Goal: Task Accomplishment & Management: Manage account settings

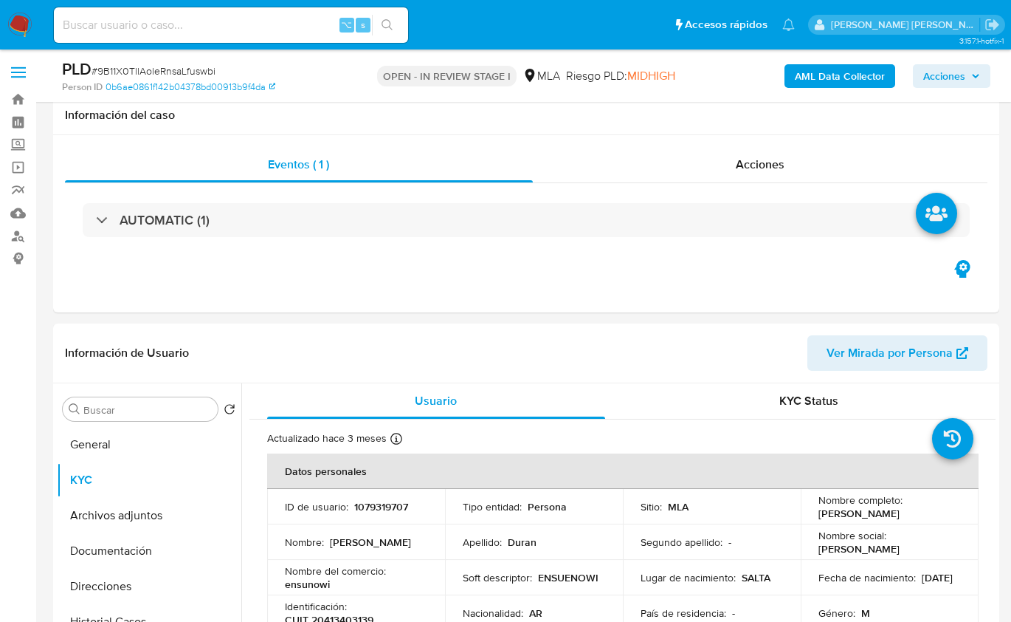
select select "10"
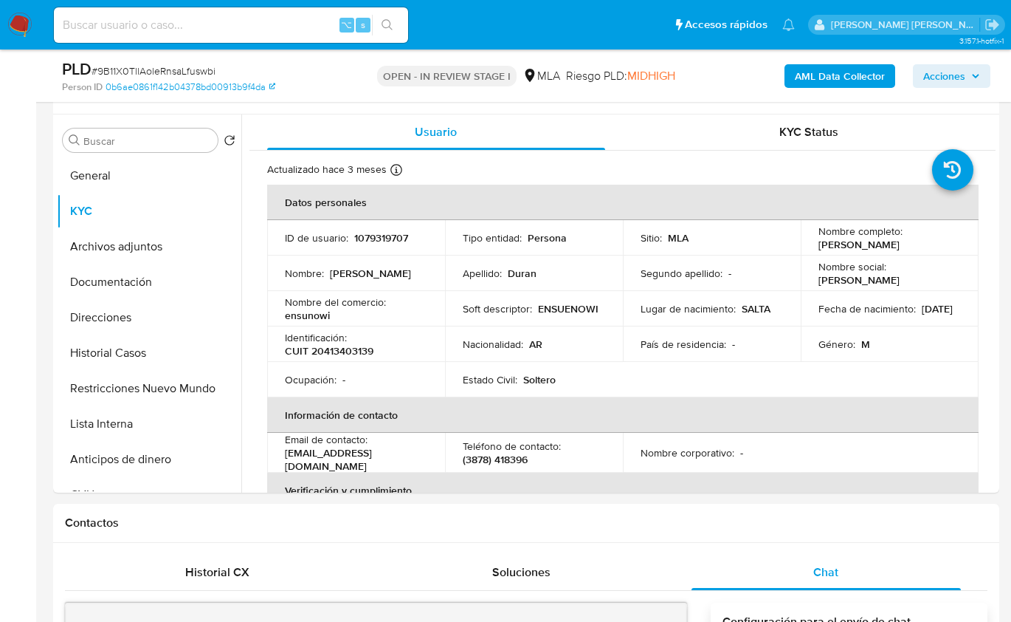
scroll to position [1533, 0]
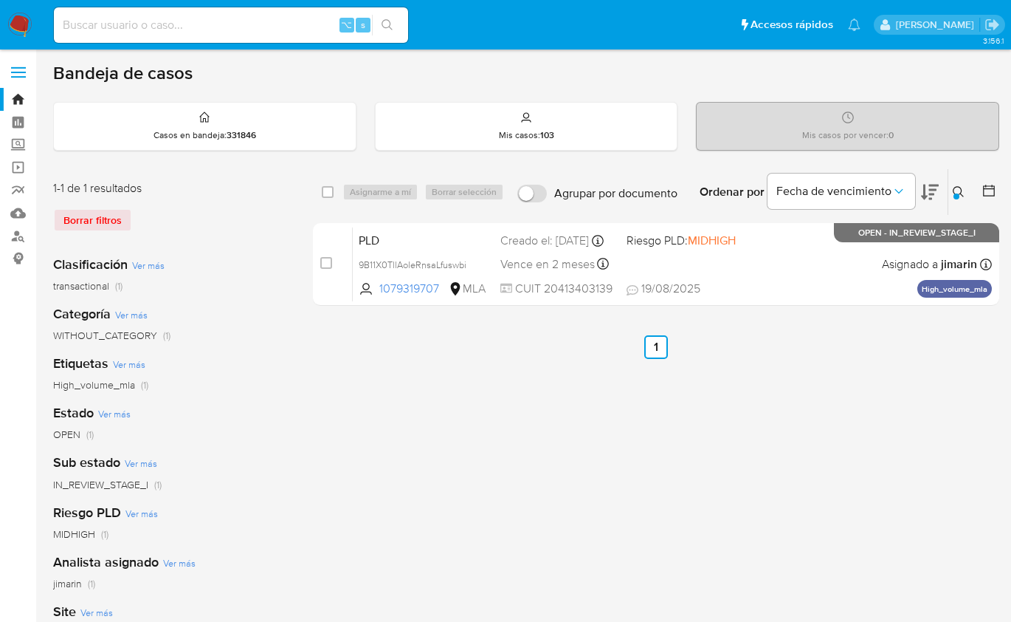
click at [954, 193] on div at bounding box center [957, 196] width 6 height 6
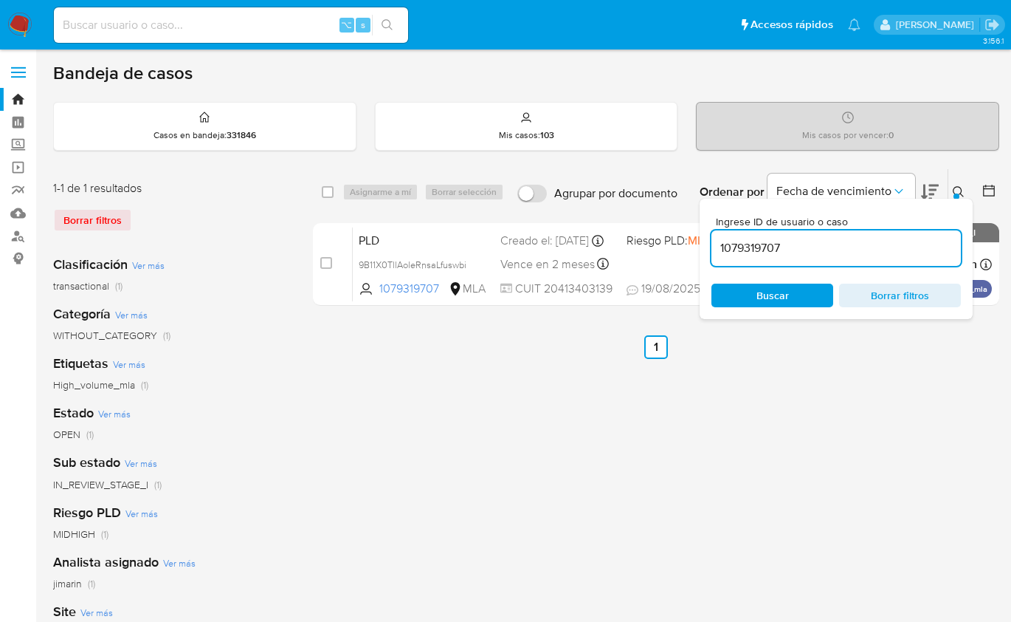
click at [904, 232] on div "1079319707" at bounding box center [837, 247] width 250 height 35
click at [904, 233] on div "1079319707" at bounding box center [837, 247] width 250 height 35
click at [904, 238] on input "1079319707" at bounding box center [837, 247] width 250 height 19
click at [964, 191] on icon at bounding box center [959, 192] width 12 height 12
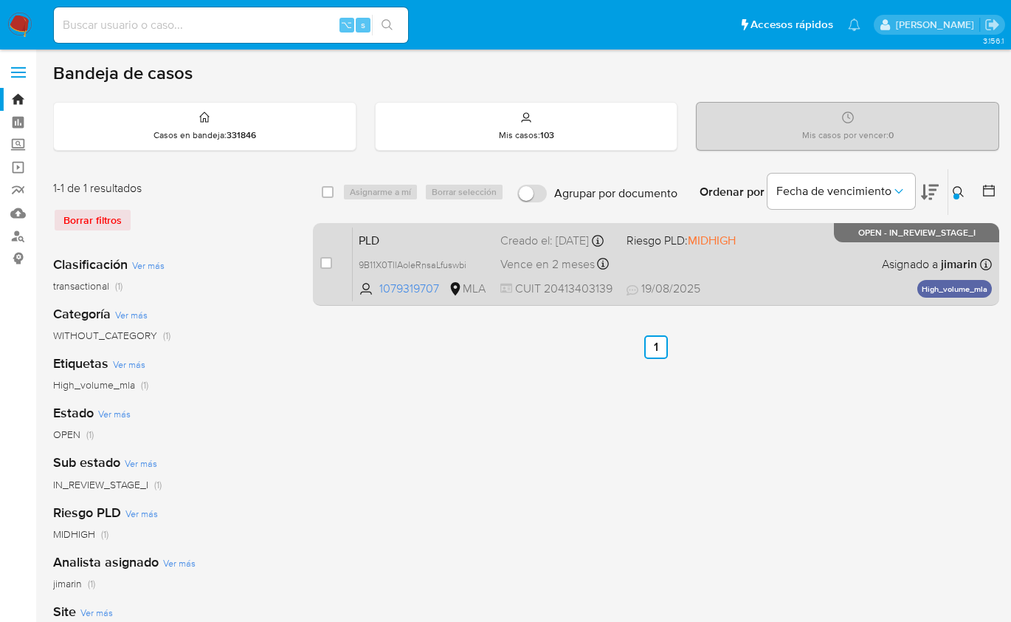
click at [837, 260] on div "PLD 9B11X0TllAoleRnsaLfuswbi 1079319707 MLA Riesgo PLD: MIDHIGH Creado el: 12/0…" at bounding box center [672, 264] width 639 height 75
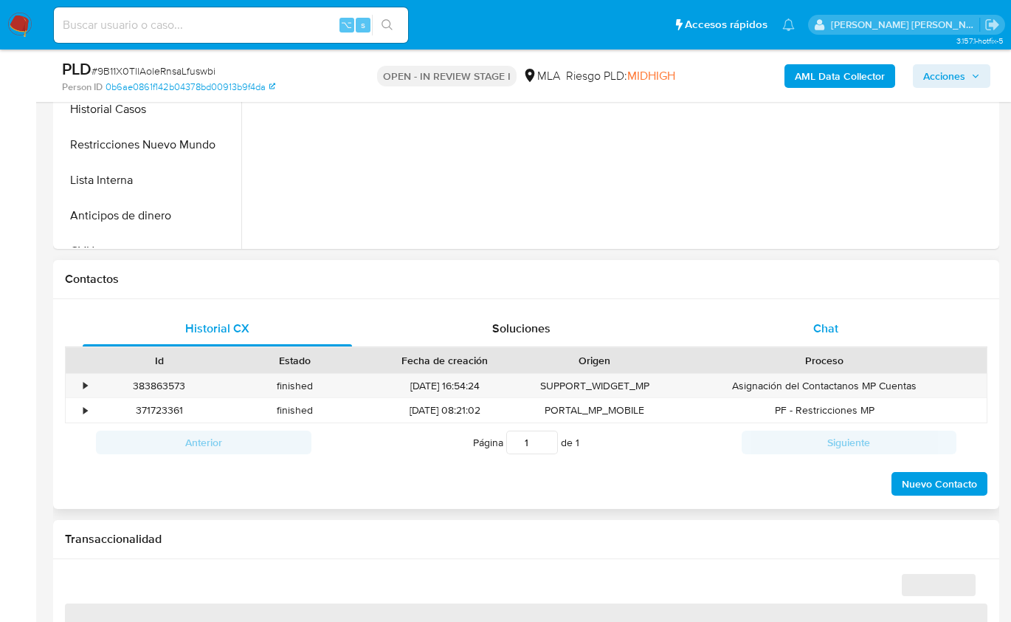
click at [831, 339] on div "Chat" at bounding box center [826, 328] width 269 height 35
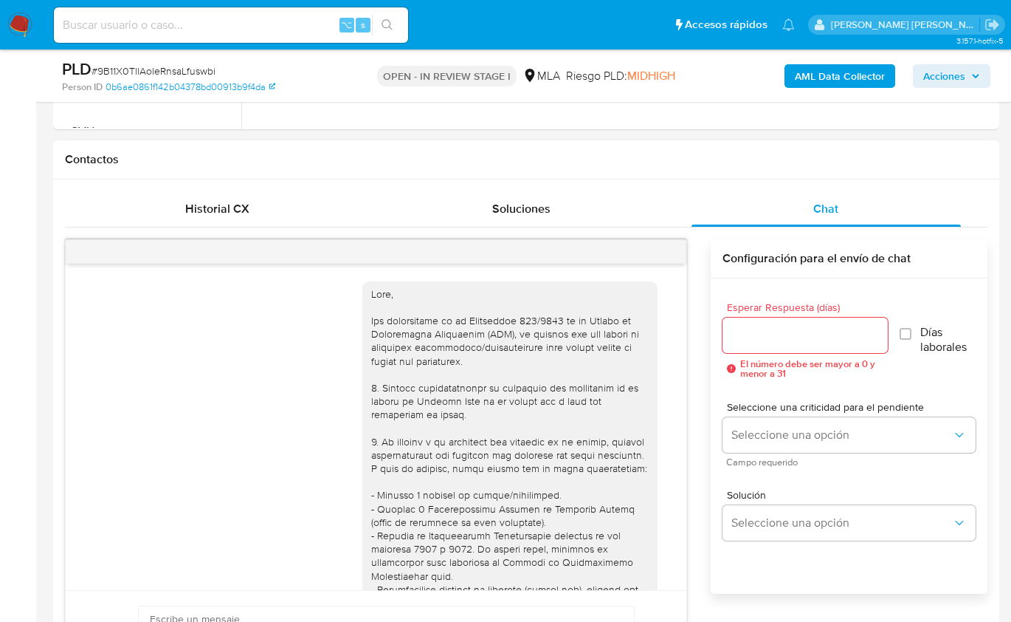
scroll to position [1534, 0]
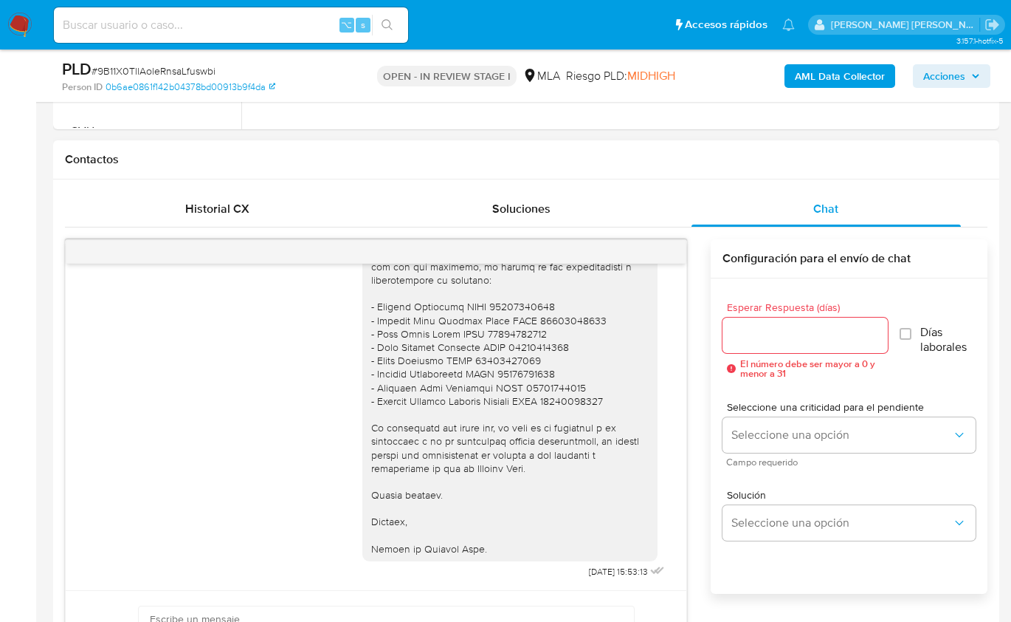
select select "10"
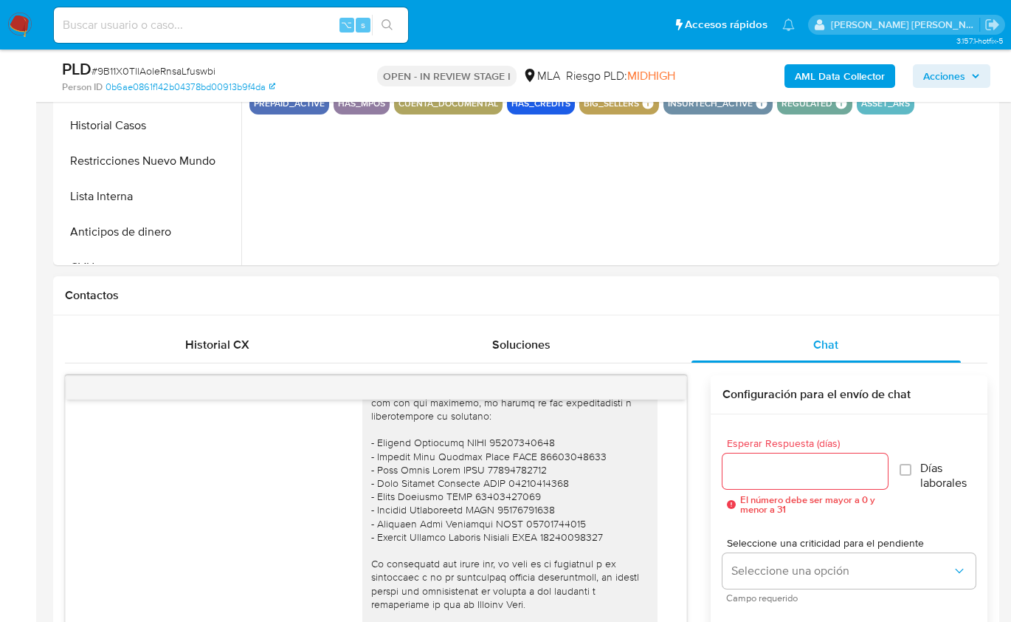
scroll to position [495, 0]
click at [171, 371] on div "18/08/2025 17:28:11 PDF PDF Agosto 2.pdf PDF PDF Agosto.pdf 19/08/2025 12:00:33…" at bounding box center [526, 618] width 923 height 509
click at [238, 361] on div "Historial CX" at bounding box center [217, 345] width 269 height 35
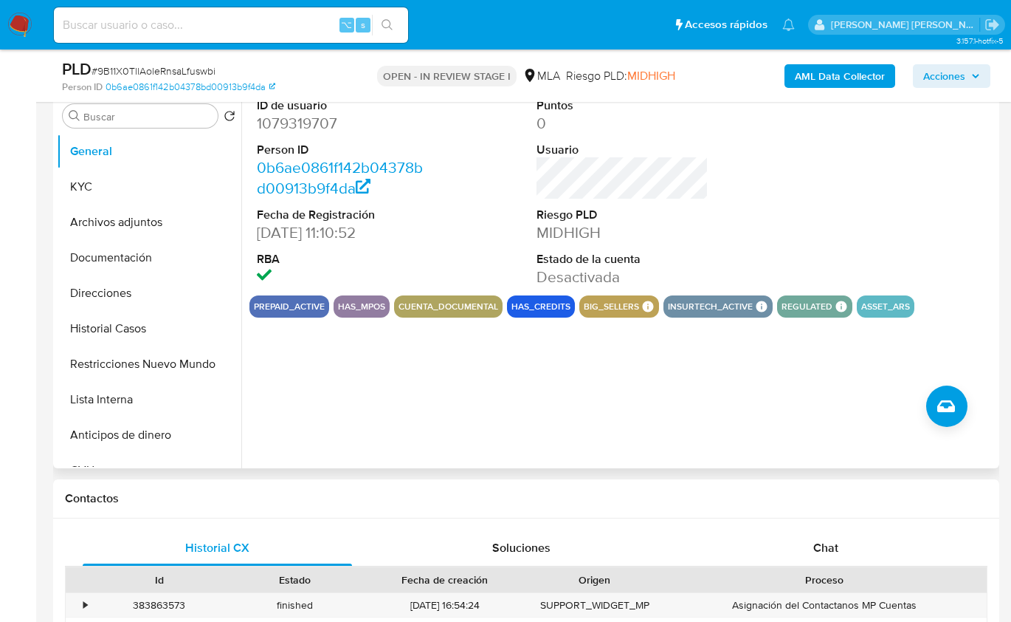
scroll to position [106, 0]
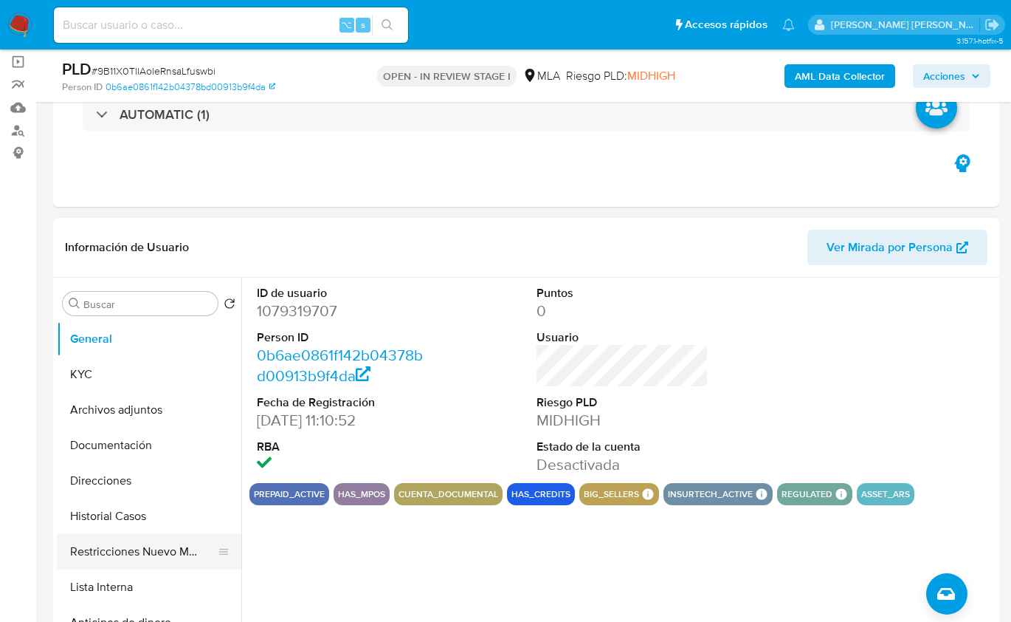
click at [164, 557] on button "Restricciones Nuevo Mundo" at bounding box center [143, 551] width 173 height 35
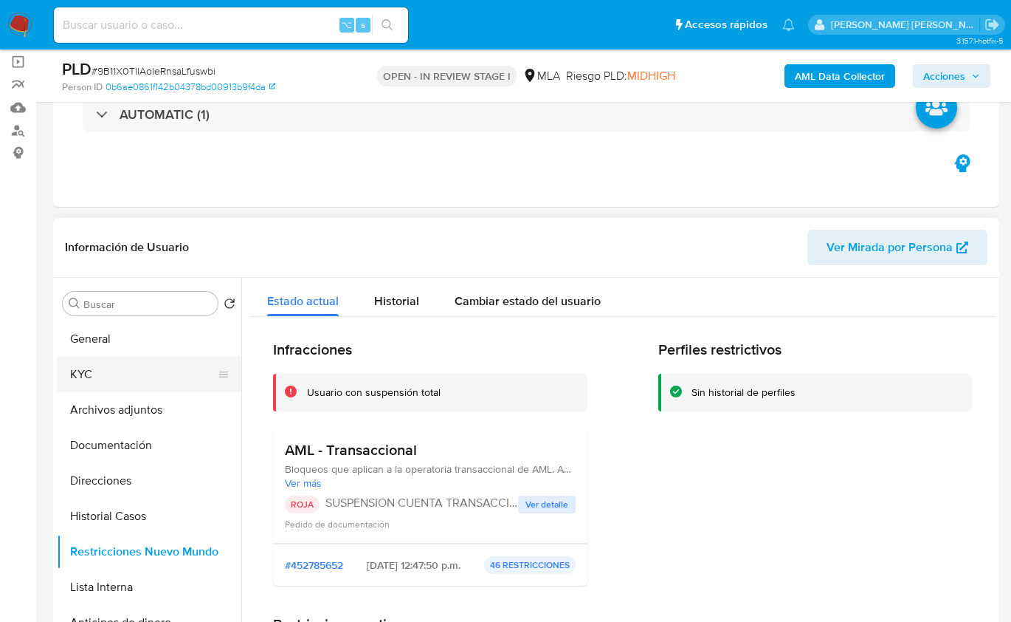
click at [128, 384] on button "KYC" at bounding box center [143, 374] width 173 height 35
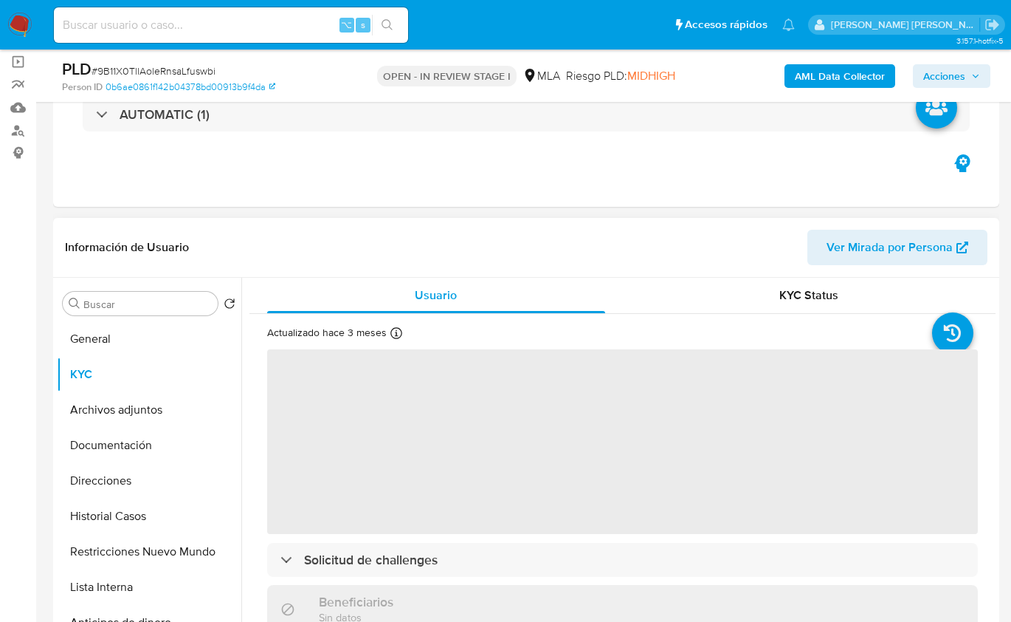
click at [386, 267] on div "Información de Usuario Ver Mirada por Persona" at bounding box center [526, 248] width 947 height 60
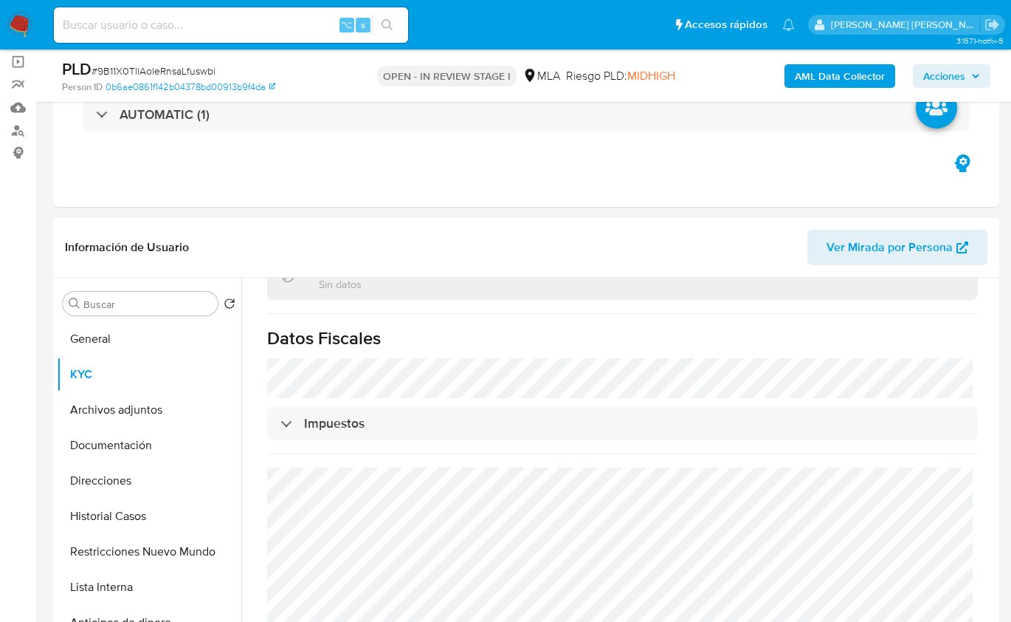
scroll to position [416, 0]
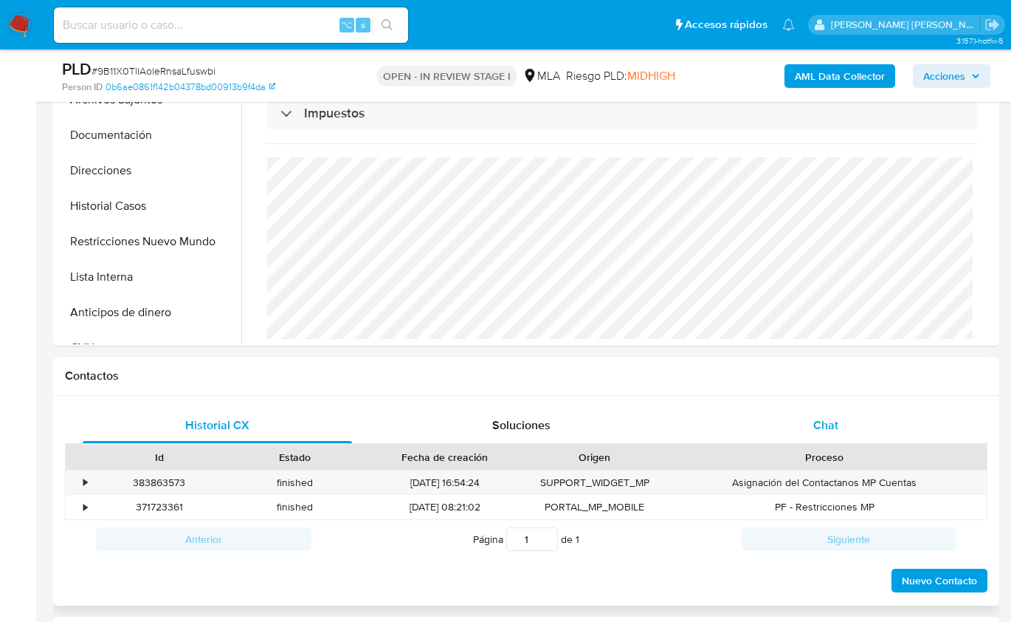
click at [821, 420] on span "Chat" at bounding box center [826, 424] width 25 height 17
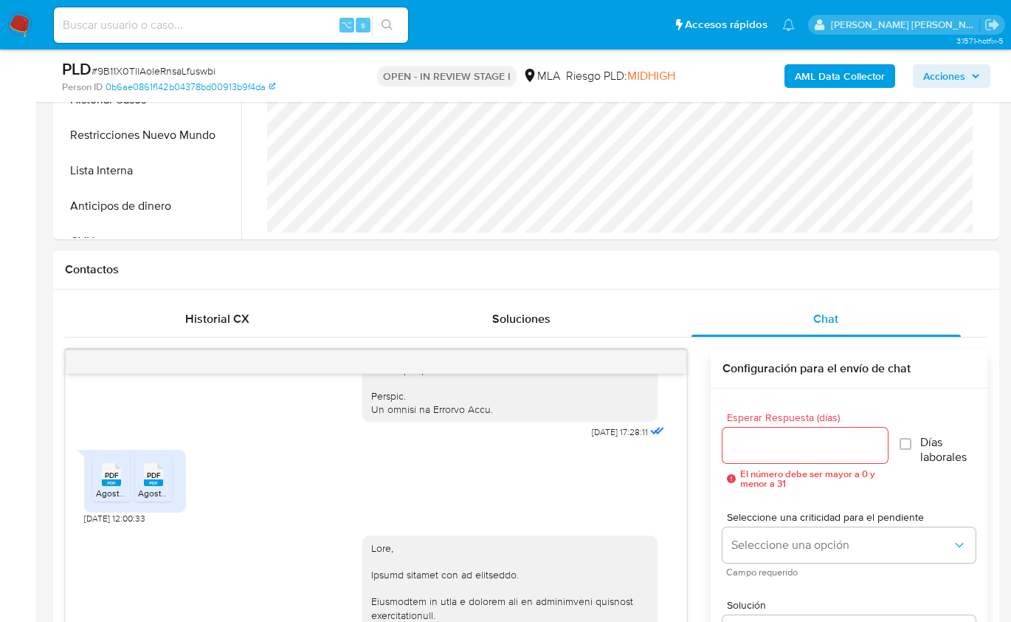
scroll to position [471, 0]
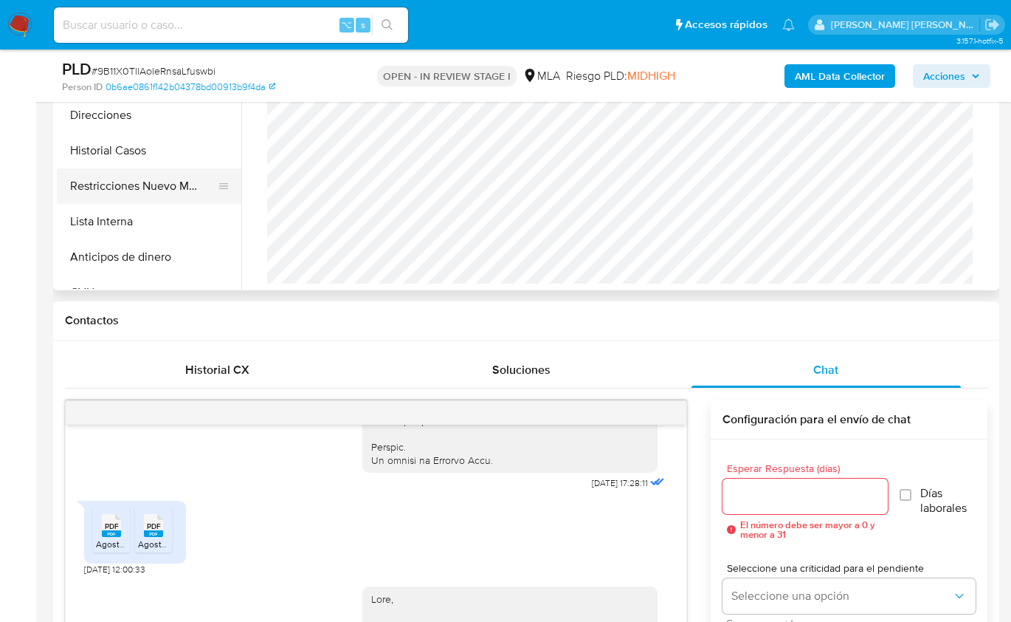
click at [166, 194] on button "Restricciones Nuevo Mundo" at bounding box center [143, 185] width 173 height 35
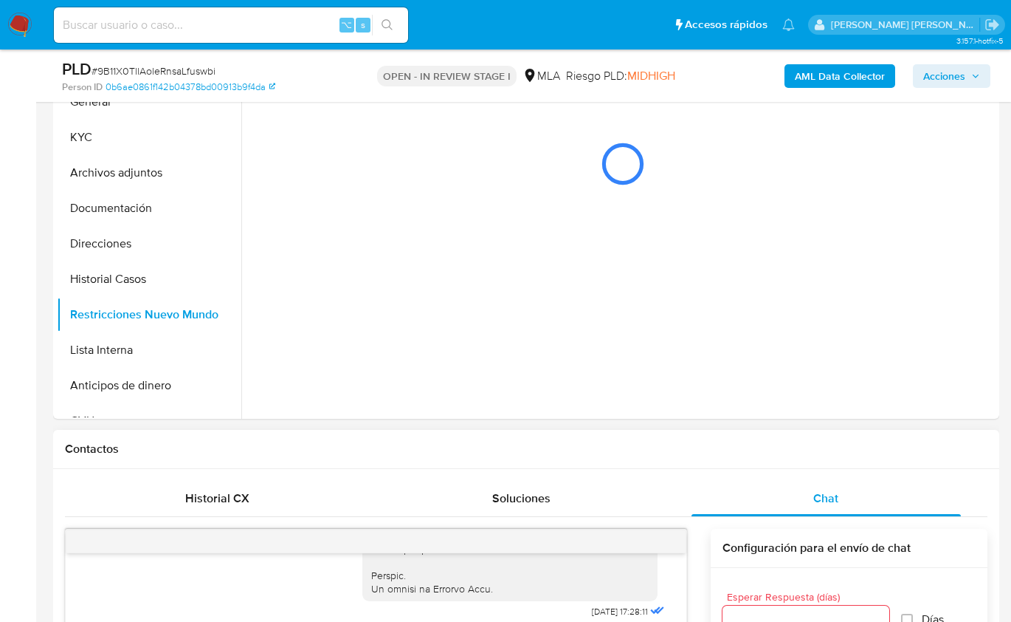
scroll to position [323, 0]
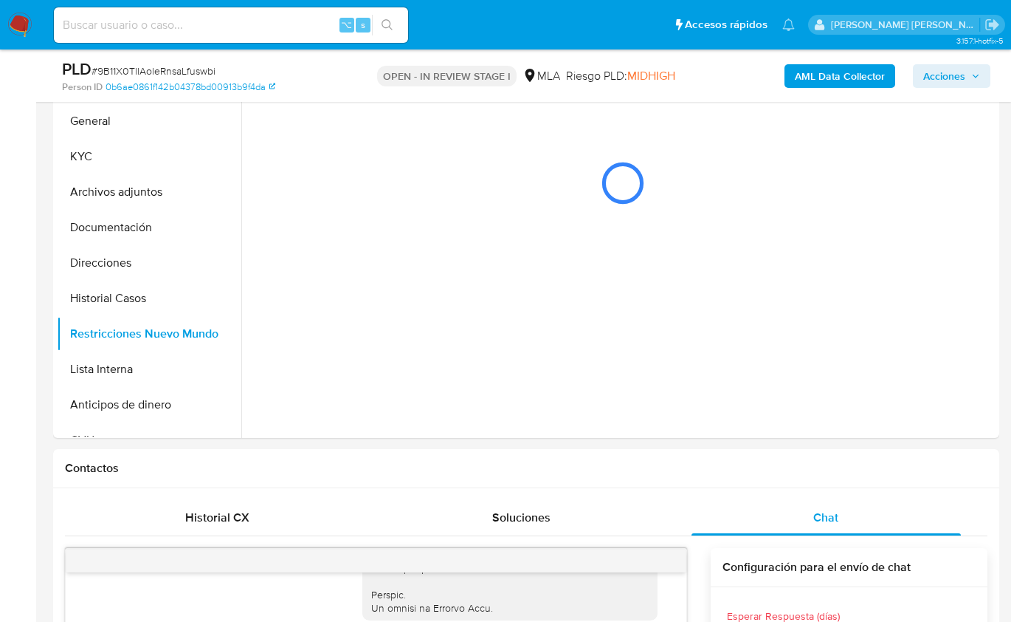
click at [853, 85] on b "AML Data Collector" at bounding box center [840, 76] width 90 height 24
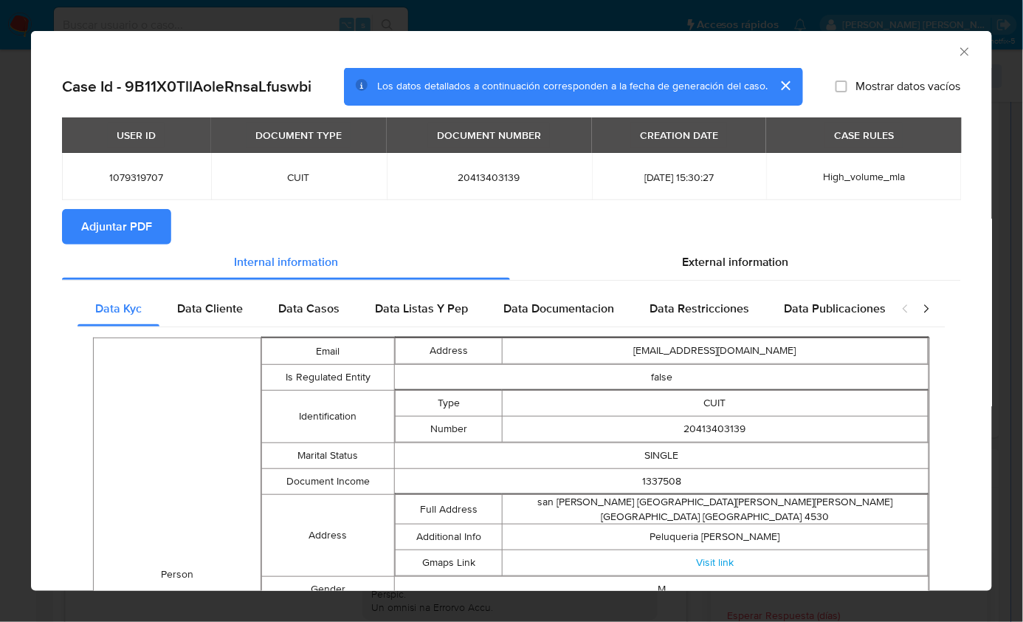
click at [135, 233] on span "Adjuntar PDF" at bounding box center [116, 226] width 71 height 32
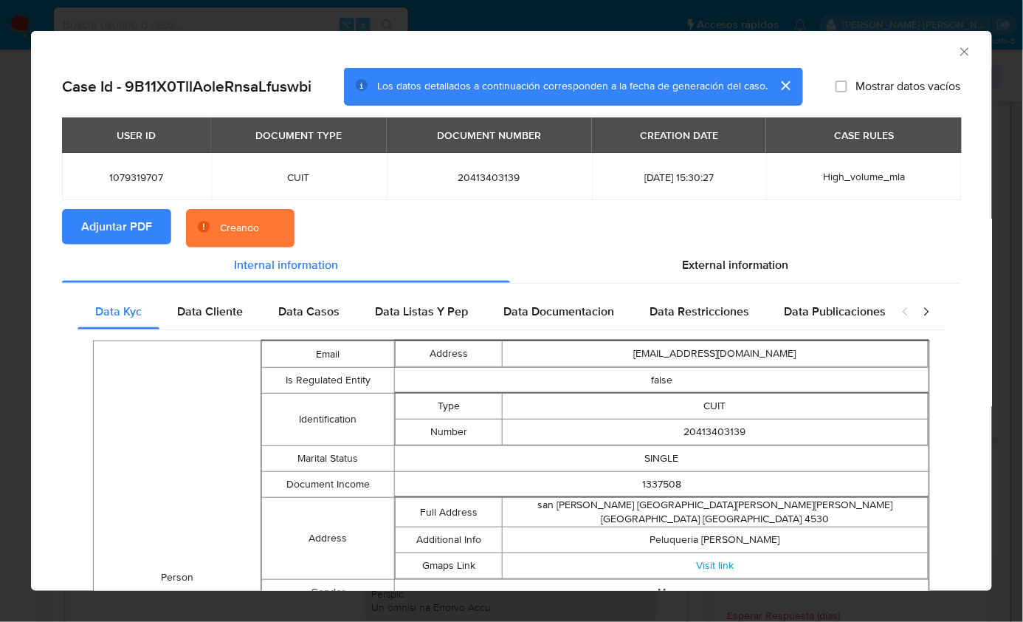
click at [875, 52] on div "AML Data Collector" at bounding box center [499, 49] width 916 height 16
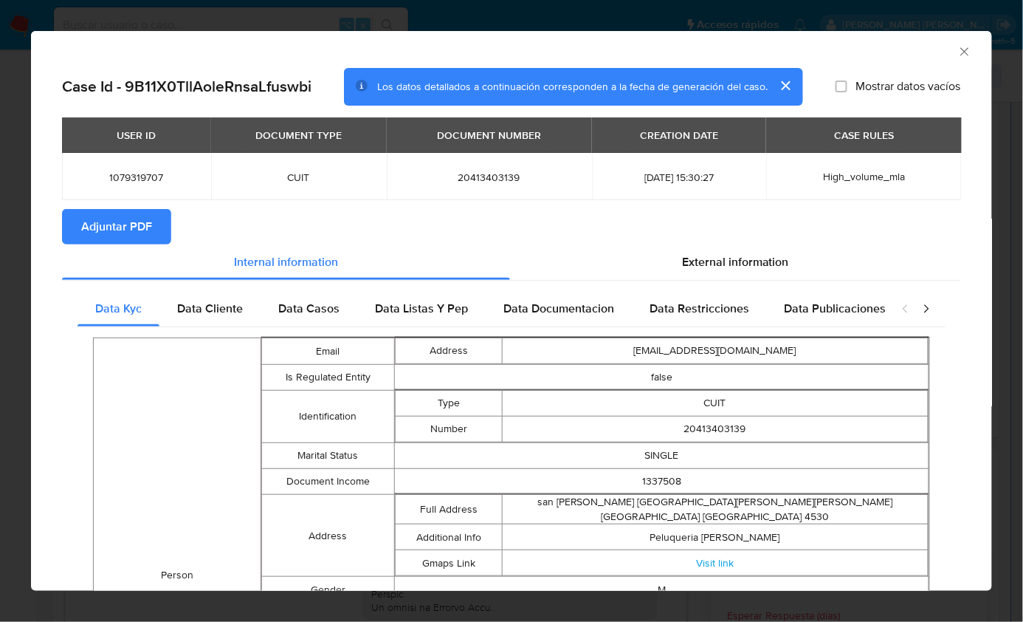
click at [958, 47] on icon "Cerrar ventana" at bounding box center [965, 51] width 15 height 15
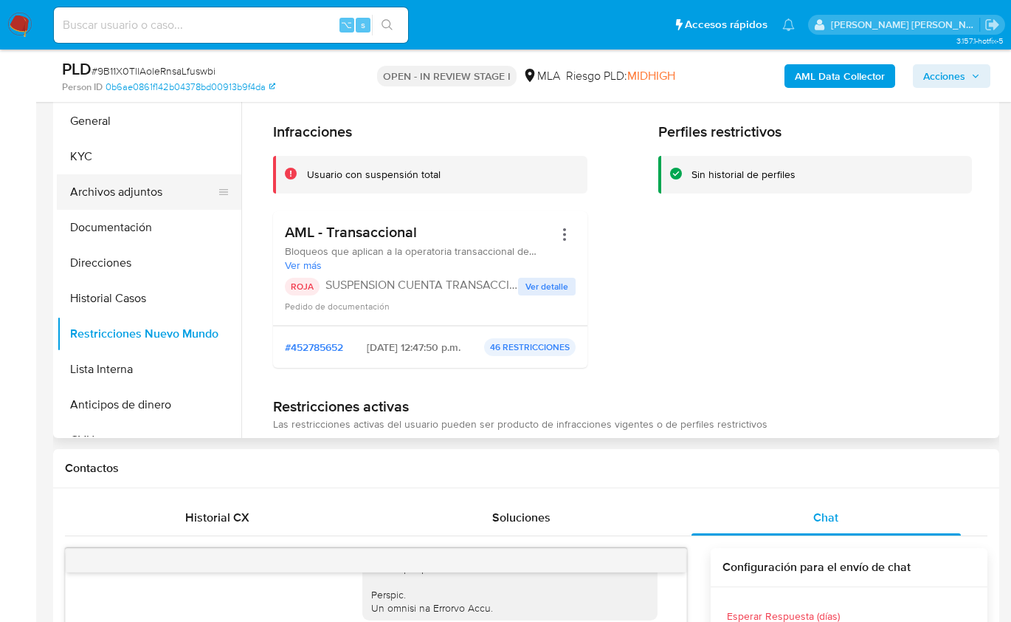
click at [140, 181] on button "Archivos adjuntos" at bounding box center [143, 191] width 173 height 35
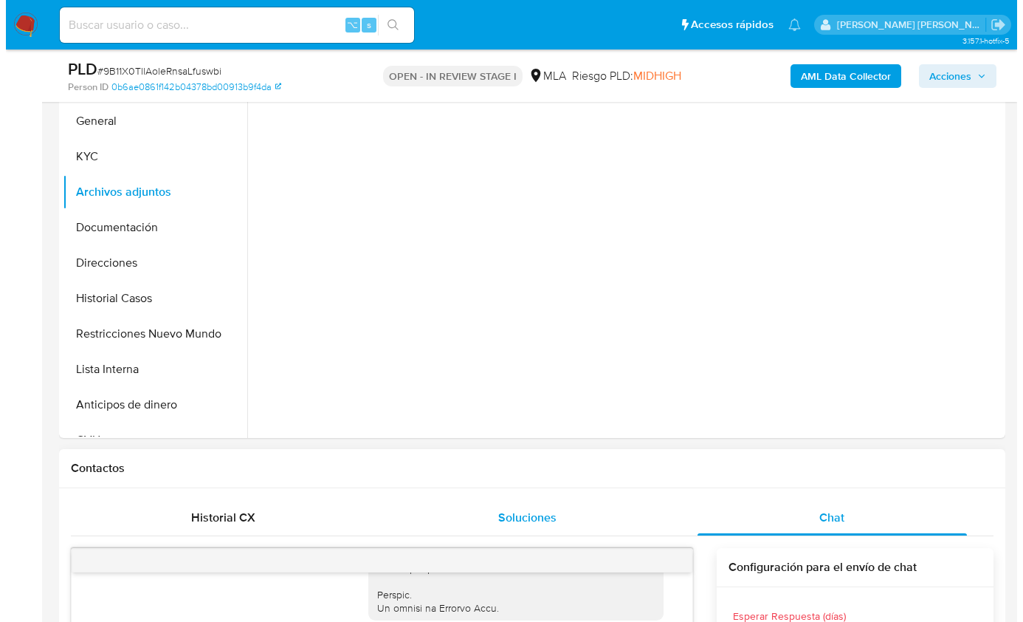
scroll to position [201, 0]
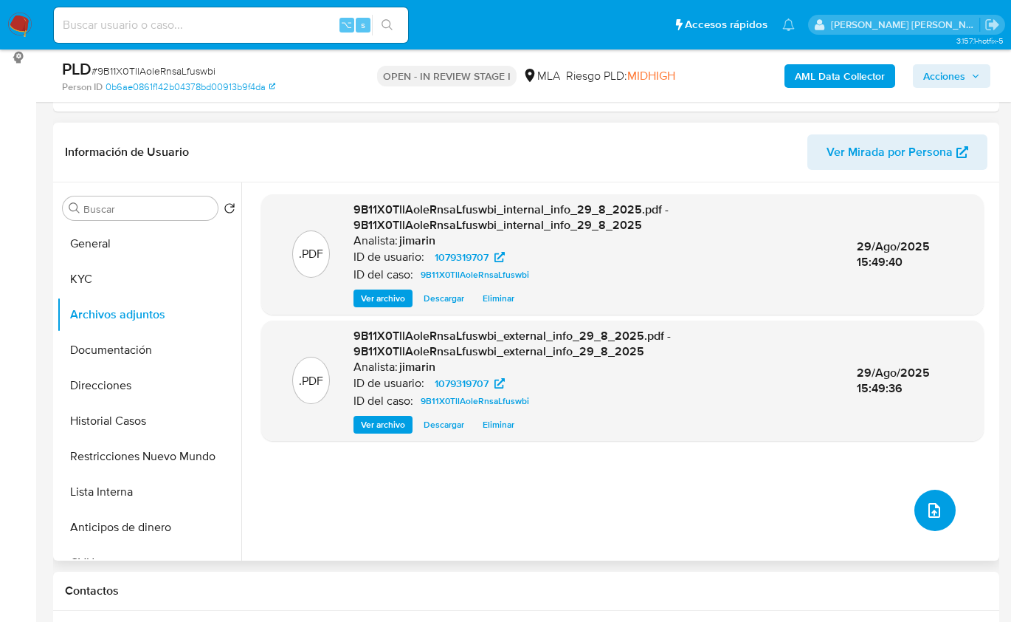
click at [929, 503] on icon "upload-file" at bounding box center [935, 510] width 12 height 15
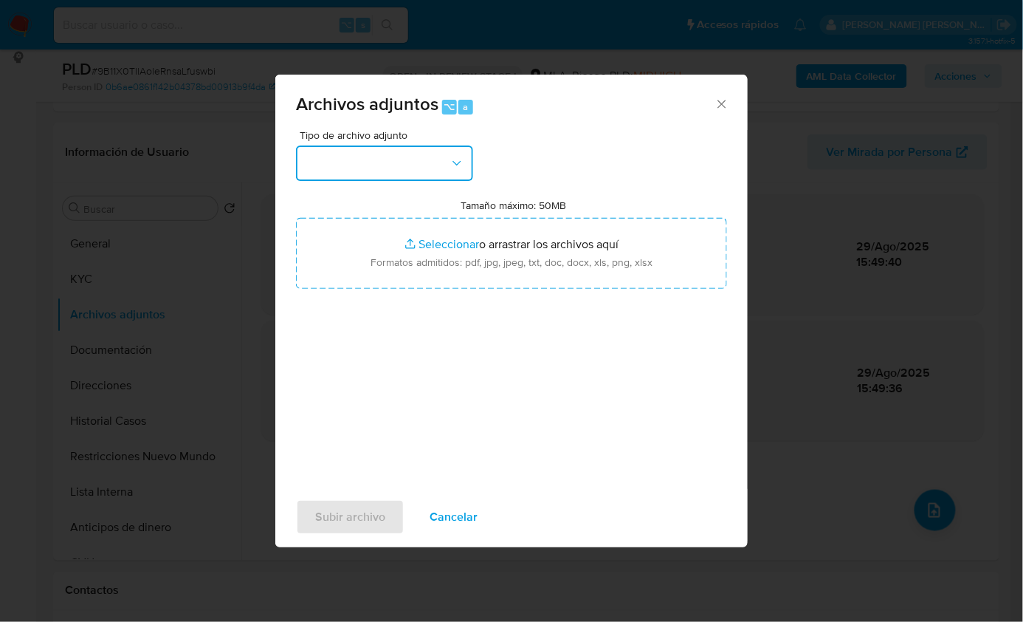
click at [360, 163] on button "button" at bounding box center [384, 162] width 177 height 35
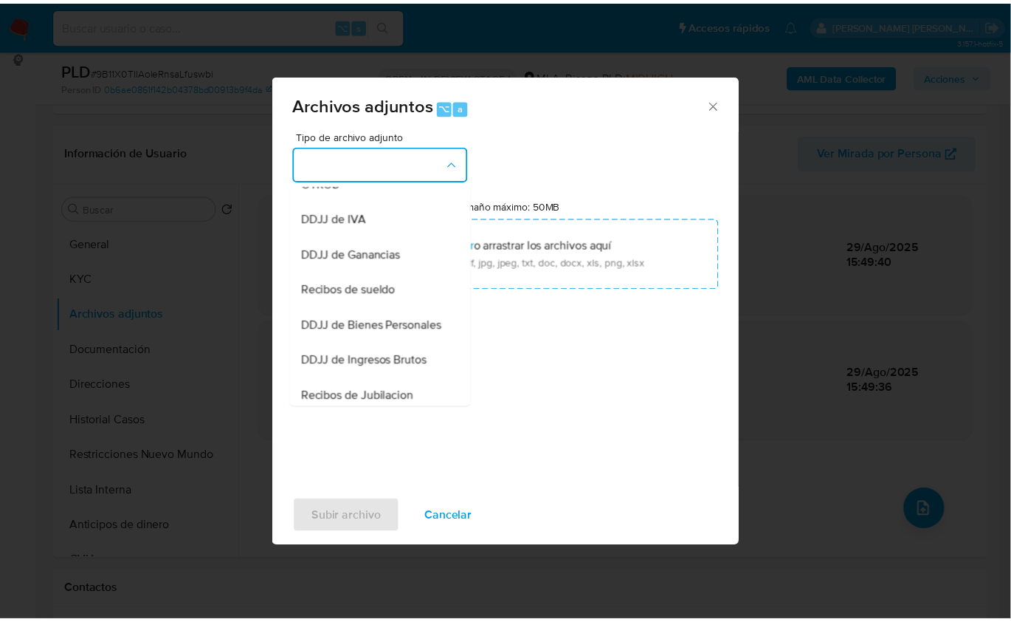
scroll to position [250, 0]
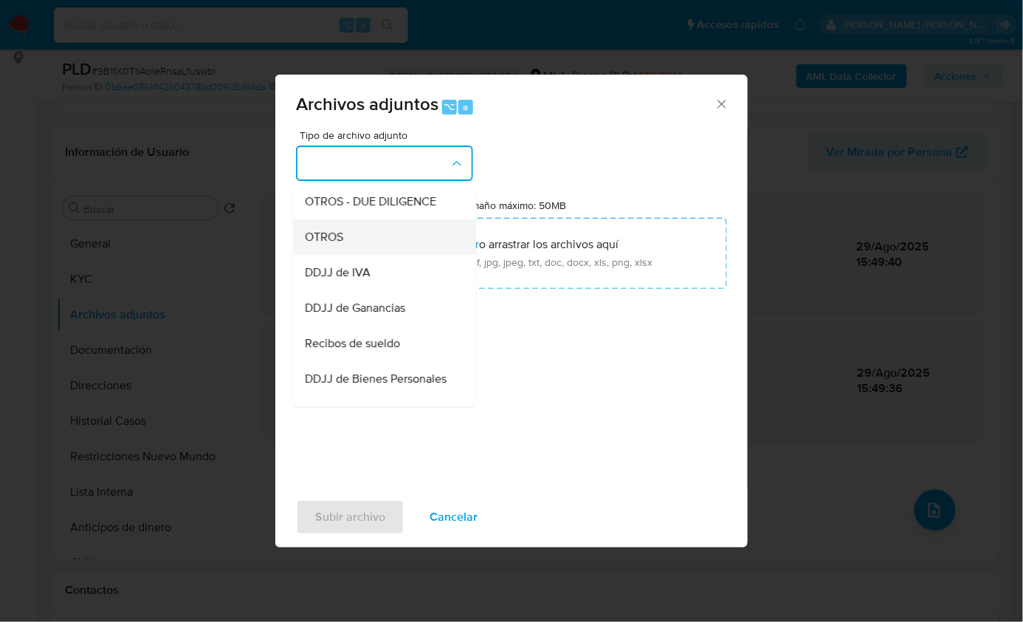
click at [347, 254] on div "OTROS" at bounding box center [380, 236] width 151 height 35
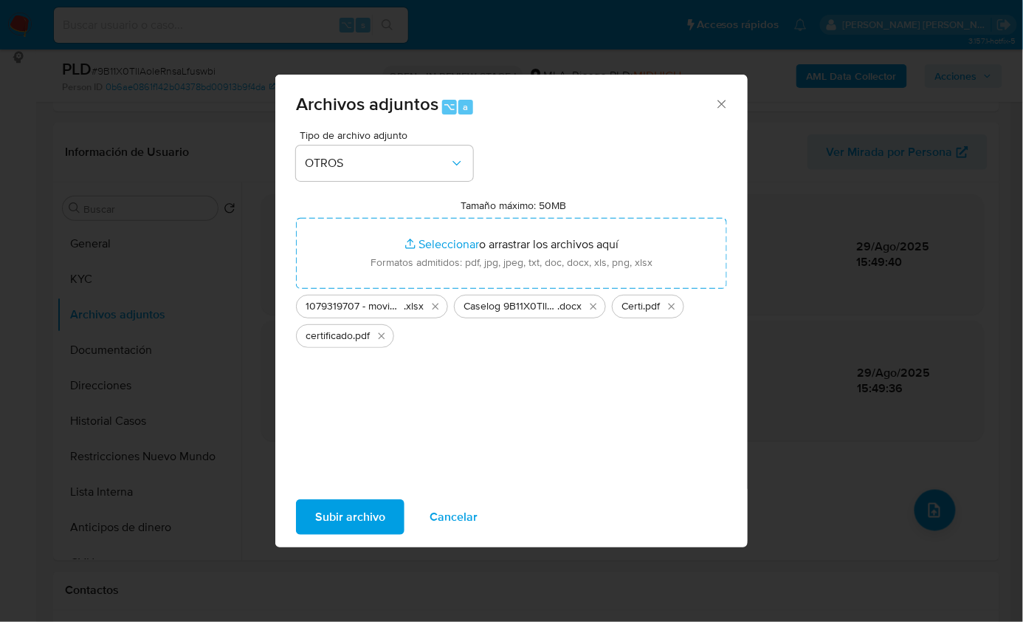
click at [351, 536] on div "Subir archivo Cancelar" at bounding box center [511, 517] width 473 height 56
click at [352, 519] on span "Subir archivo" at bounding box center [350, 517] width 70 height 32
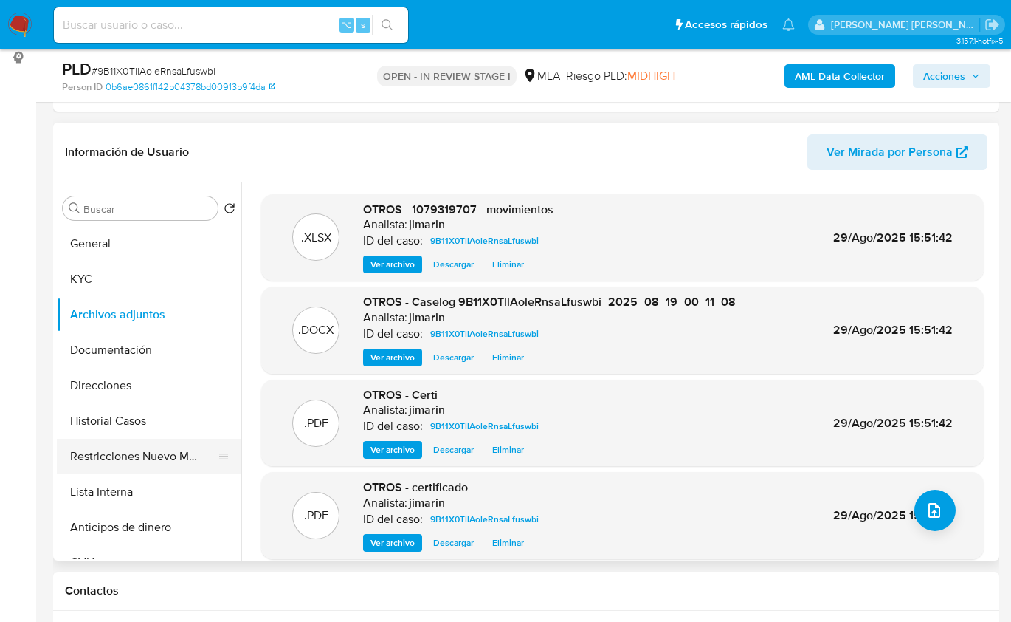
click at [116, 452] on button "Restricciones Nuevo Mundo" at bounding box center [143, 456] width 173 height 35
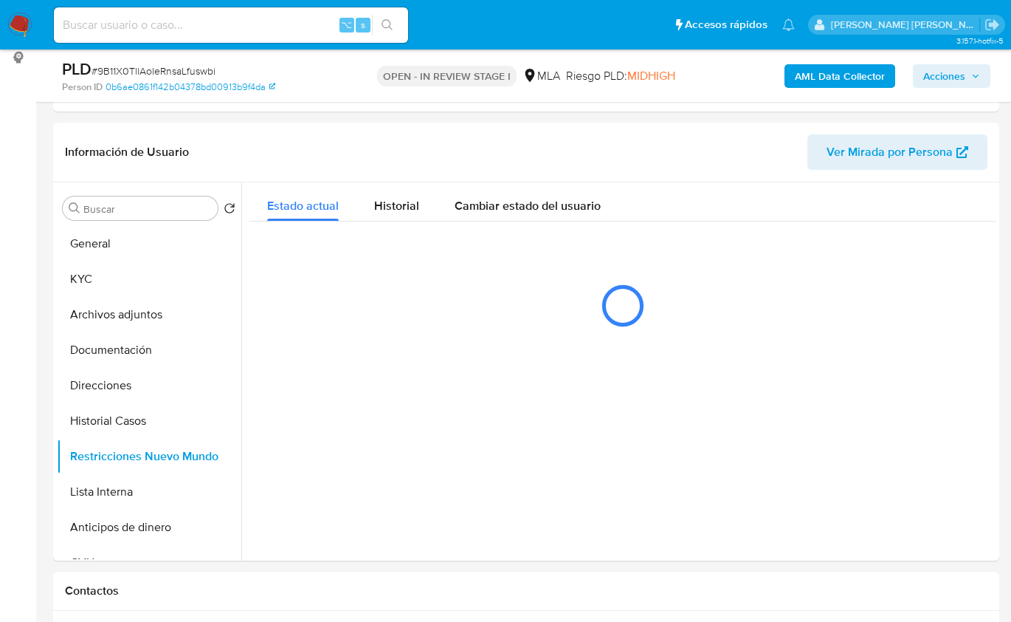
click at [950, 83] on span "Acciones" at bounding box center [945, 76] width 42 height 24
click at [949, 78] on span "Acciones" at bounding box center [945, 76] width 42 height 24
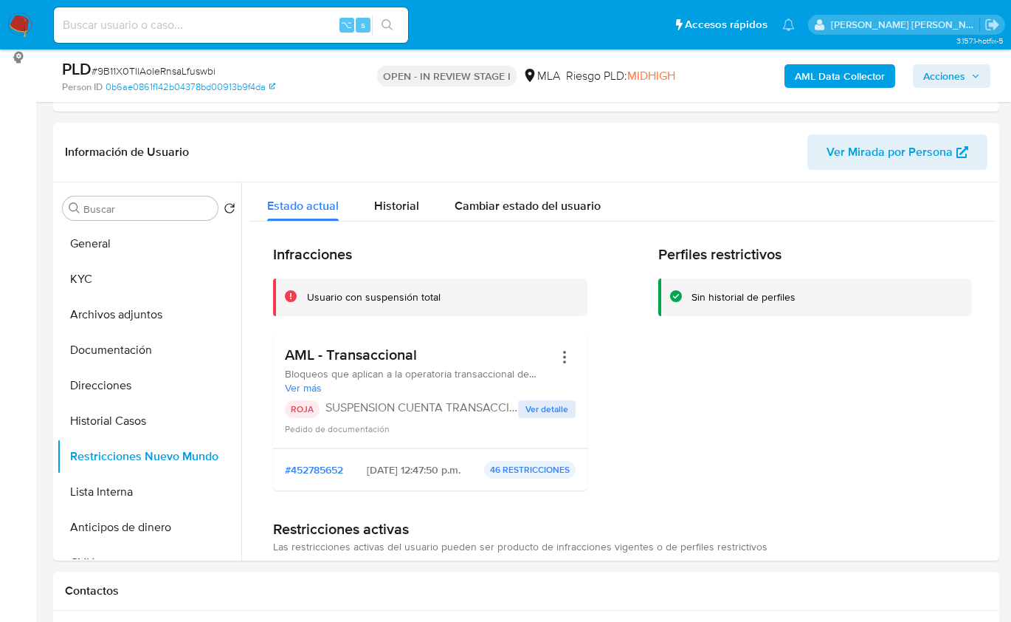
click at [973, 80] on span "Acciones" at bounding box center [952, 76] width 57 height 21
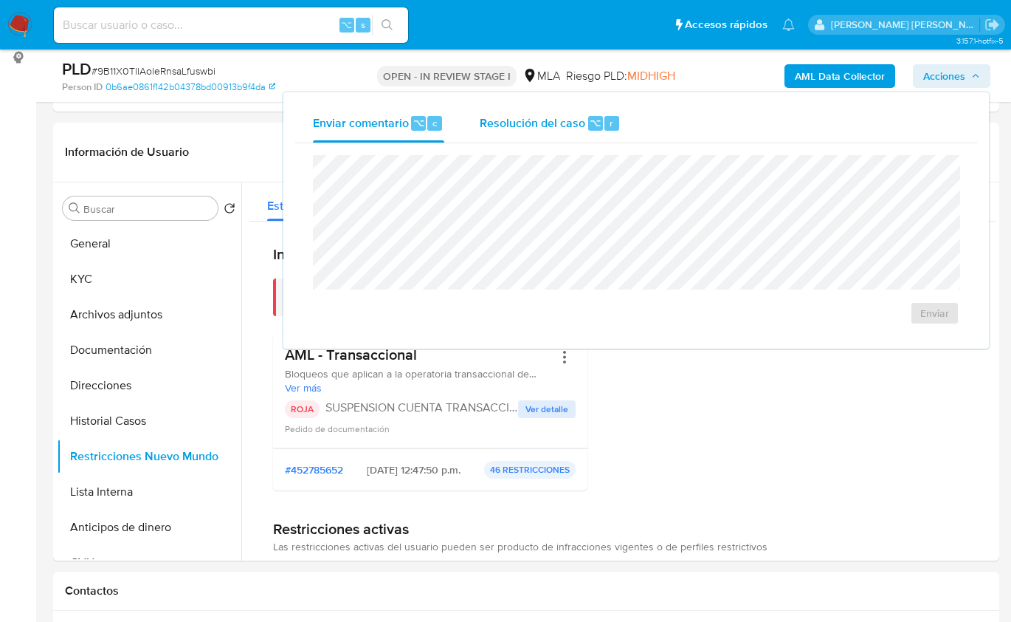
click at [559, 123] on span "Resolución del caso" at bounding box center [533, 122] width 106 height 17
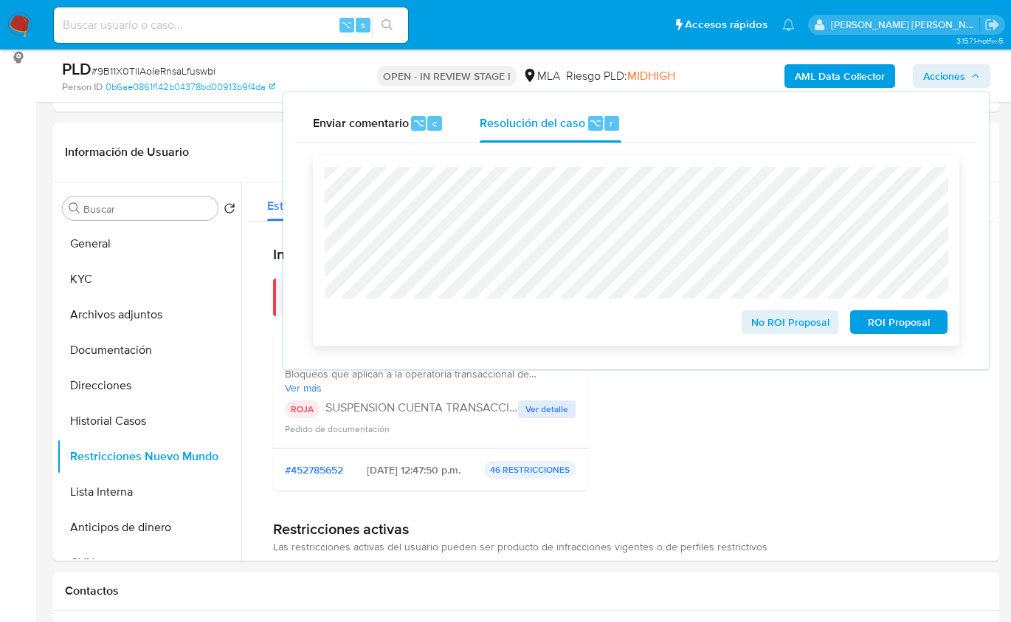
click at [922, 327] on span "ROI Proposal" at bounding box center [899, 322] width 77 height 21
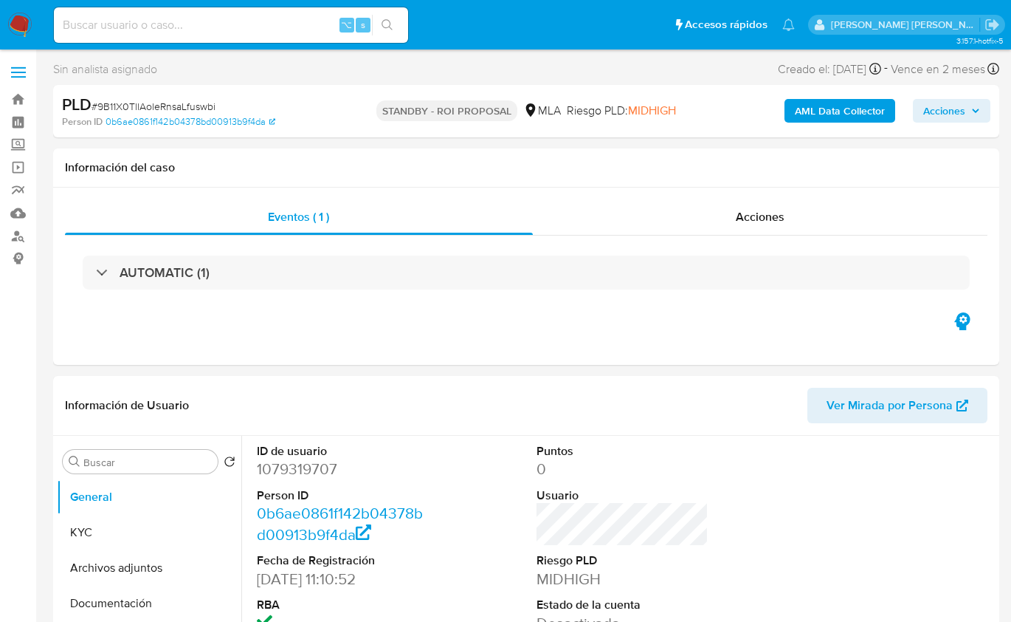
select select "10"
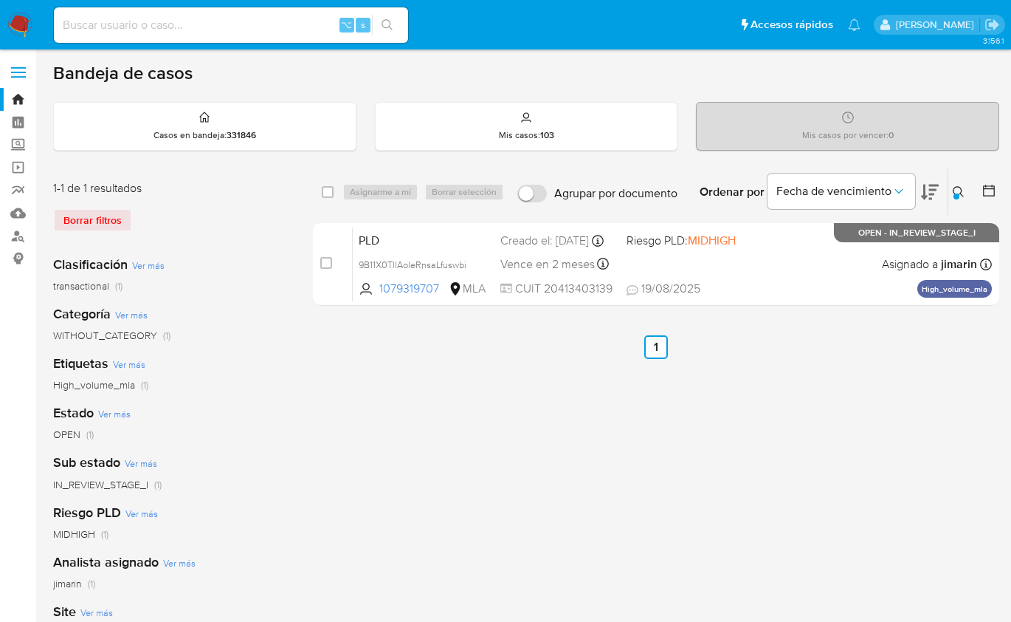
click at [960, 190] on icon at bounding box center [959, 192] width 12 height 12
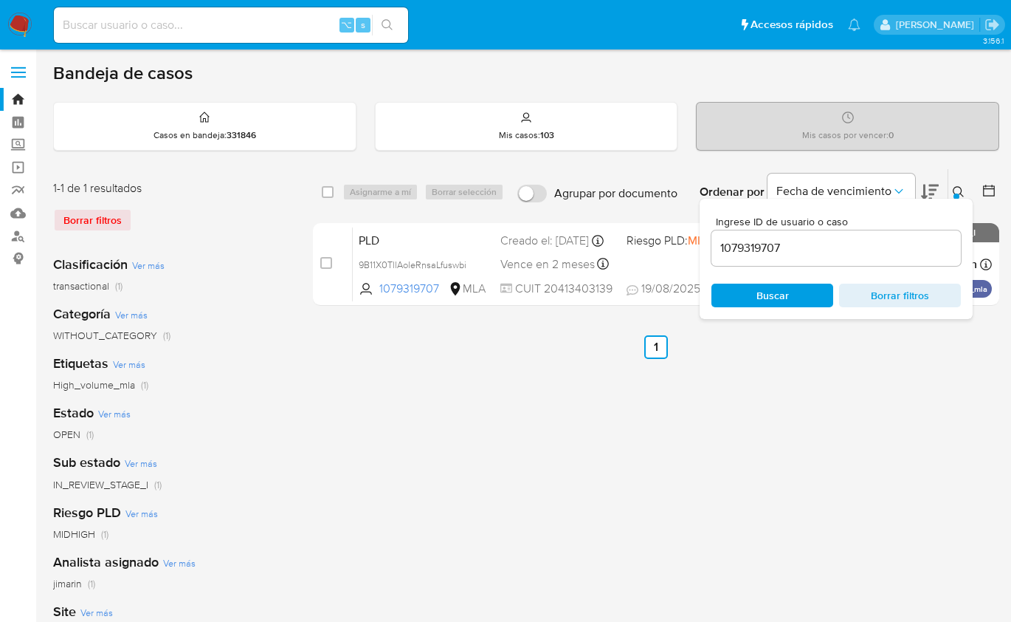
click at [849, 245] on input "1079319707" at bounding box center [837, 247] width 250 height 19
click at [848, 245] on input "1079319707" at bounding box center [837, 247] width 250 height 19
type input "336994713"
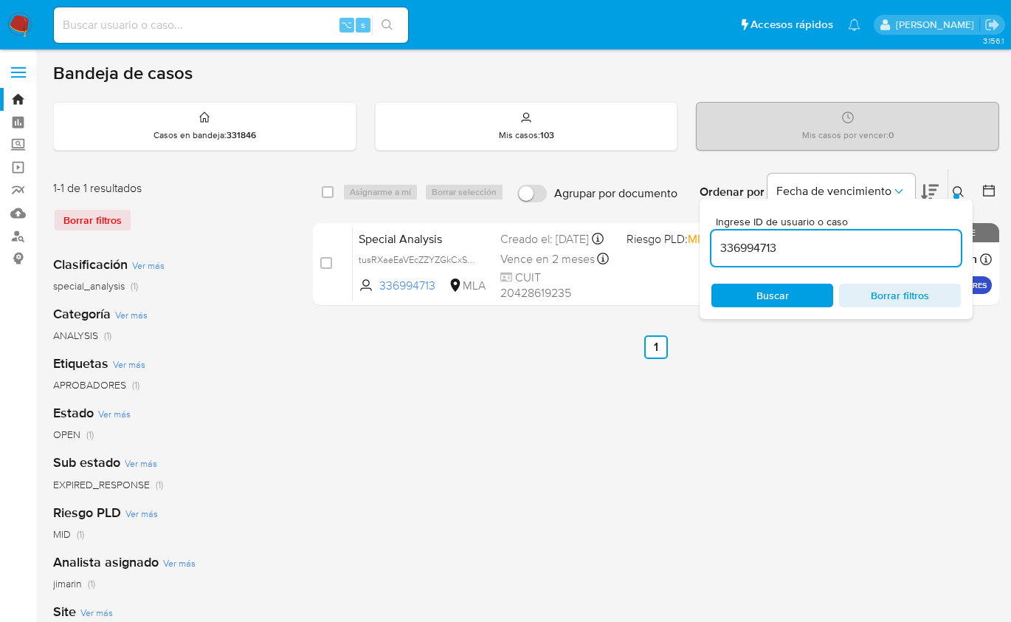
click at [955, 190] on icon at bounding box center [959, 192] width 12 height 12
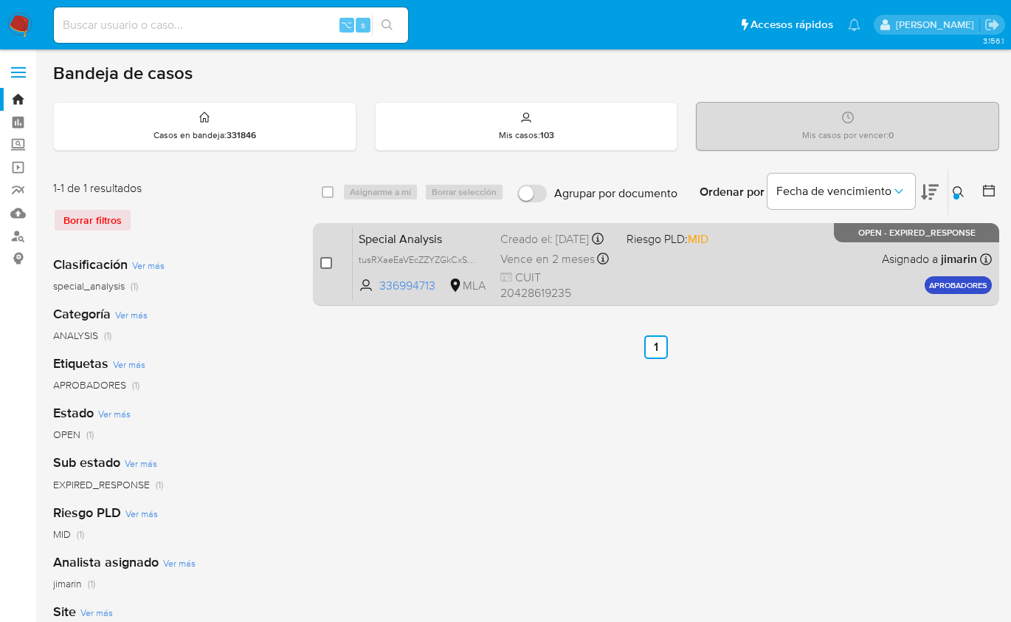
click at [321, 263] on input "checkbox" at bounding box center [326, 263] width 12 height 12
checkbox input "true"
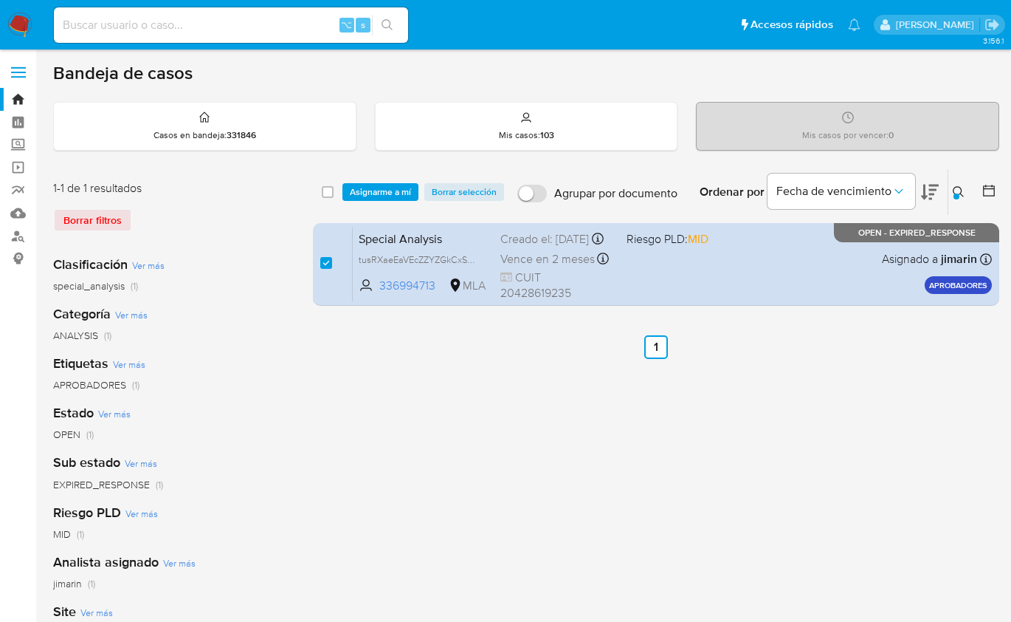
click at [351, 200] on div "select-all-cases-checkbox Asignarme a mí Borrar selección Agrupar por documento…" at bounding box center [656, 192] width 687 height 46
click at [355, 192] on span "Asignarme a mí" at bounding box center [380, 192] width 61 height 15
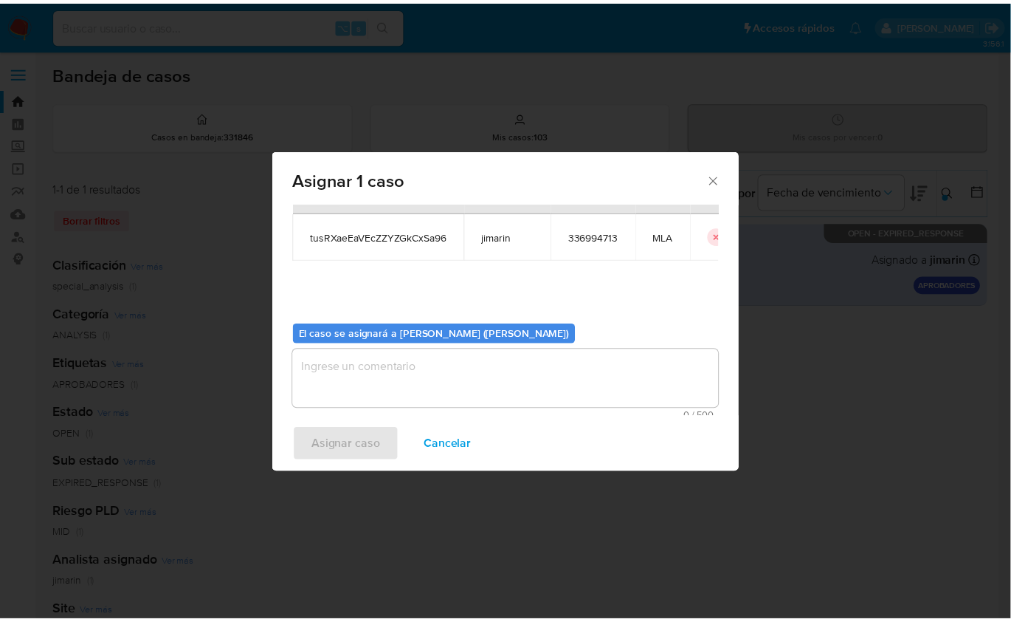
scroll to position [75, 0]
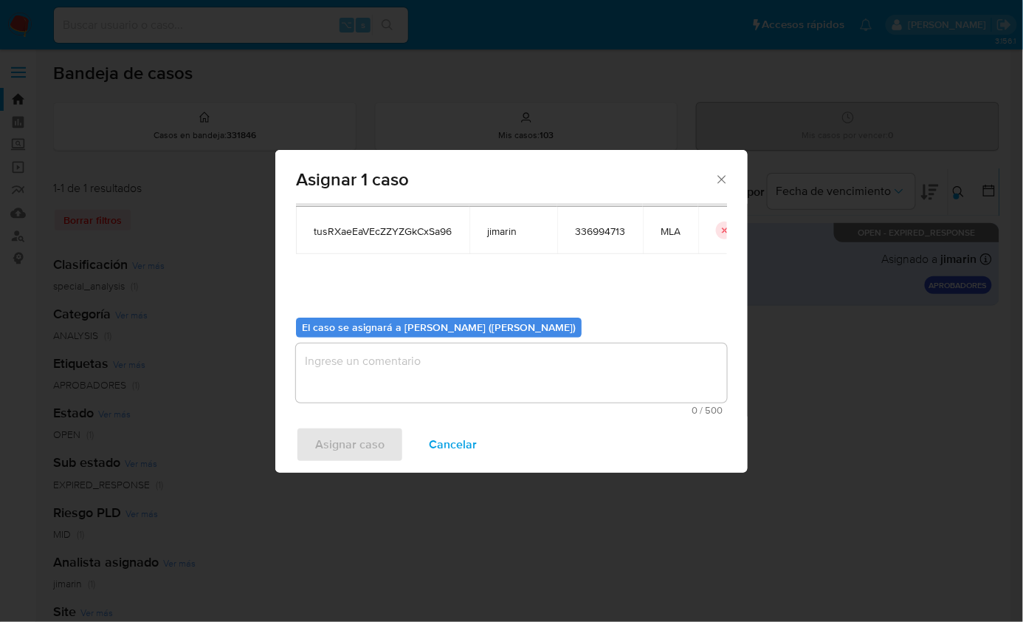
click at [400, 406] on span "0 / 500" at bounding box center [511, 410] width 422 height 10
click at [369, 394] on textarea "assign-modal" at bounding box center [511, 372] width 431 height 59
click at [363, 433] on span "Asignar caso" at bounding box center [349, 444] width 69 height 32
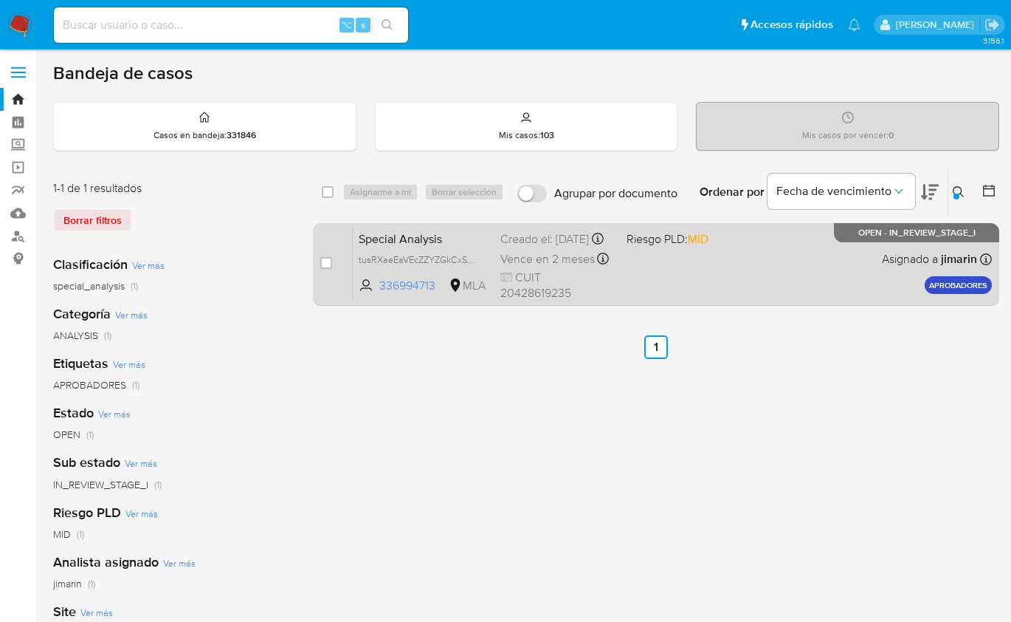
click at [672, 258] on div "Special Analysis tusRXaeEaVEcZZYZGkCxSa96 336994713 MLA Riesgo PLD: MID Creado …" at bounding box center [672, 264] width 639 height 75
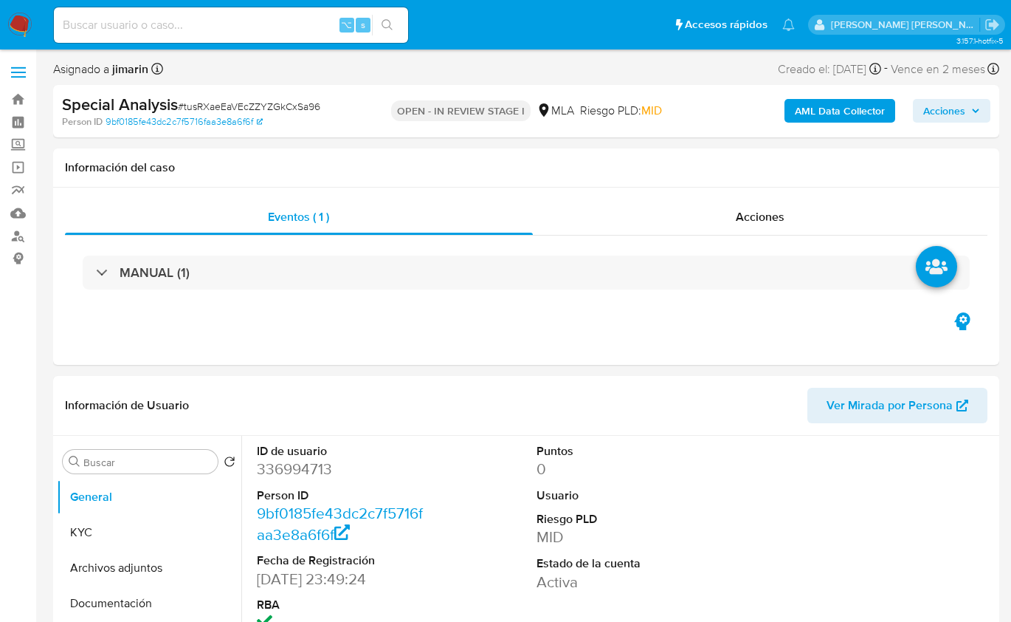
select select "10"
click at [236, 109] on span "# tusRXaeEaVEcZZYZGkCxSa96" at bounding box center [249, 106] width 142 height 15
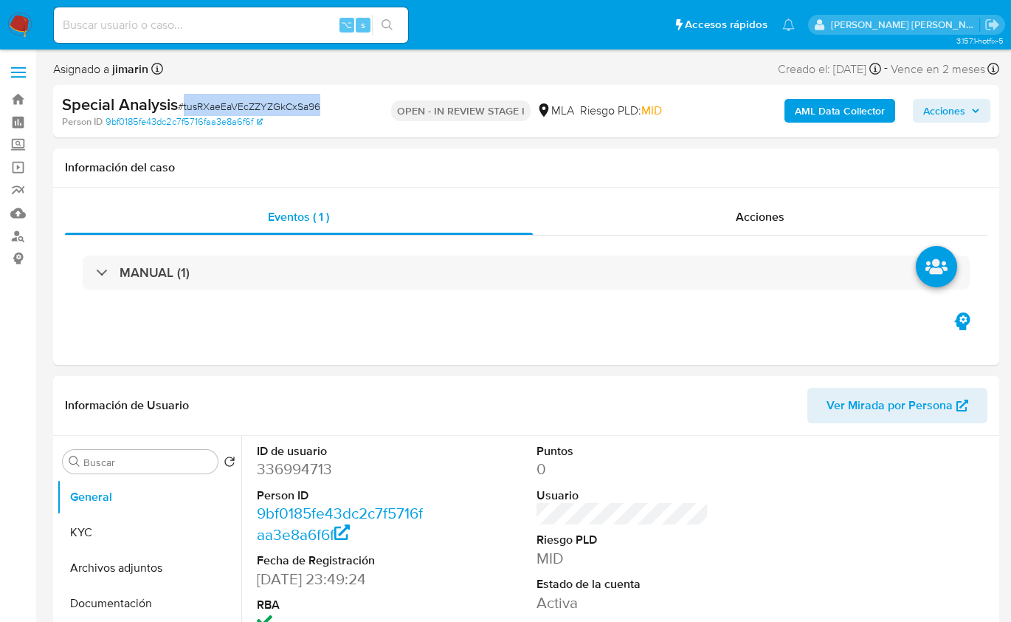
click at [236, 109] on span "# tusRXaeEaVEcZZYZGkCxSa96" at bounding box center [249, 106] width 142 height 15
copy span "tusRXaeEaVEcZZYZGkCxSa96"
click at [286, 473] on dd "336994713" at bounding box center [343, 468] width 172 height 21
copy dd "336994713"
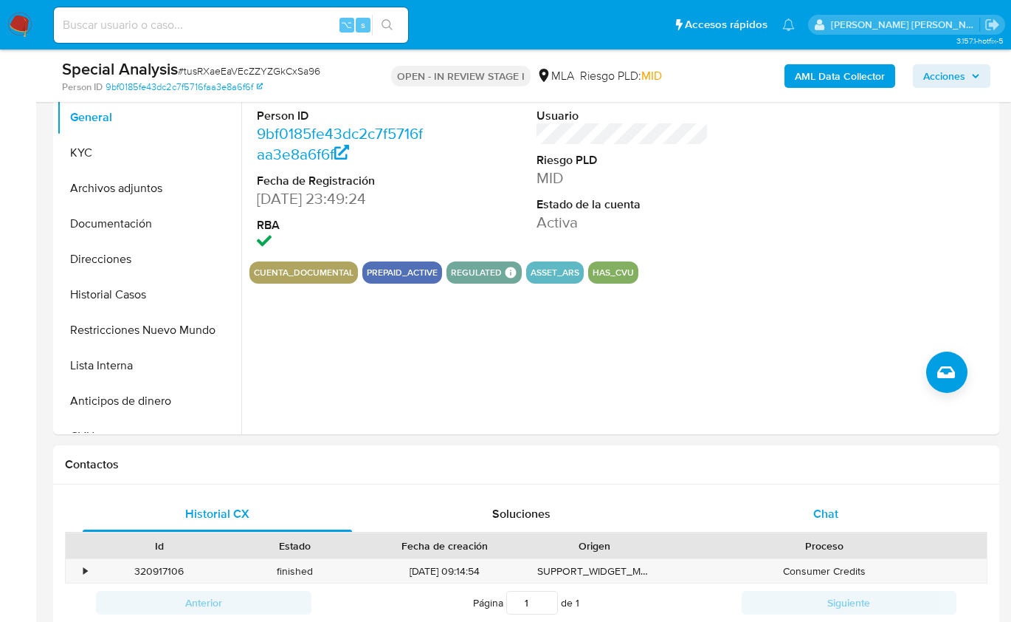
click at [842, 515] on div "Chat" at bounding box center [826, 513] width 269 height 35
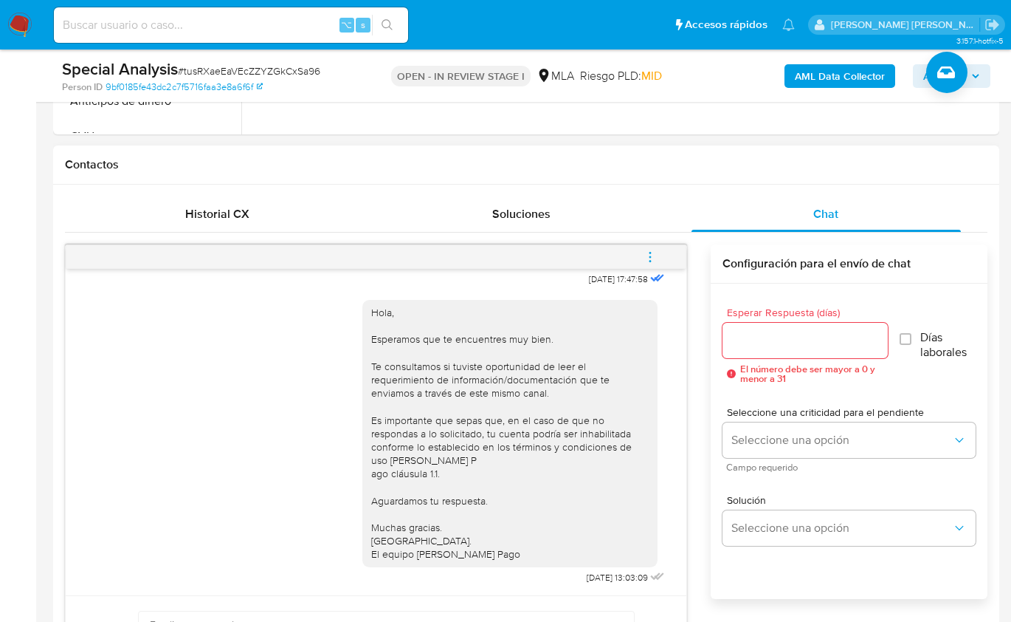
scroll to position [618, 0]
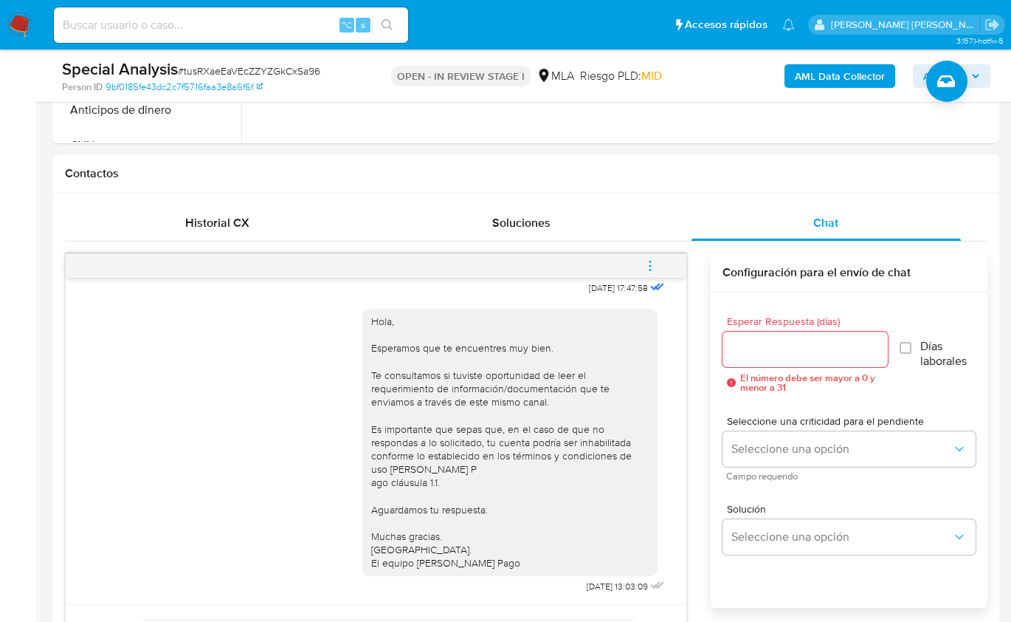
click at [645, 259] on icon "menu-action" at bounding box center [650, 265] width 13 height 13
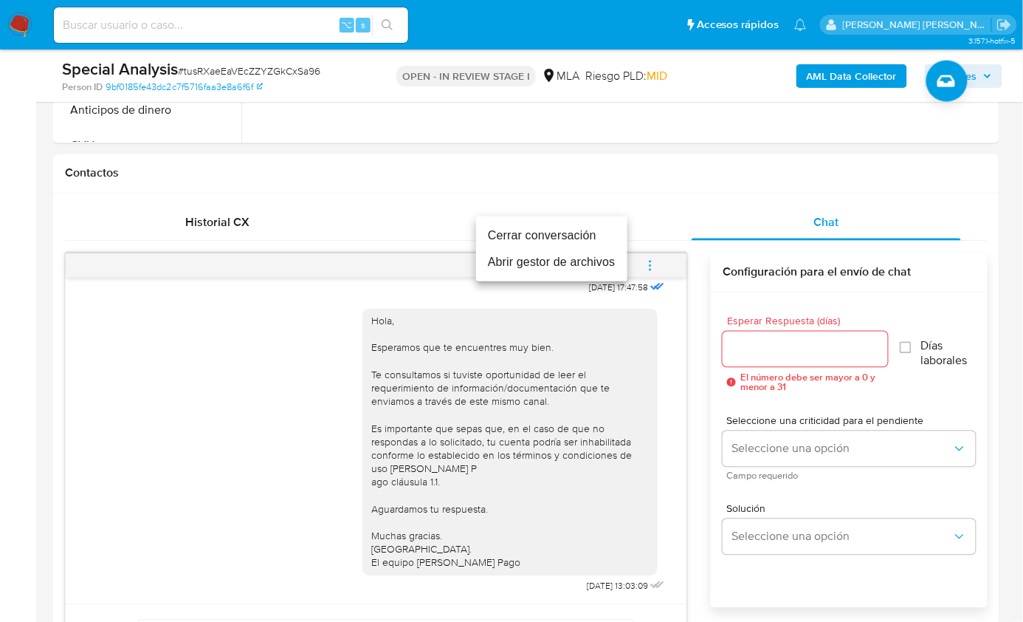
click at [516, 230] on li "Cerrar conversación" at bounding box center [551, 235] width 151 height 27
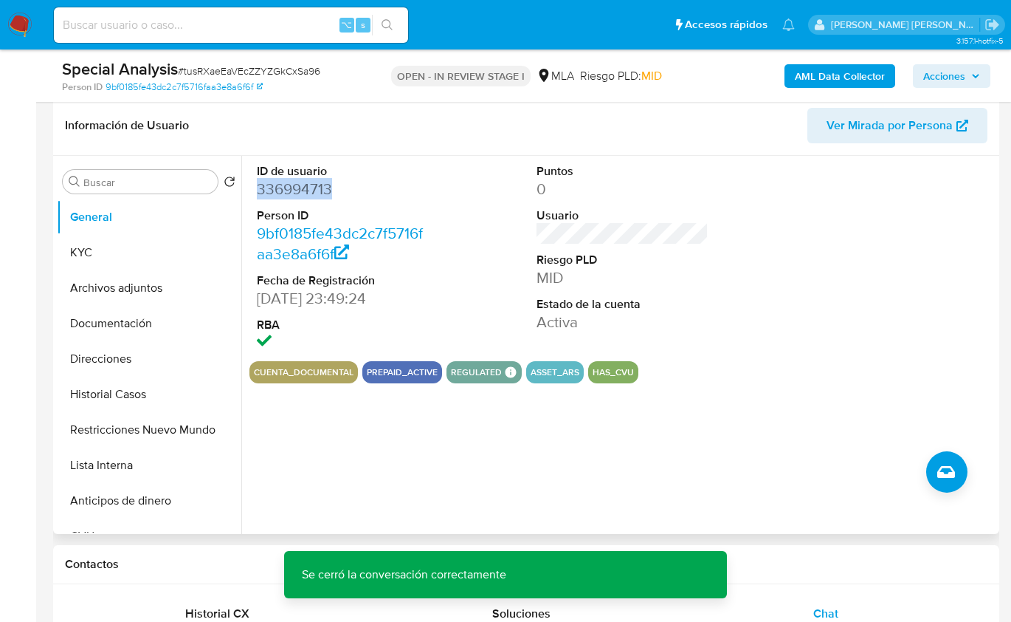
scroll to position [219, 0]
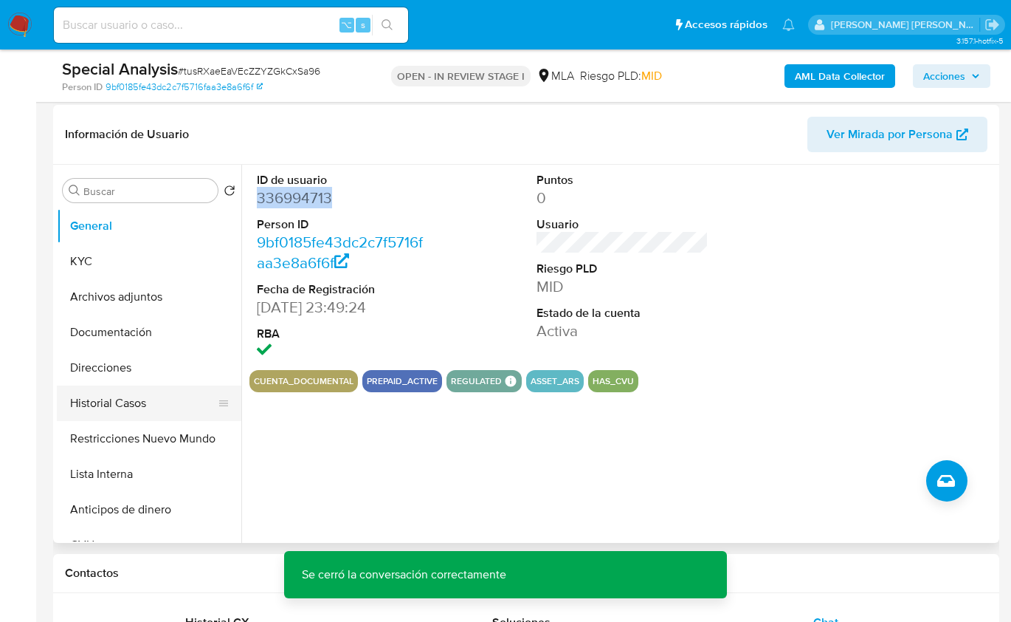
click at [118, 399] on button "Historial Casos" at bounding box center [143, 402] width 173 height 35
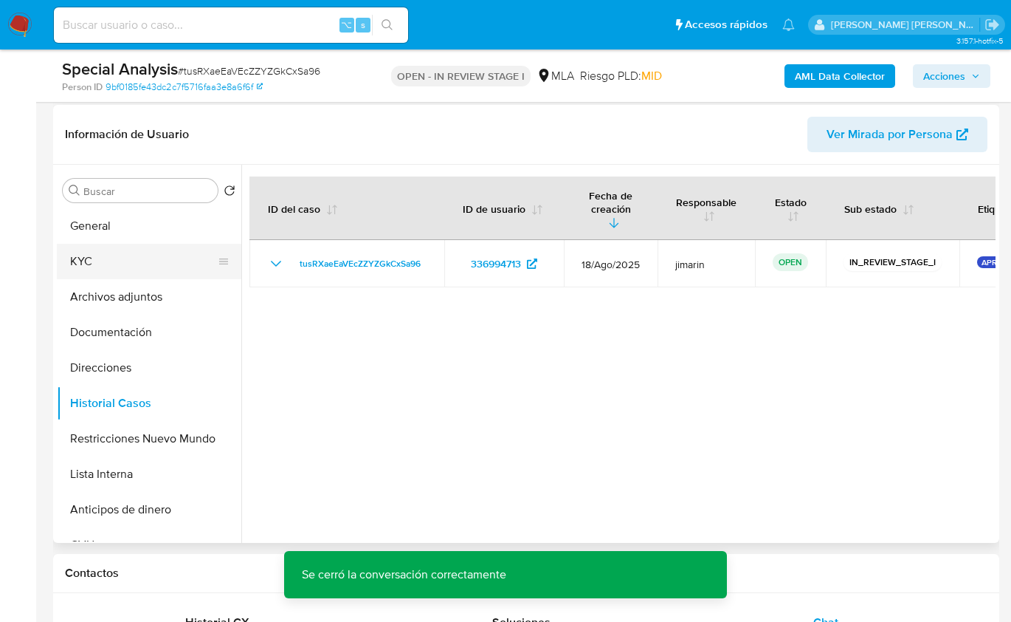
click at [99, 265] on button "KYC" at bounding box center [143, 261] width 173 height 35
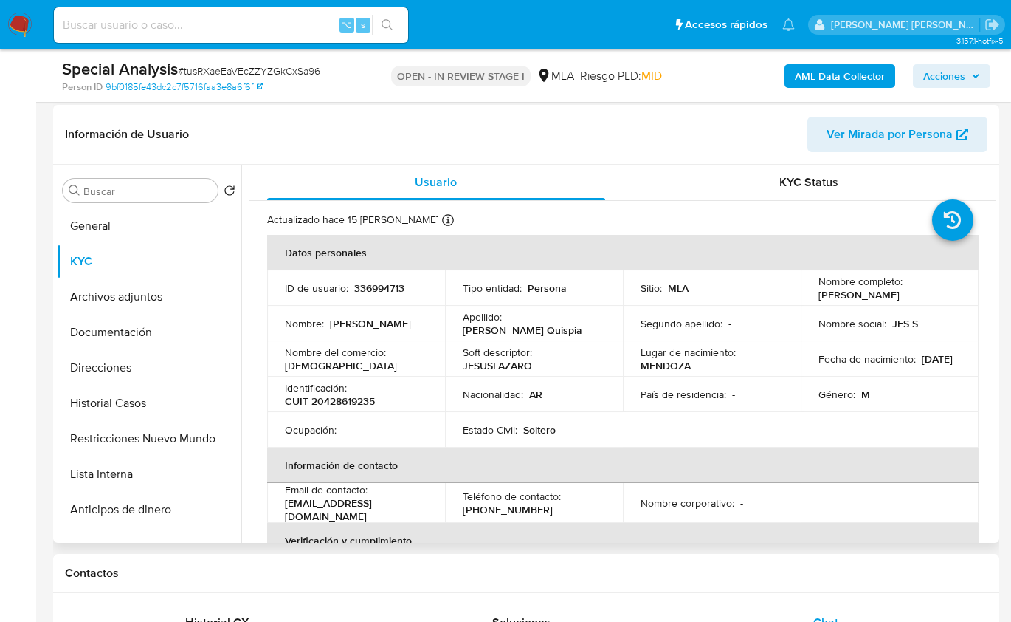
click at [351, 396] on p "CUIT 20428619235" at bounding box center [330, 400] width 90 height 13
copy p "20428619235"
click at [351, 397] on p "CUIT 20428619235" at bounding box center [330, 400] width 90 height 13
click at [351, 398] on p "CUIT 20428619235" at bounding box center [330, 400] width 90 height 13
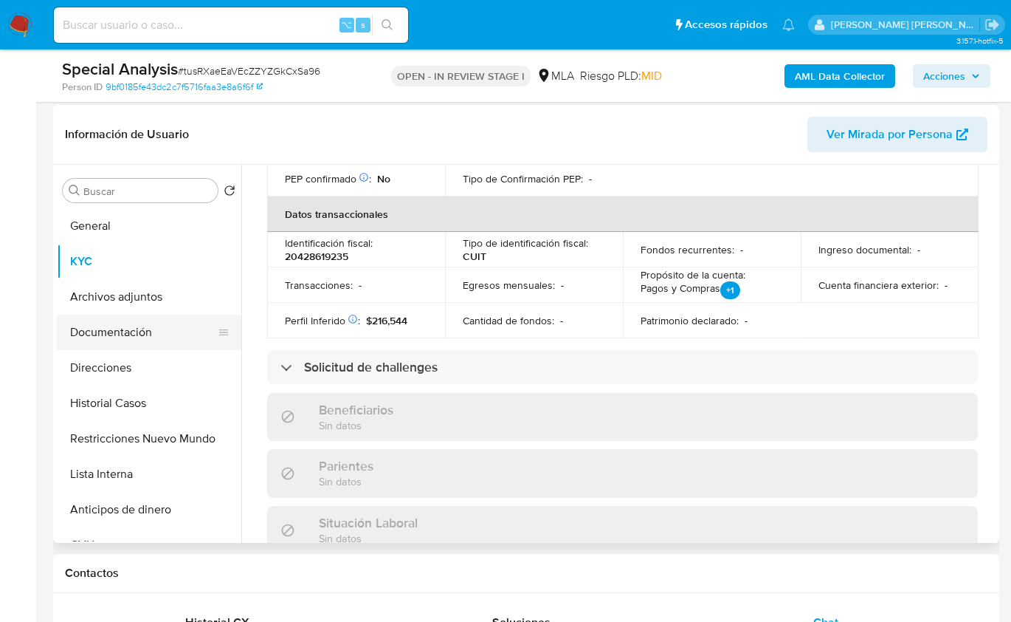
scroll to position [401, 0]
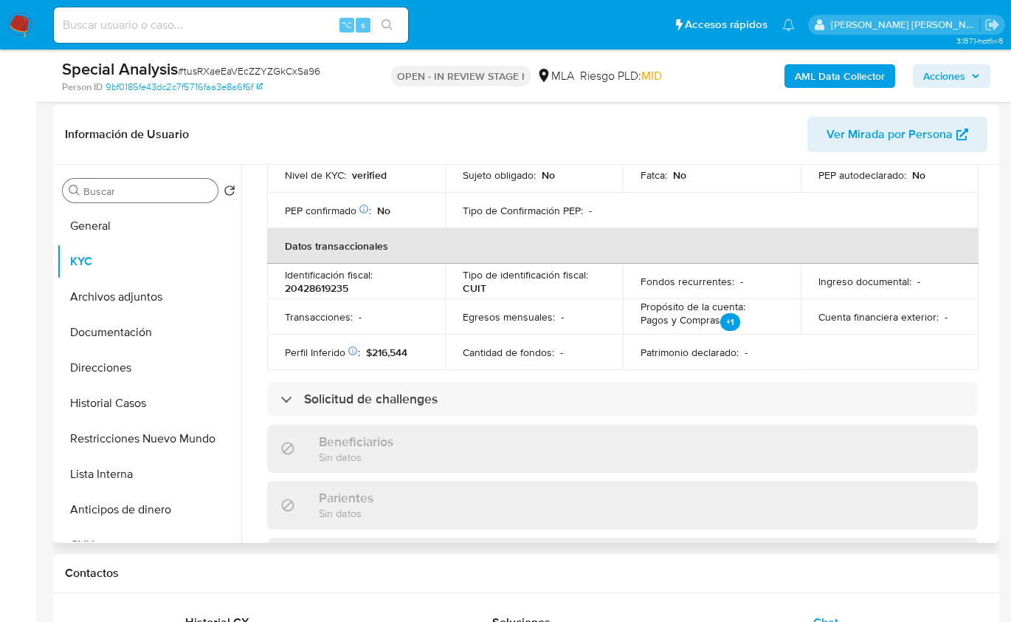
click at [101, 186] on input "Buscar" at bounding box center [147, 191] width 128 height 13
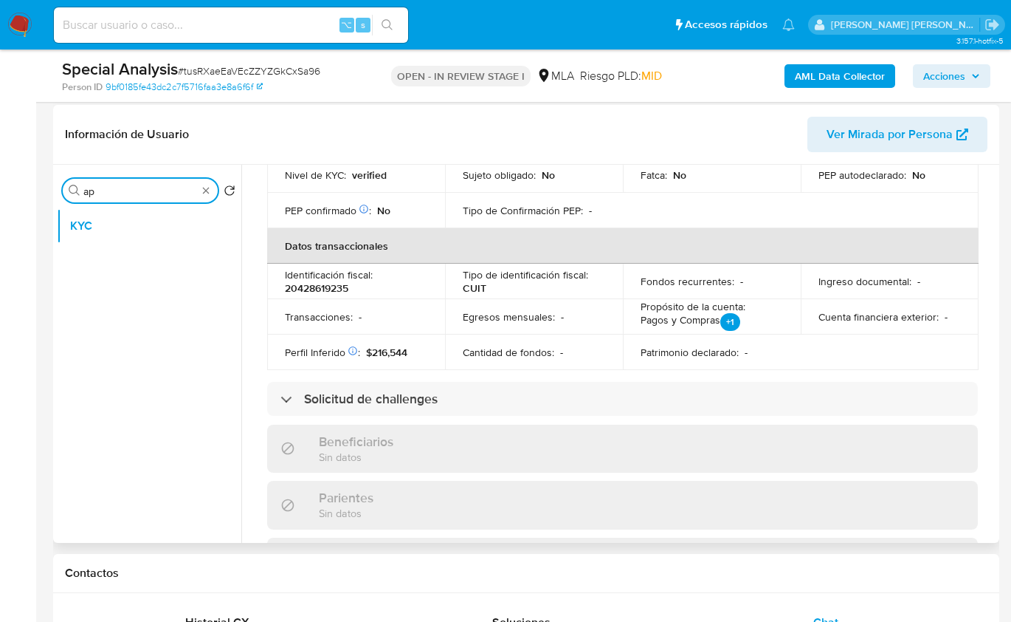
type input "a"
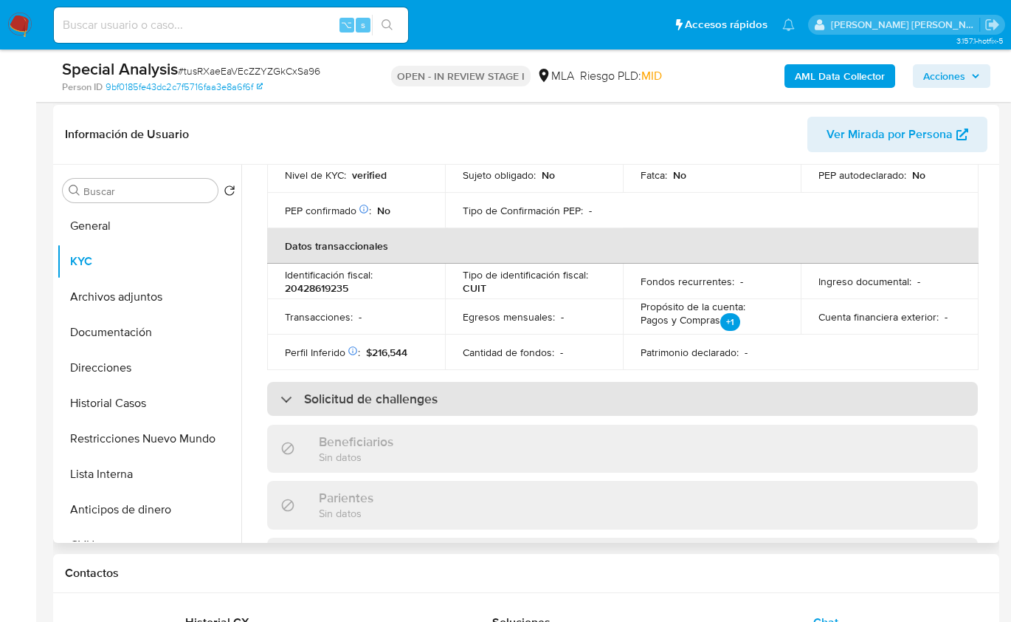
click at [610, 396] on div "Solicitud de challenges" at bounding box center [622, 399] width 711 height 34
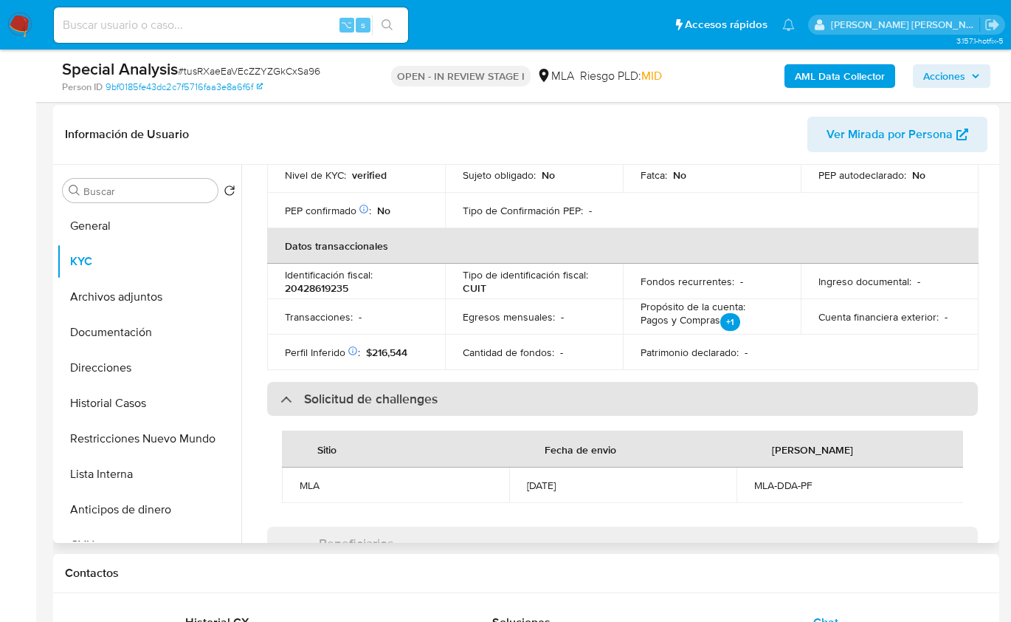
click at [610, 395] on div "Solicitud de challenges" at bounding box center [622, 399] width 711 height 34
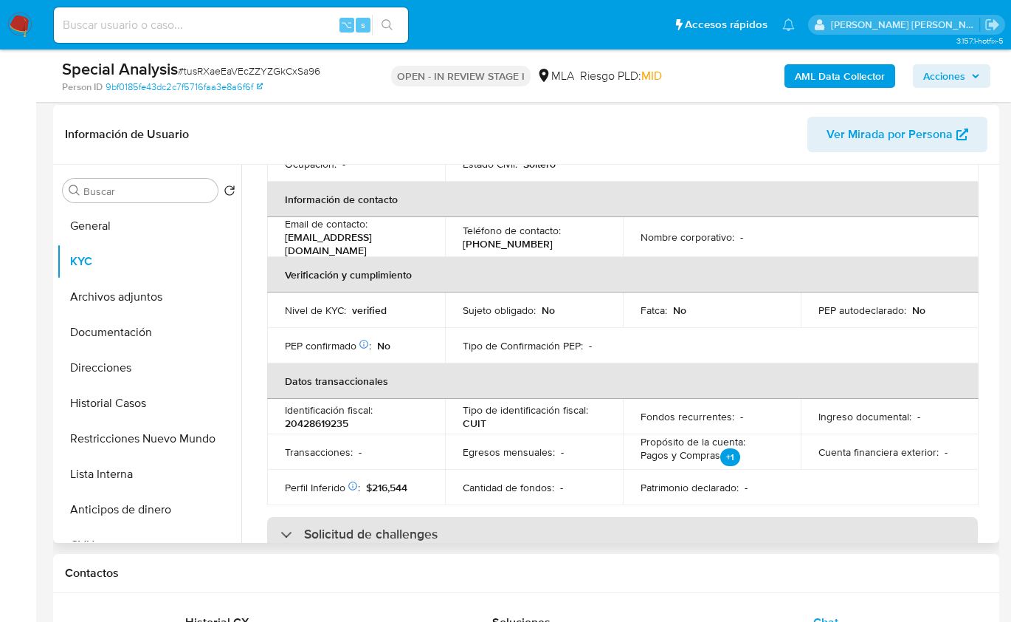
scroll to position [0, 0]
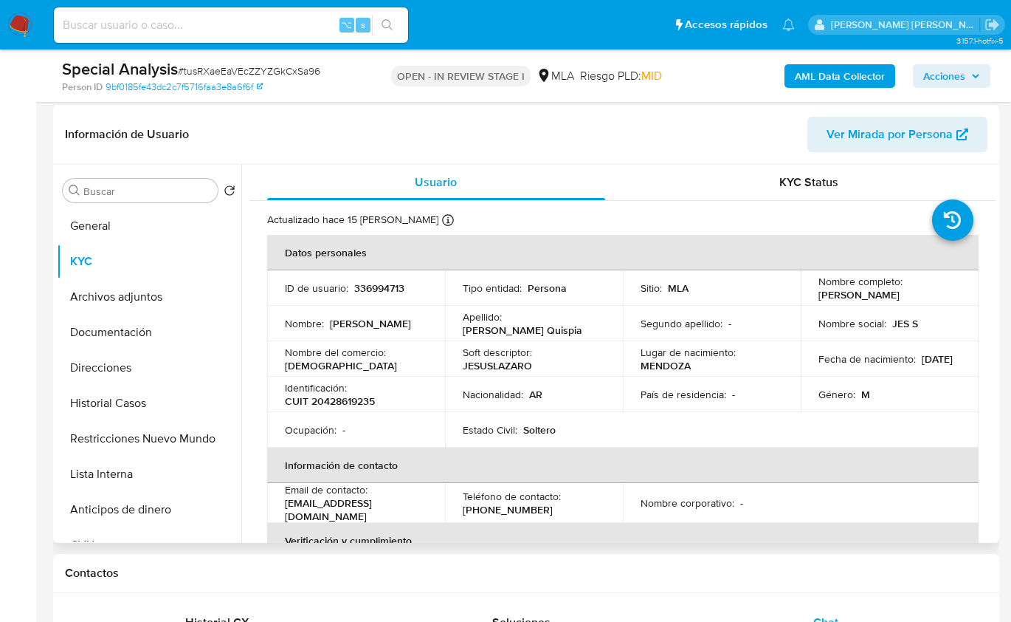
click at [351, 394] on p "CUIT 20428619235" at bounding box center [330, 400] width 90 height 13
click at [353, 395] on p "CUIT 20428619235" at bounding box center [330, 400] width 90 height 13
click at [357, 405] on p "CUIT 20428619235" at bounding box center [330, 400] width 90 height 13
copy p "20428619235"
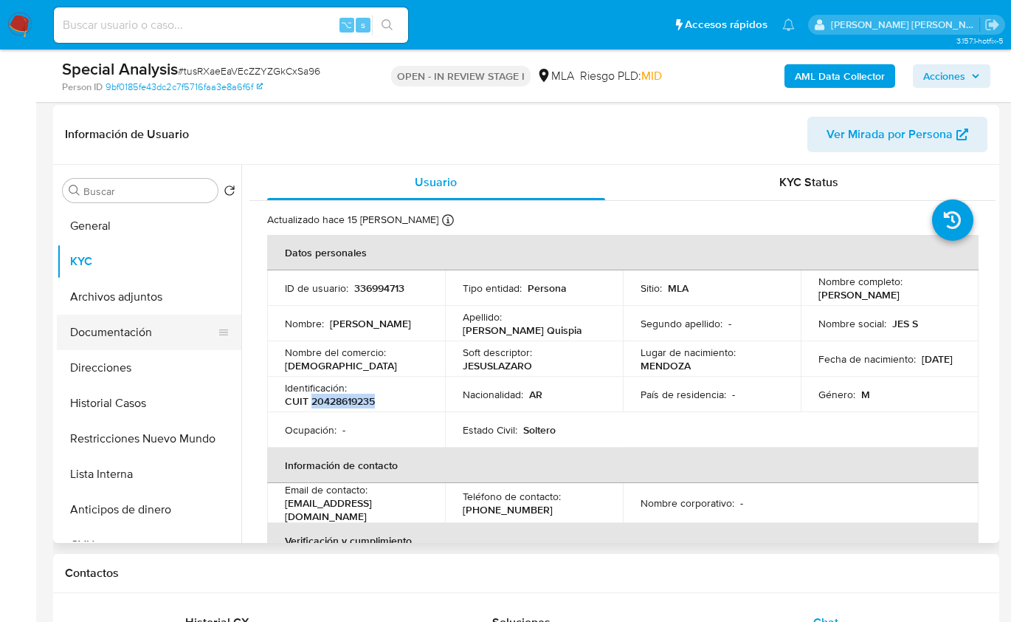
click at [148, 323] on button "Documentación" at bounding box center [143, 332] width 173 height 35
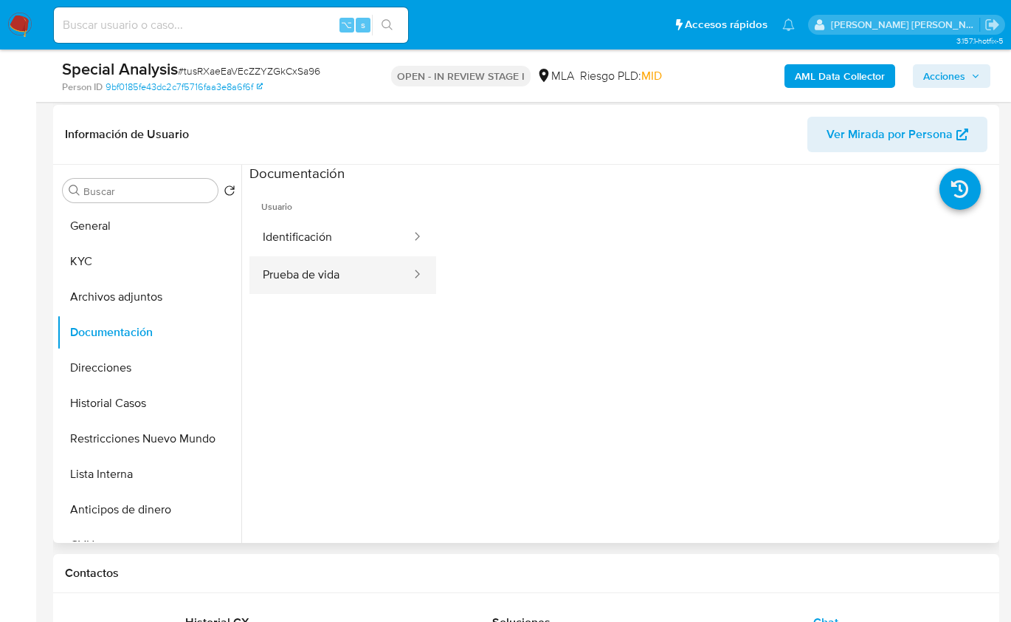
click at [323, 289] on button "Prueba de vida" at bounding box center [331, 275] width 163 height 38
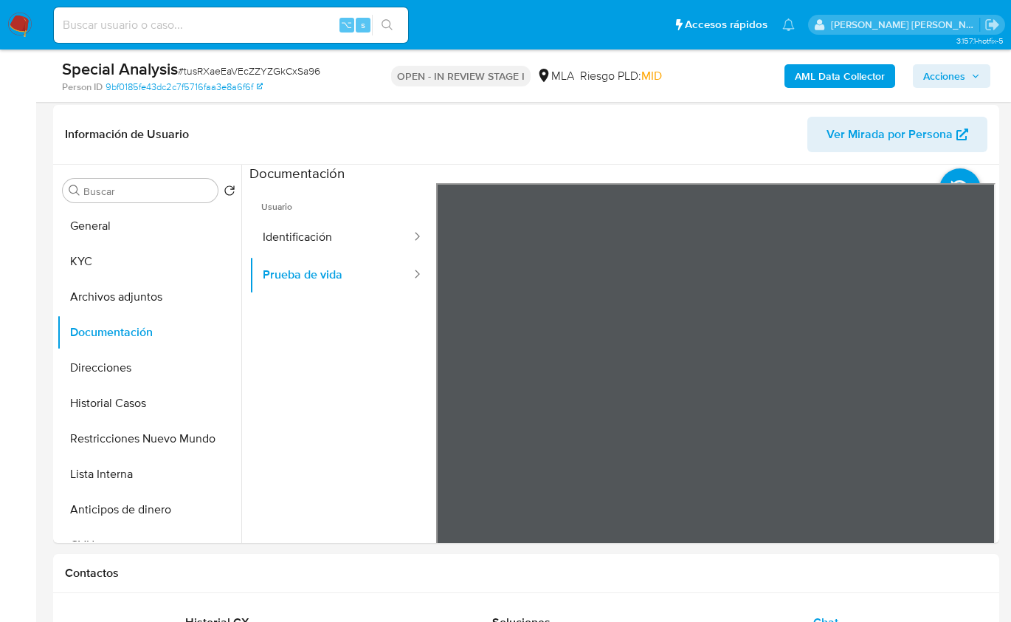
scroll to position [847, 0]
click at [533, 114] on div "Información de Usuario Ver Mirada por Persona" at bounding box center [526, 135] width 947 height 60
click at [165, 446] on button "Restricciones Nuevo Mundo" at bounding box center [143, 438] width 173 height 35
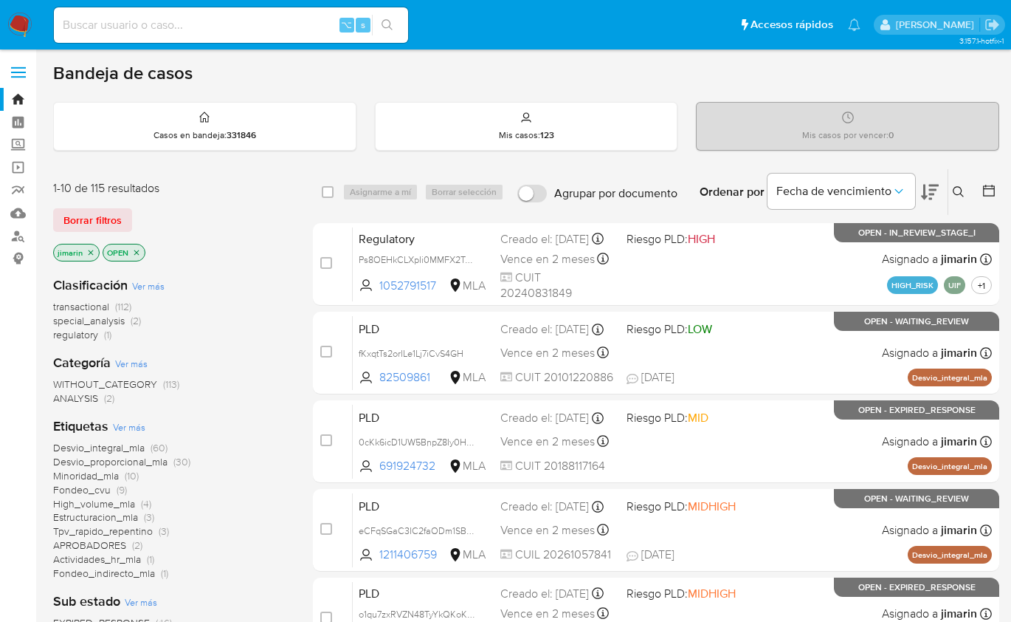
click at [954, 188] on icon at bounding box center [959, 192] width 12 height 12
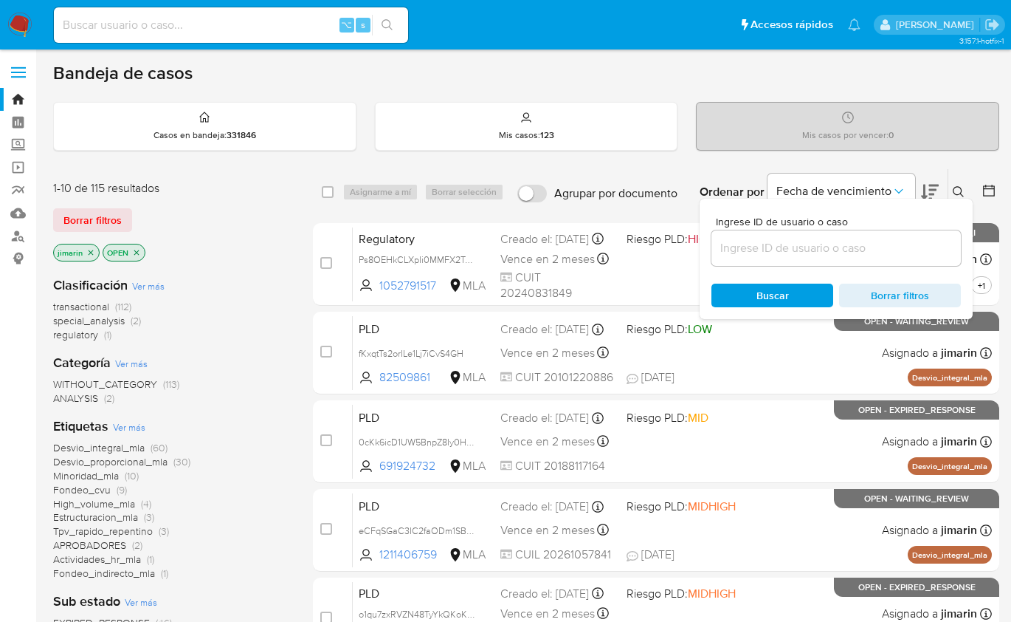
click at [872, 265] on div "Ingrese ID de usuario o caso Buscar Borrar filtros" at bounding box center [836, 259] width 273 height 120
click at [865, 254] on input at bounding box center [837, 247] width 250 height 19
paste input "1845653501"
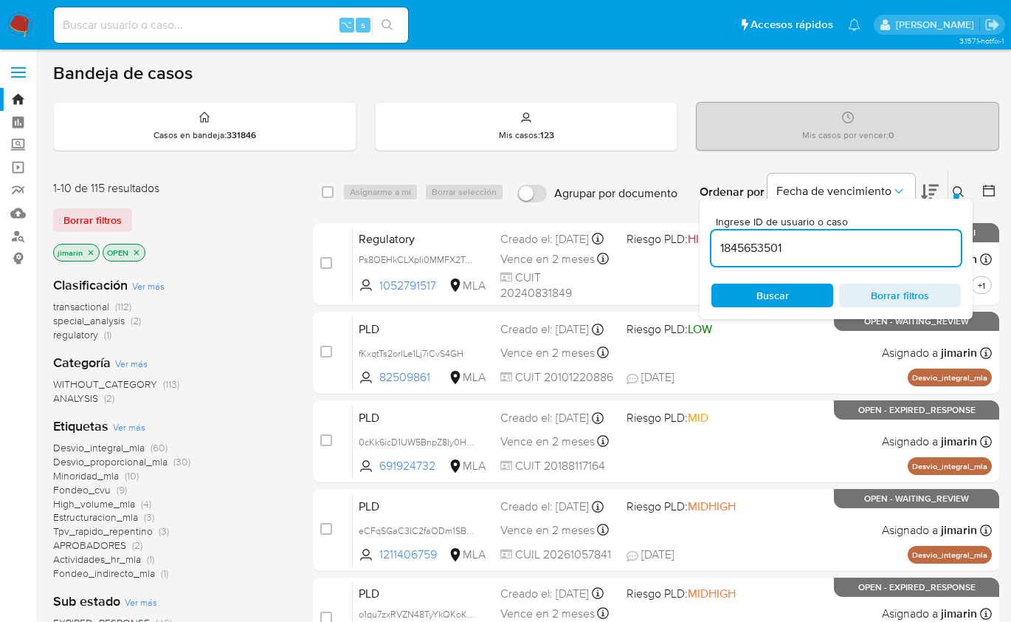
type input "1845653501"
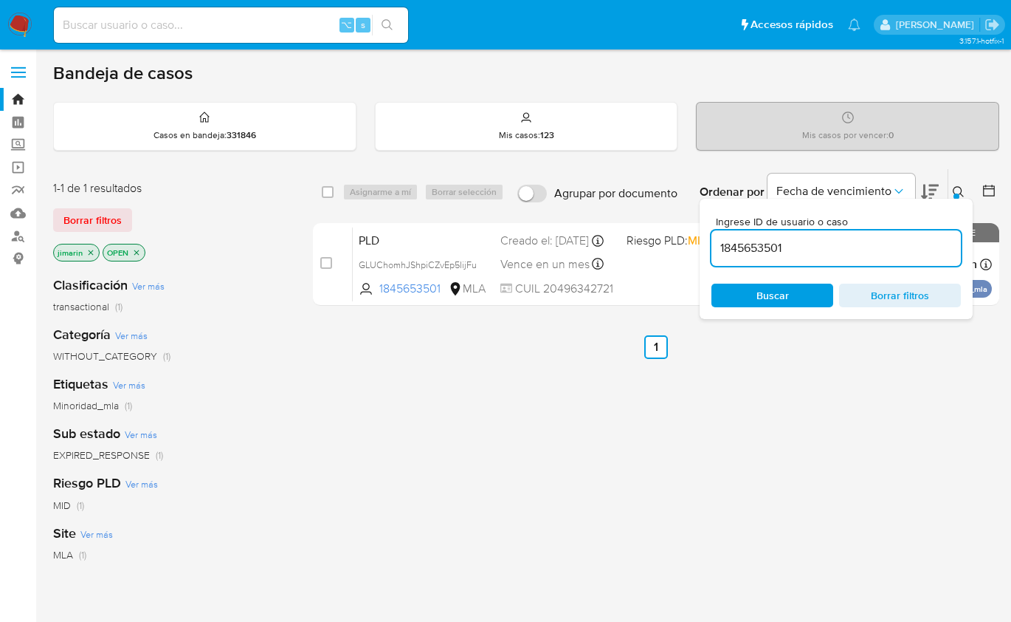
click at [960, 189] on icon at bounding box center [959, 192] width 12 height 12
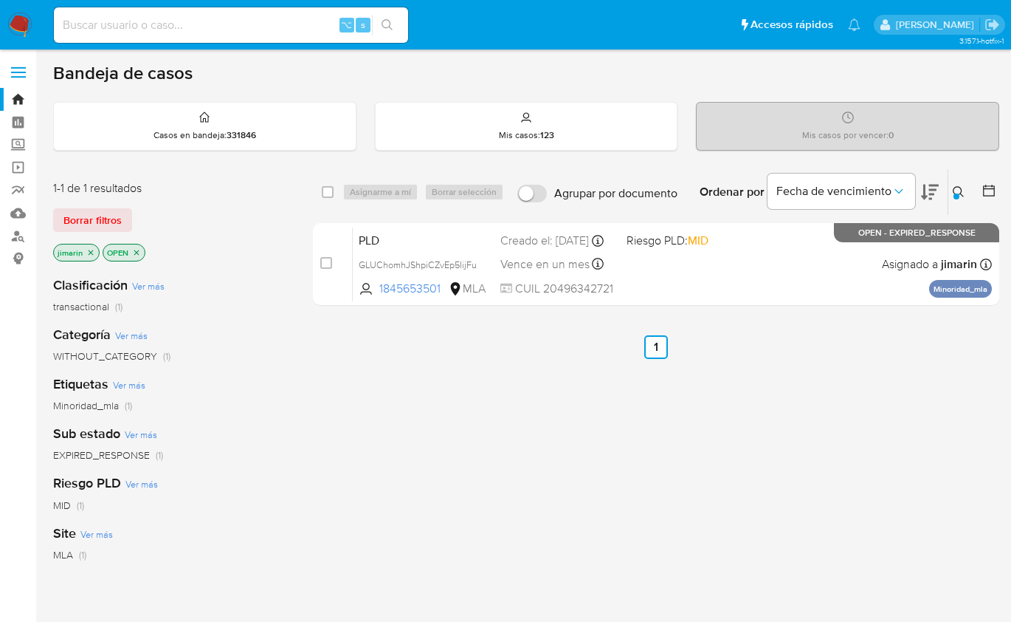
click at [137, 251] on icon "close-filter" at bounding box center [136, 252] width 9 height 9
click at [90, 250] on icon "close-filter" at bounding box center [91, 252] width 5 height 5
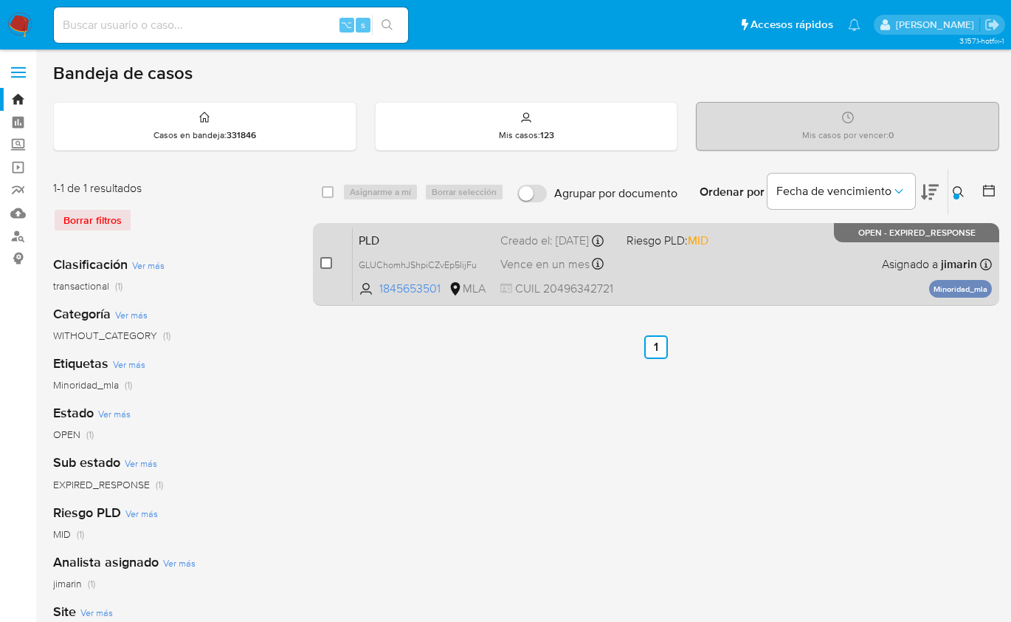
click at [326, 266] on input "checkbox" at bounding box center [326, 263] width 12 height 12
checkbox input "true"
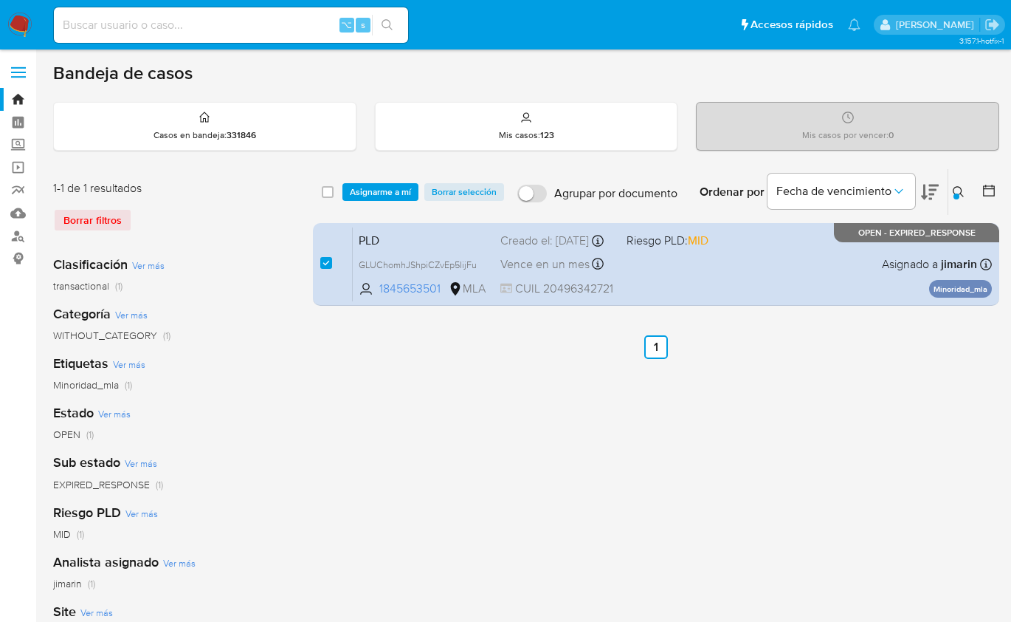
click at [368, 199] on div "select-all-cases-checkbox Asignarme a mí Borrar selección Agrupar por documento…" at bounding box center [656, 192] width 687 height 46
click at [368, 198] on span "Asignarme a mí" at bounding box center [380, 192] width 61 height 15
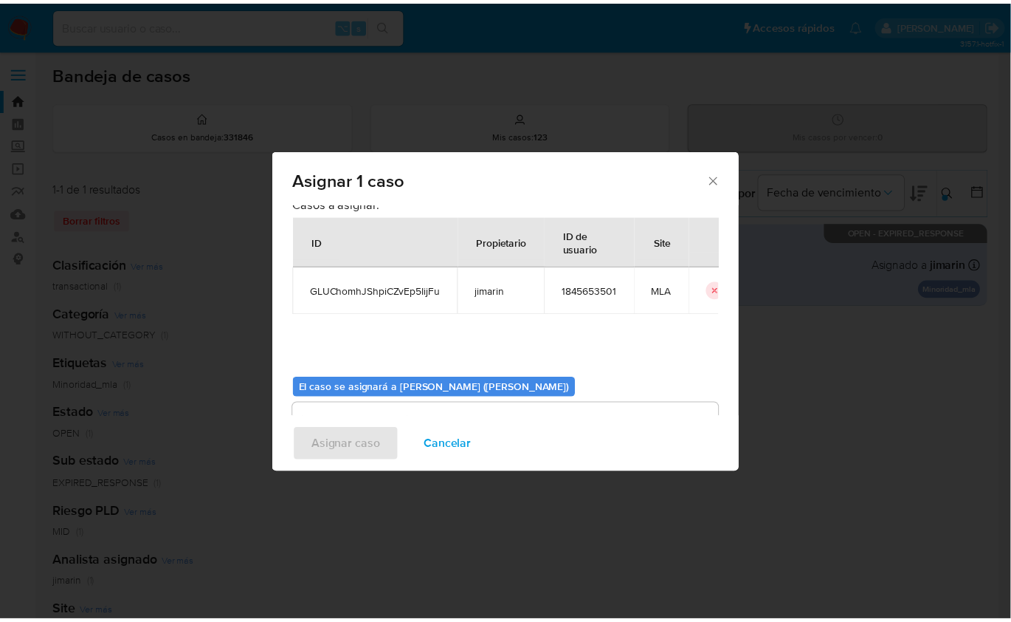
scroll to position [75, 0]
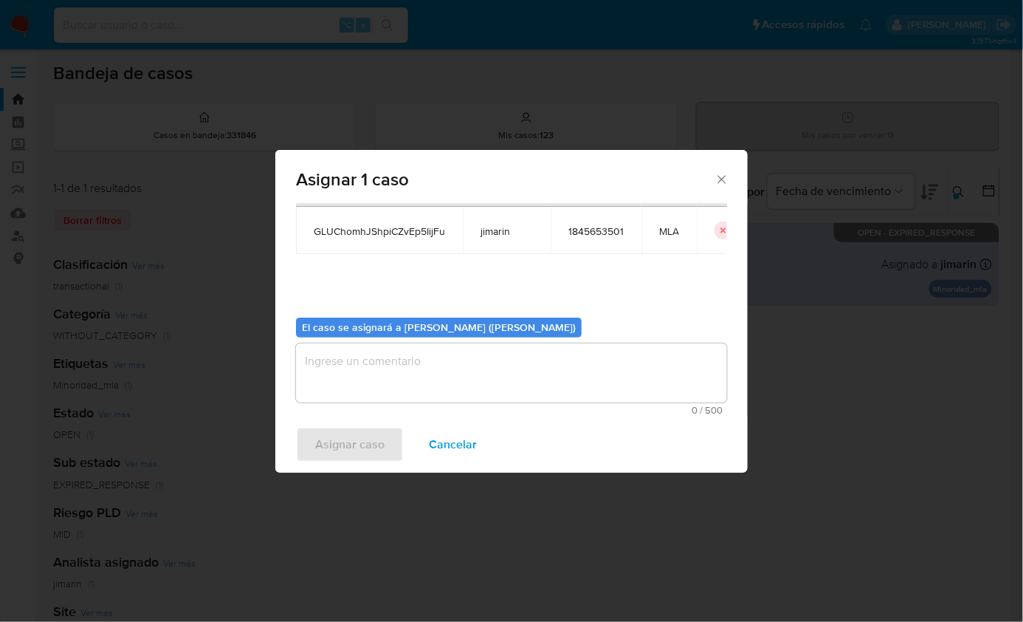
click at [397, 400] on textarea "assign-modal" at bounding box center [511, 372] width 431 height 59
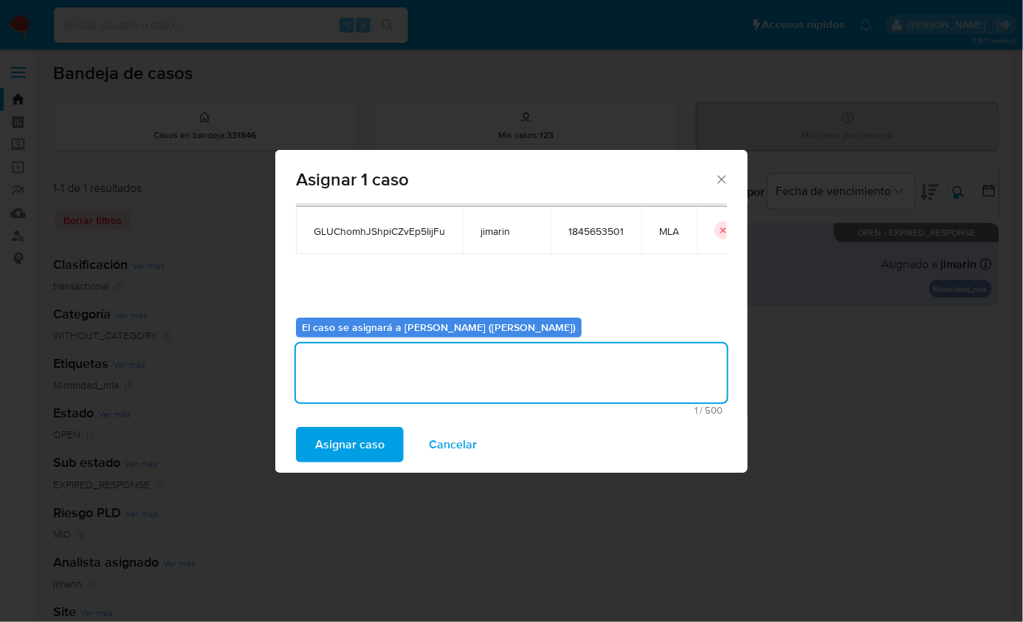
click at [374, 437] on span "Asignar caso" at bounding box center [349, 444] width 69 height 32
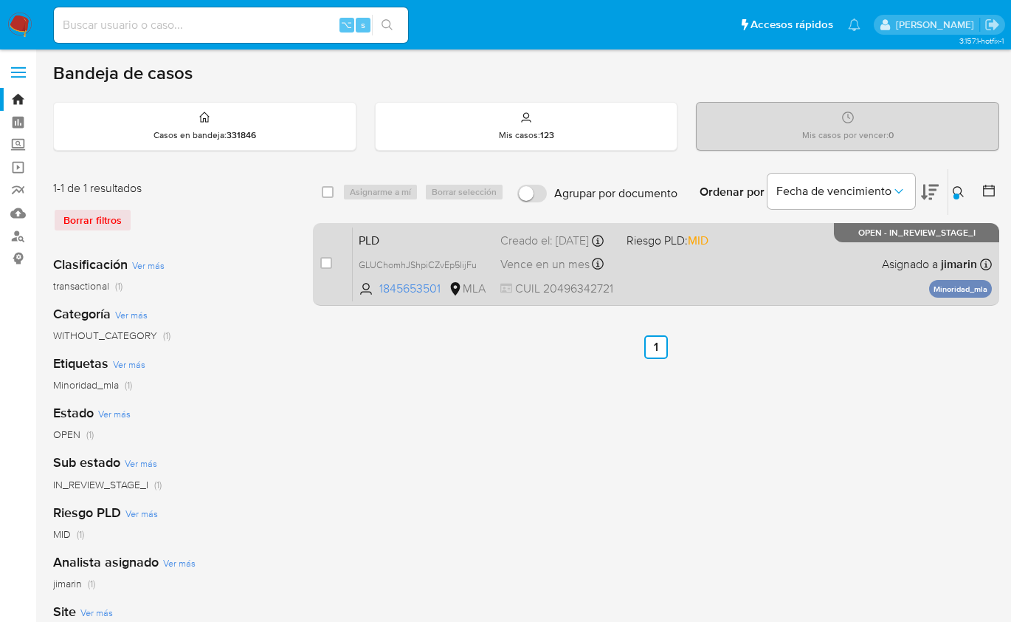
click at [853, 271] on div "PLD GLUChomhJShpiCZvEp5IijFu 1845653501 MLA Riesgo PLD: MID Creado el: 12/08/20…" at bounding box center [672, 264] width 639 height 75
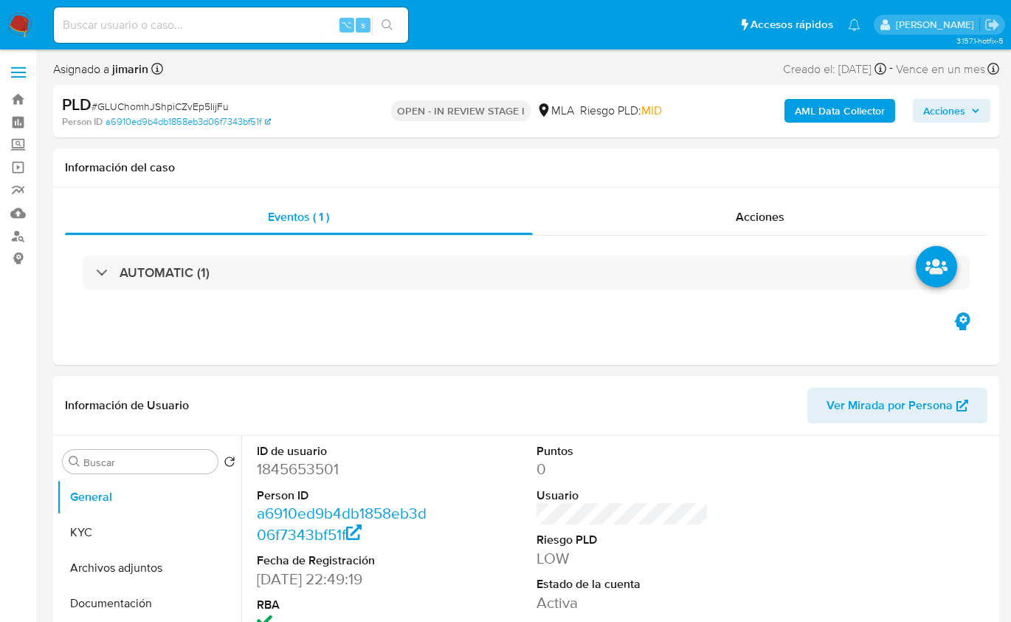
select select "10"
click at [646, 399] on header "Información de Usuario Ver Mirada por Persona" at bounding box center [526, 405] width 923 height 35
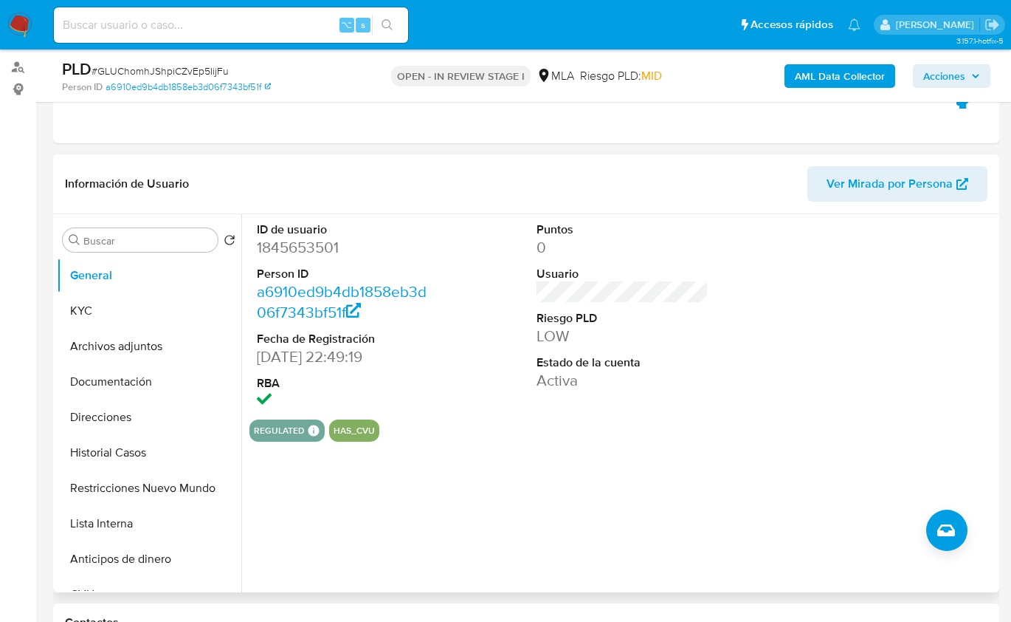
scroll to position [248, 0]
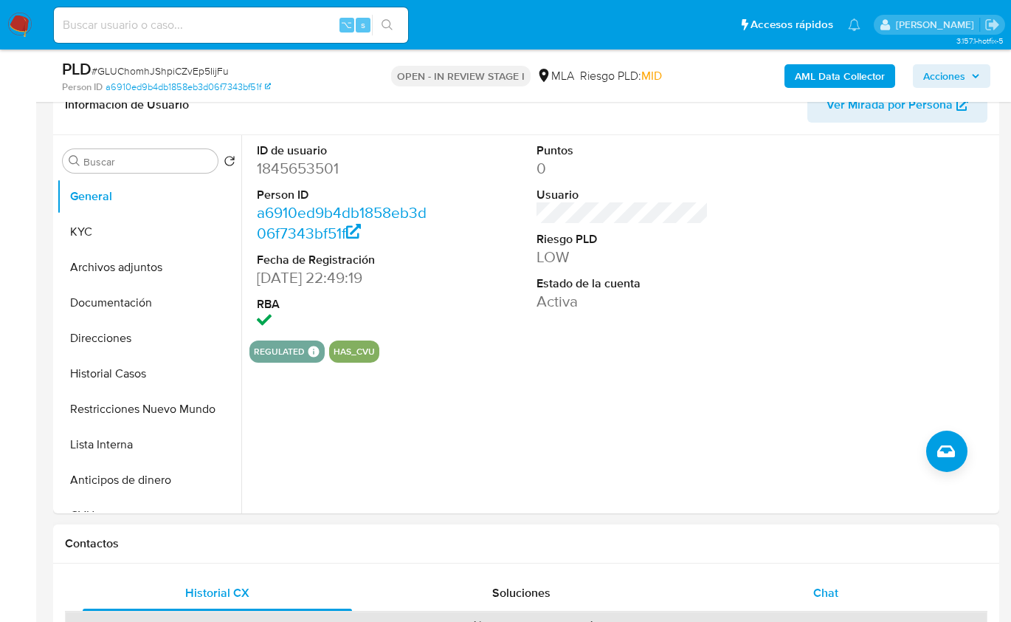
click at [851, 585] on div "Chat" at bounding box center [826, 592] width 269 height 35
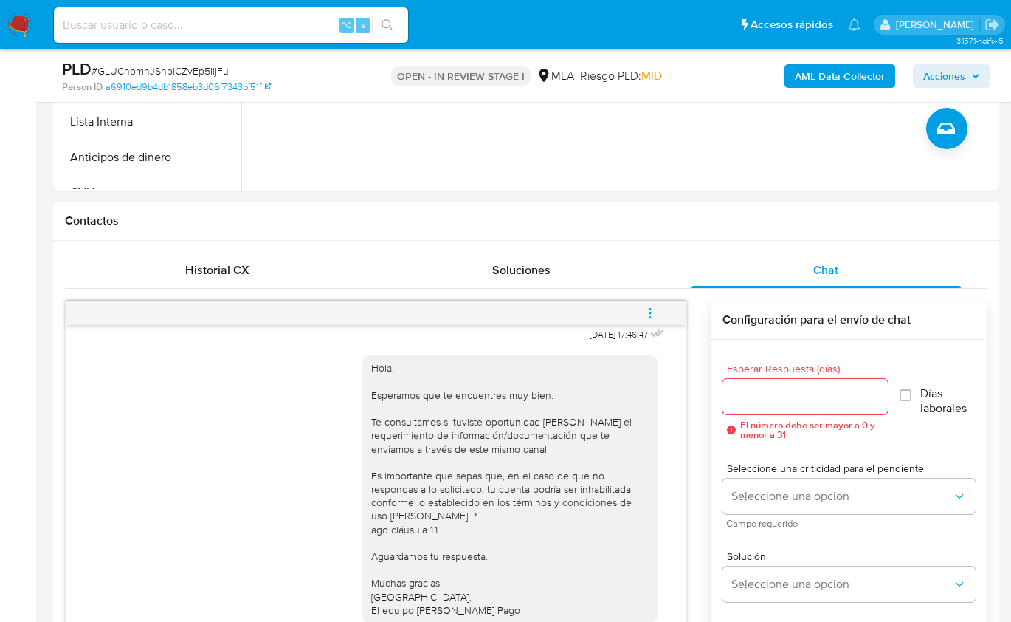
scroll to position [567, 0]
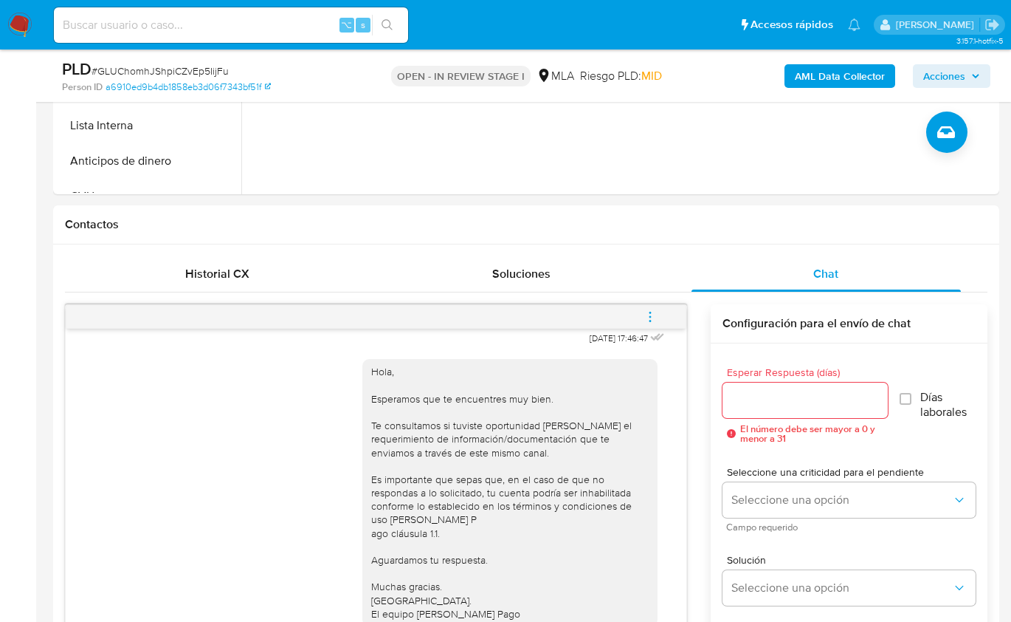
click at [664, 315] on button "menu-action" at bounding box center [650, 316] width 49 height 35
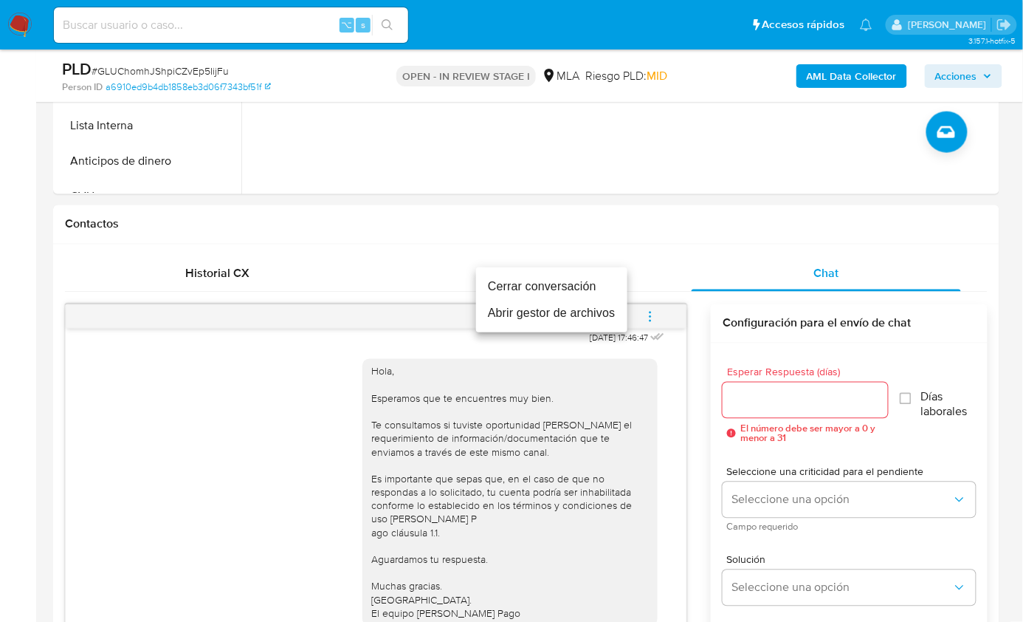
click at [591, 290] on li "Cerrar conversación" at bounding box center [551, 286] width 151 height 27
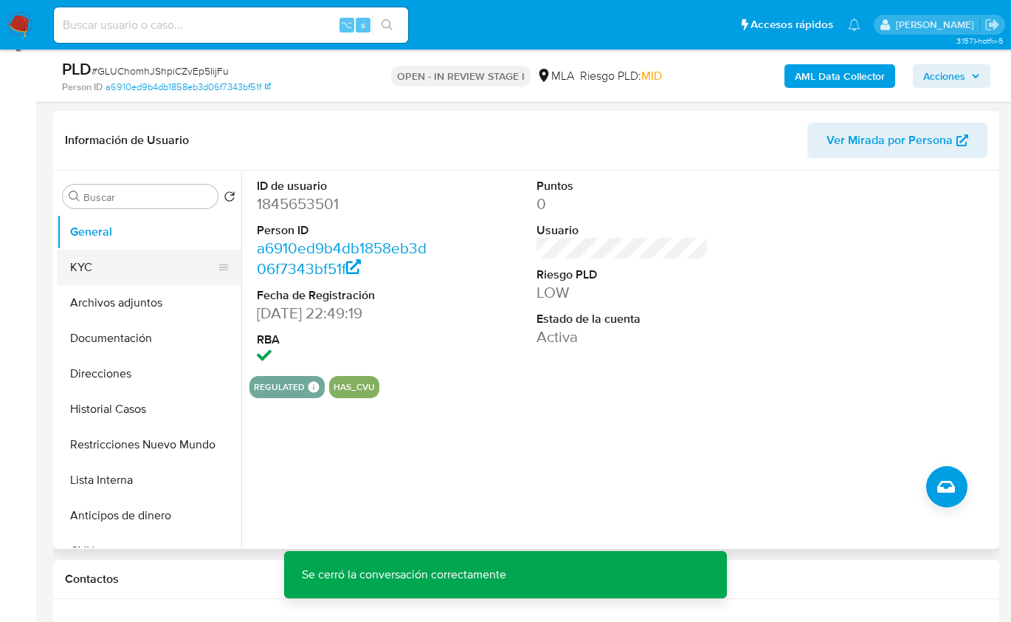
scroll to position [199, 0]
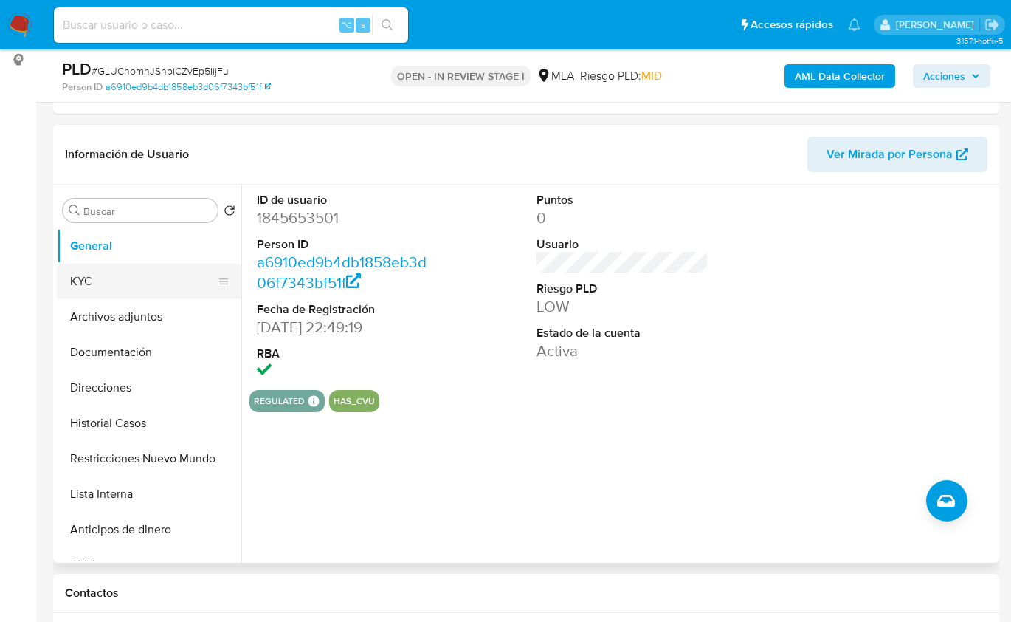
click at [123, 287] on button "KYC" at bounding box center [143, 281] width 173 height 35
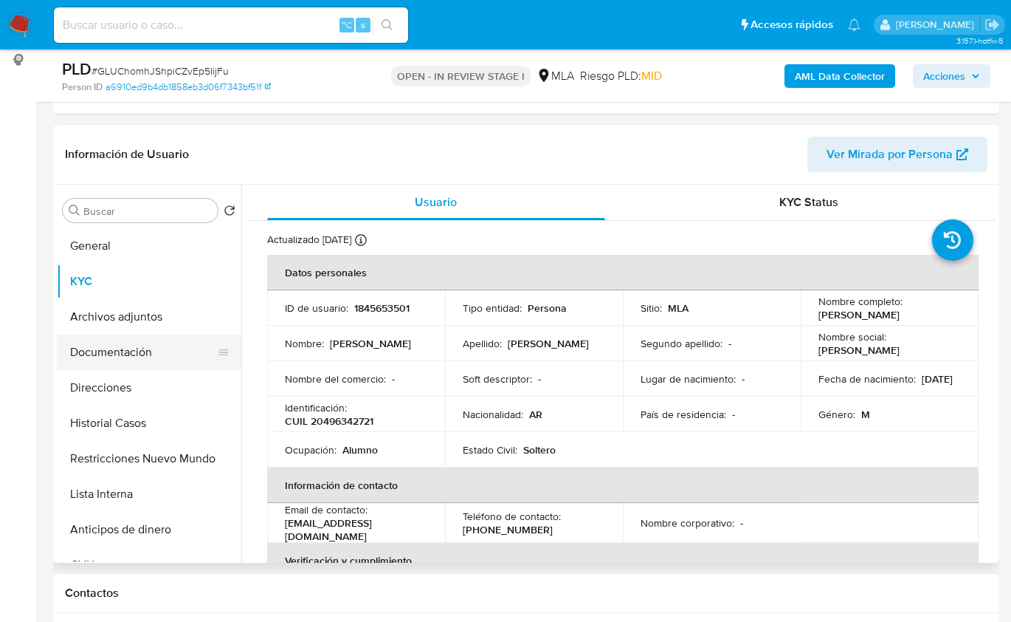
click at [127, 352] on button "Documentación" at bounding box center [143, 351] width 173 height 35
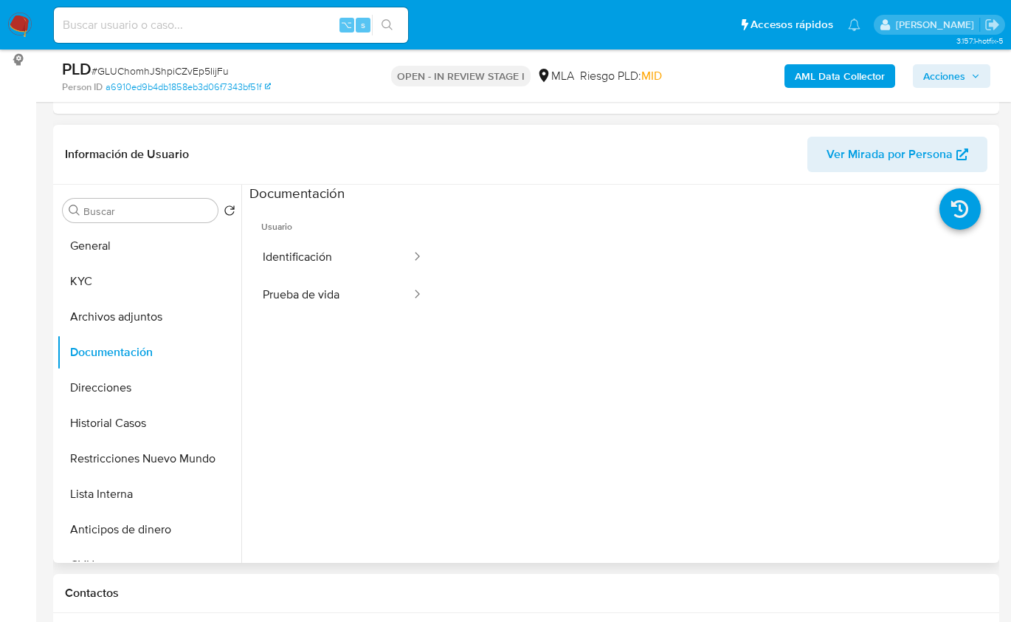
click at [354, 317] on ul "Usuario Identificación Prueba de vida" at bounding box center [343, 415] width 187 height 425
click at [378, 309] on button "Prueba de vida" at bounding box center [331, 295] width 163 height 38
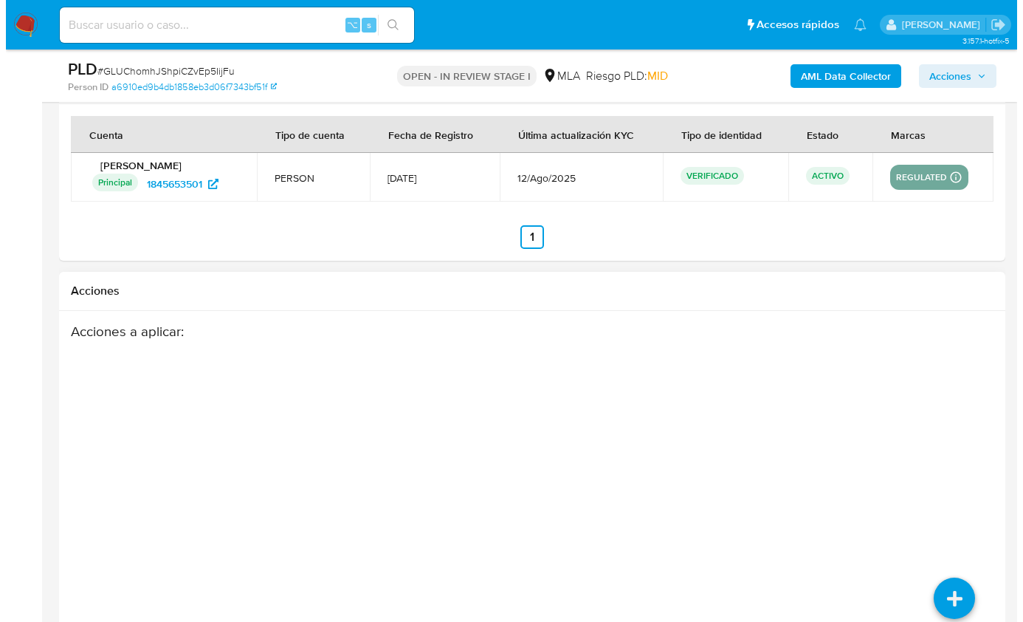
scroll to position [2587, 0]
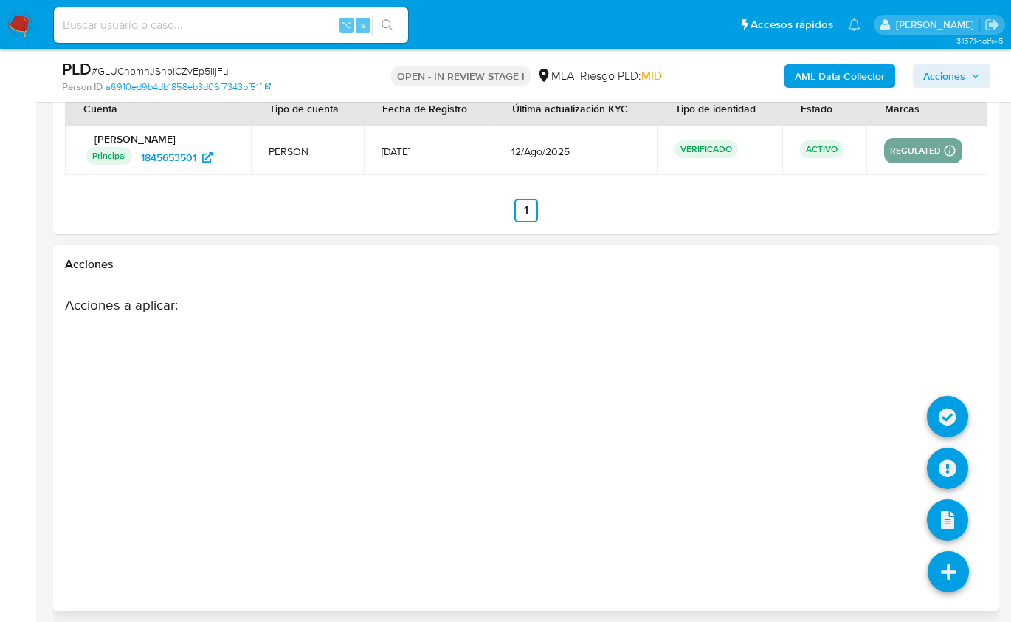
click at [951, 532] on li at bounding box center [949, 573] width 78 height 83
click at [951, 554] on icon at bounding box center [948, 571] width 41 height 41
click at [952, 455] on icon at bounding box center [947, 467] width 41 height 41
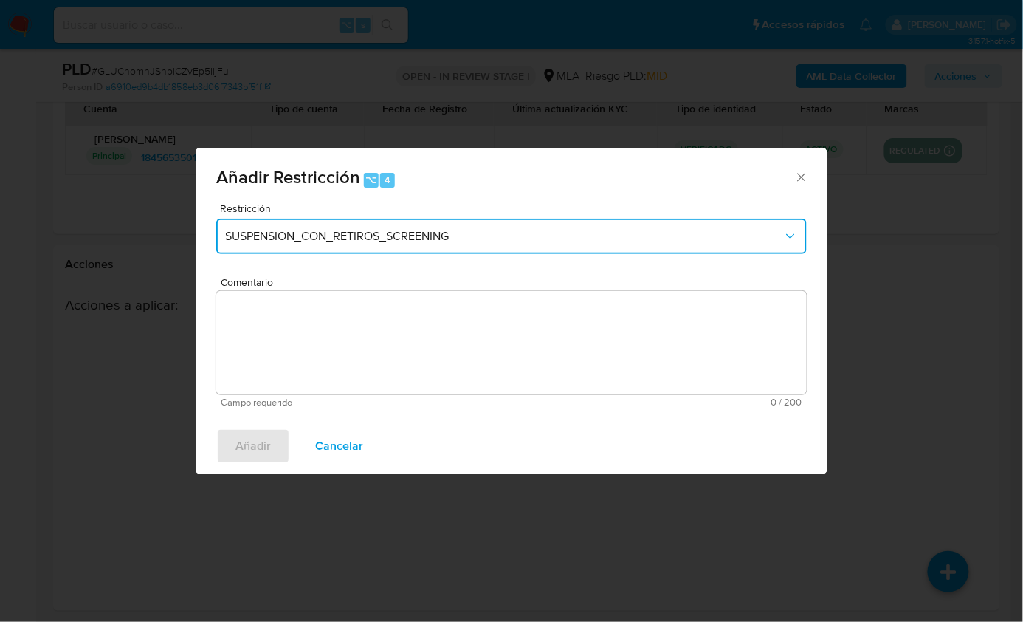
click at [373, 221] on button "SUSPENSION_CON_RETIROS_SCREENING" at bounding box center [511, 236] width 591 height 35
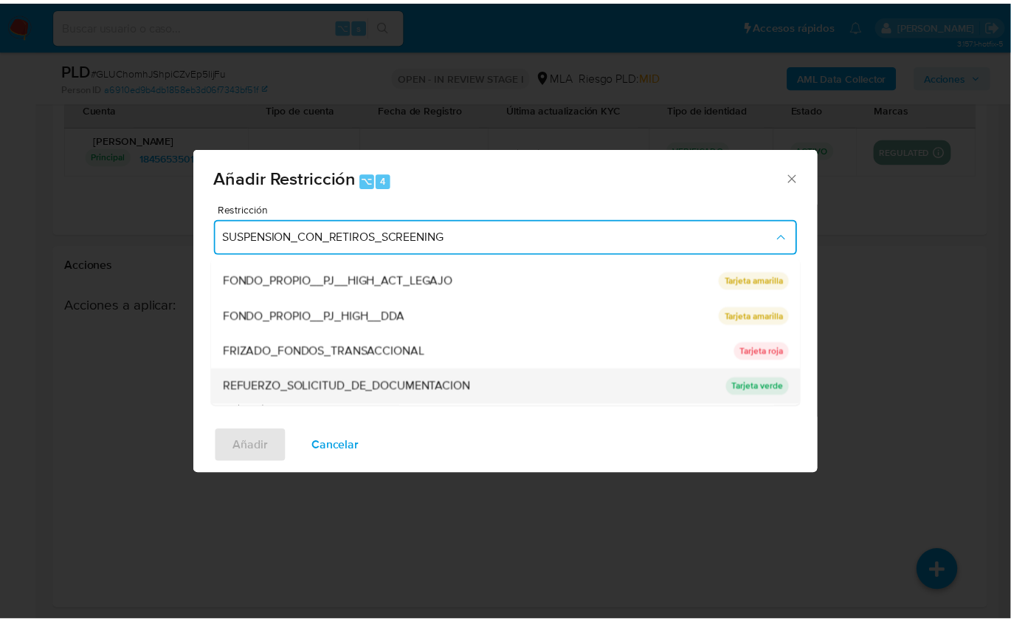
scroll to position [284, 0]
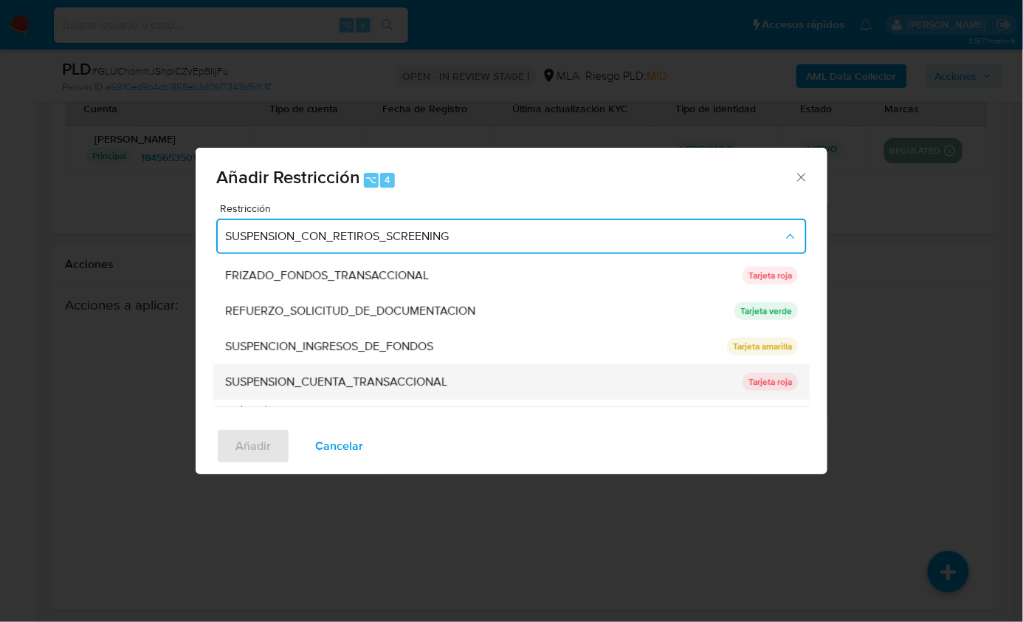
click at [382, 384] on span "SUSPENSION_CUENTA_TRANSACCIONAL" at bounding box center [336, 381] width 222 height 15
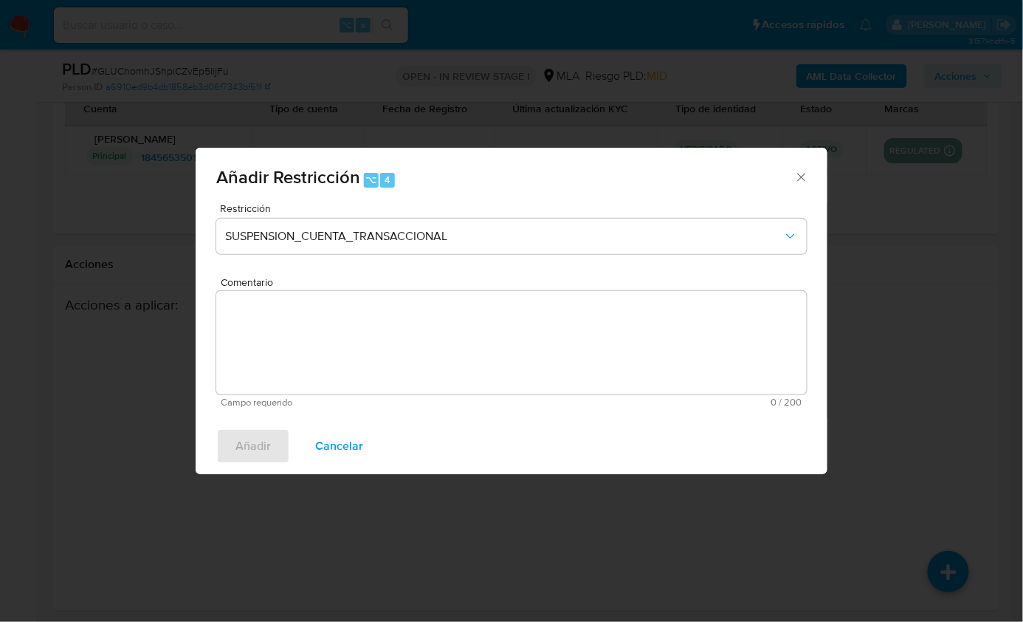
click at [379, 357] on textarea "Comentario" at bounding box center [511, 342] width 591 height 103
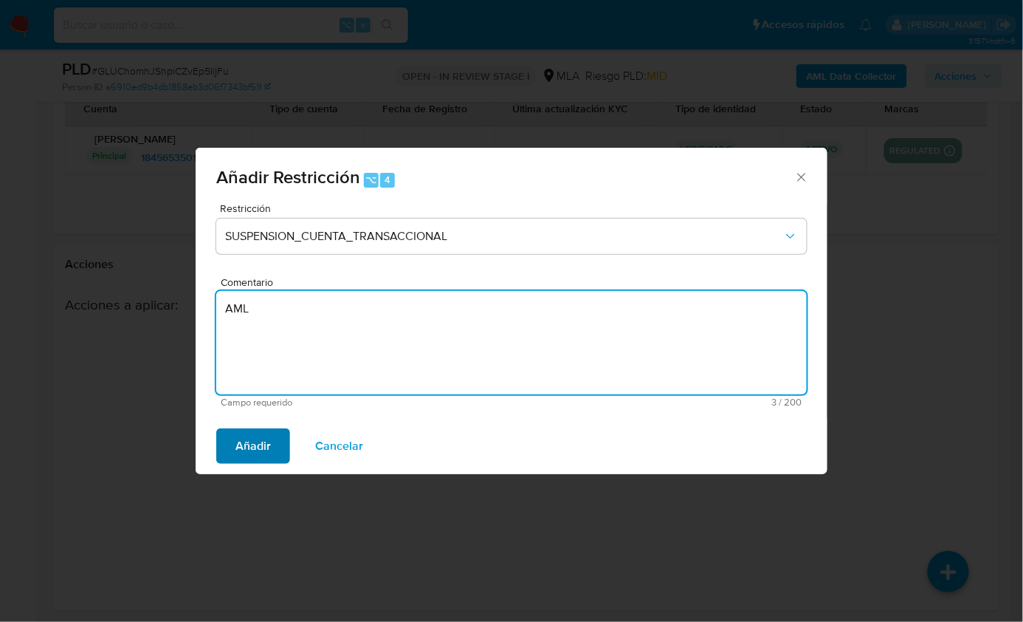
type textarea "AML"
click at [249, 438] on span "Añadir" at bounding box center [253, 446] width 35 height 32
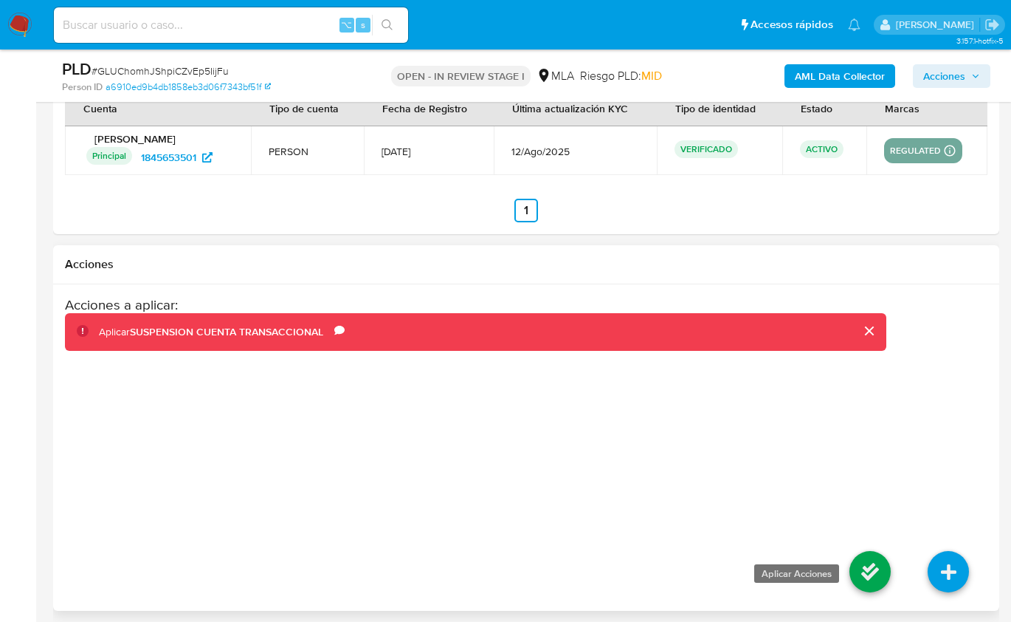
click at [881, 564] on icon at bounding box center [870, 571] width 41 height 41
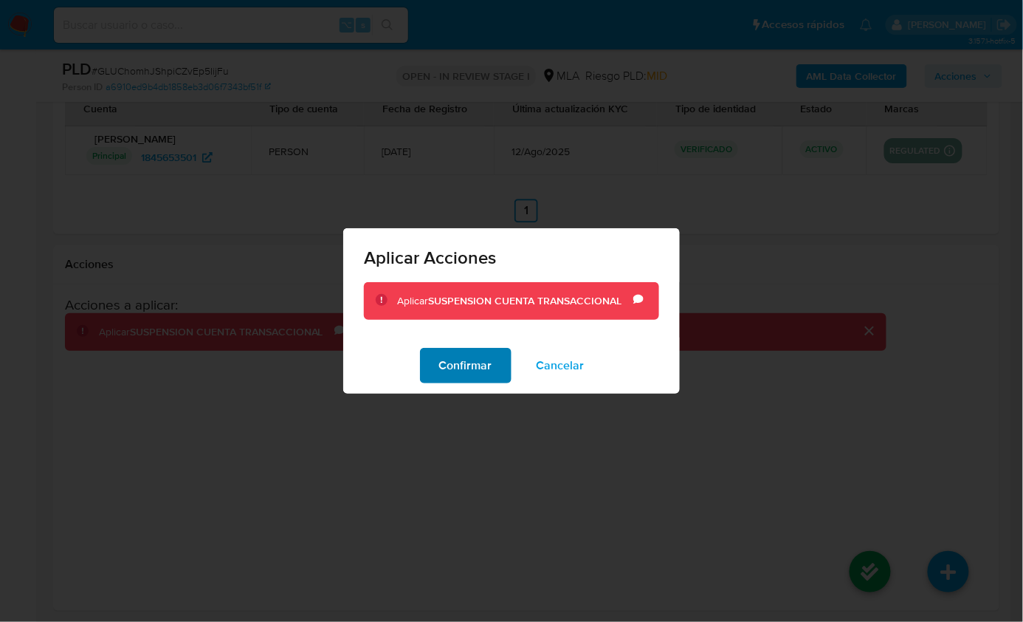
click at [448, 379] on span "Confirmar" at bounding box center [465, 365] width 53 height 32
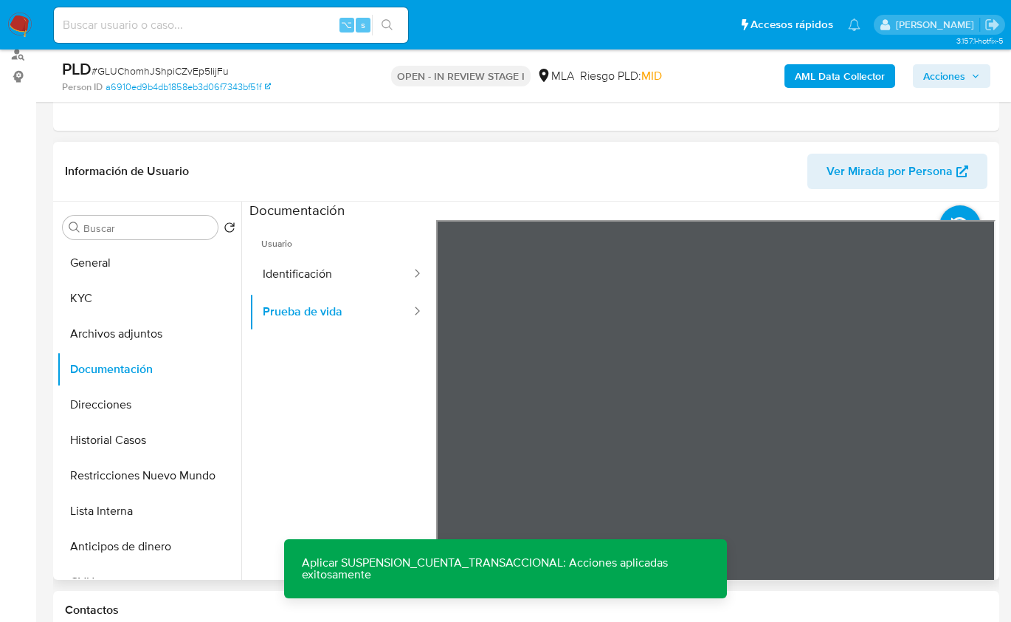
scroll to position [171, 0]
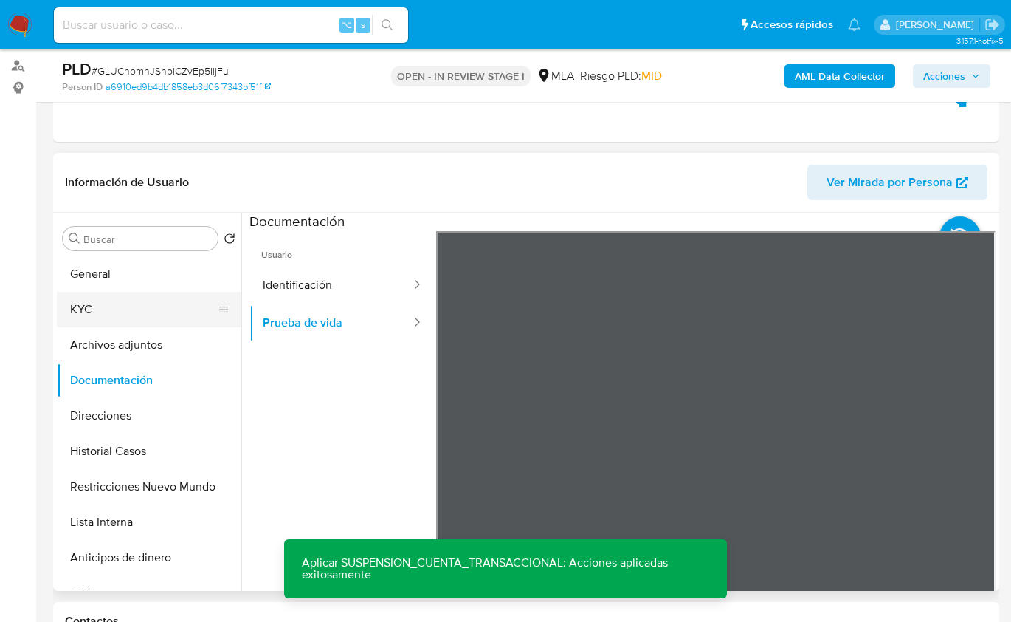
click at [149, 304] on button "KYC" at bounding box center [143, 309] width 173 height 35
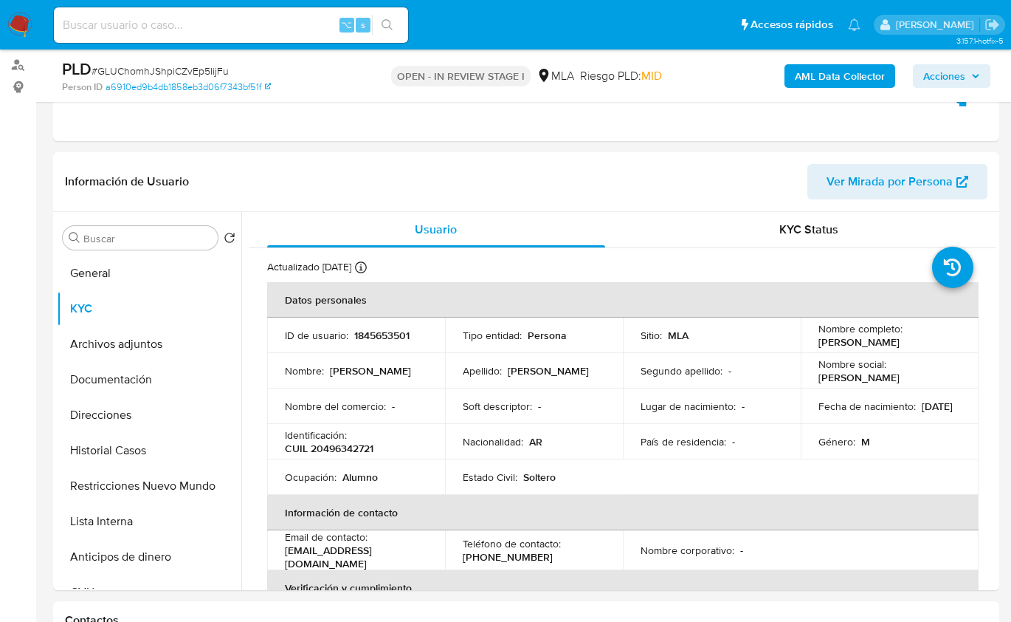
scroll to position [673, 0]
click at [856, 420] on td "Fecha de nacimiento : 12/08/2007" at bounding box center [890, 405] width 178 height 35
click at [922, 405] on p "12/08/2007" at bounding box center [937, 405] width 31 height 13
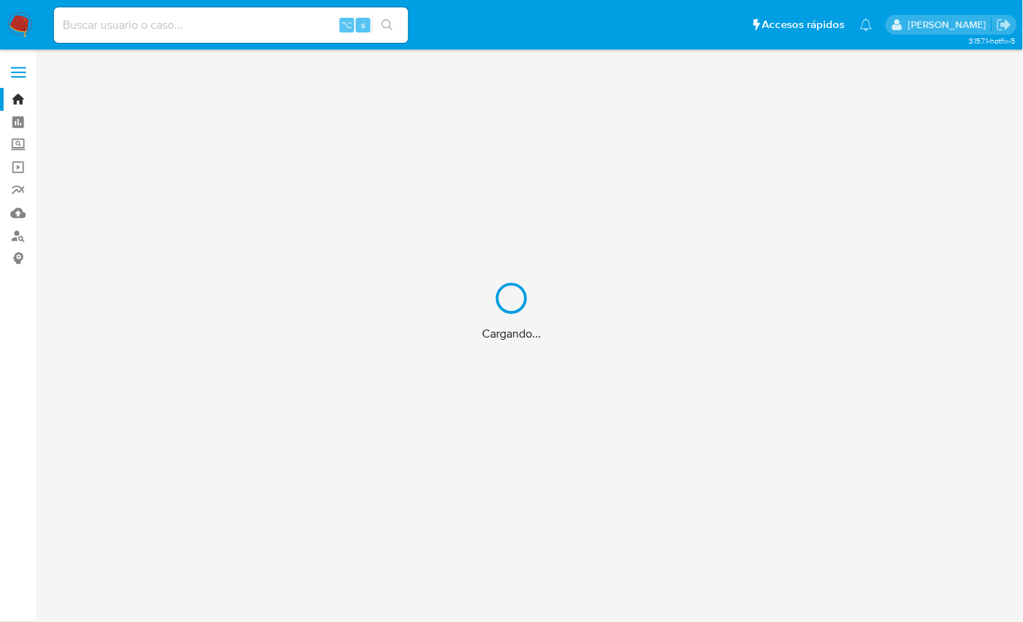
click at [12, 239] on div "Cargando..." at bounding box center [511, 311] width 1023 height 622
click at [16, 238] on div "Cargando..." at bounding box center [511, 311] width 1023 height 622
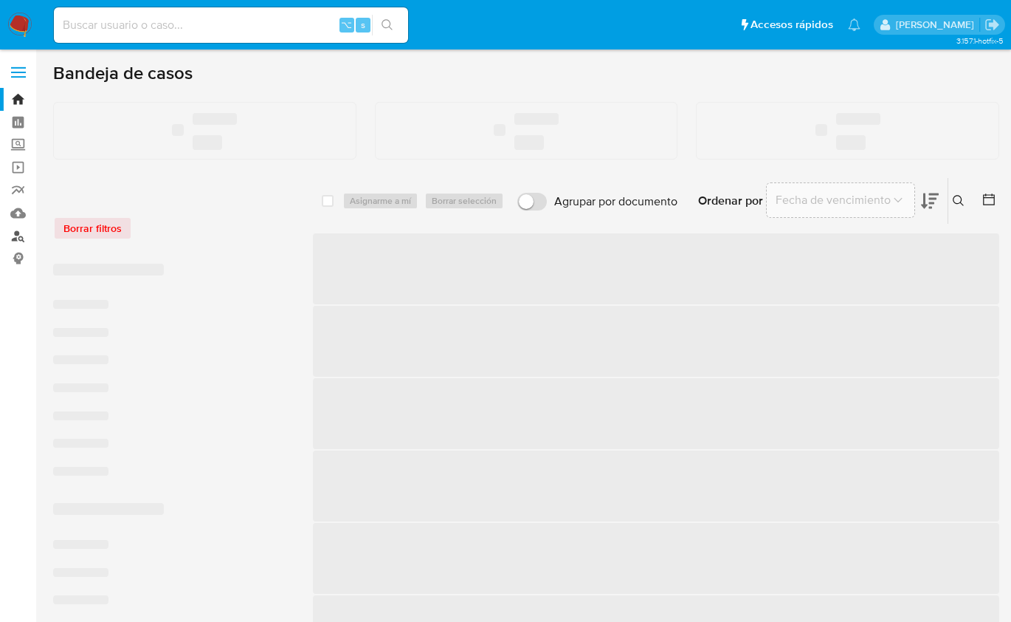
click at [18, 238] on link "Buscador de personas" at bounding box center [88, 235] width 176 height 23
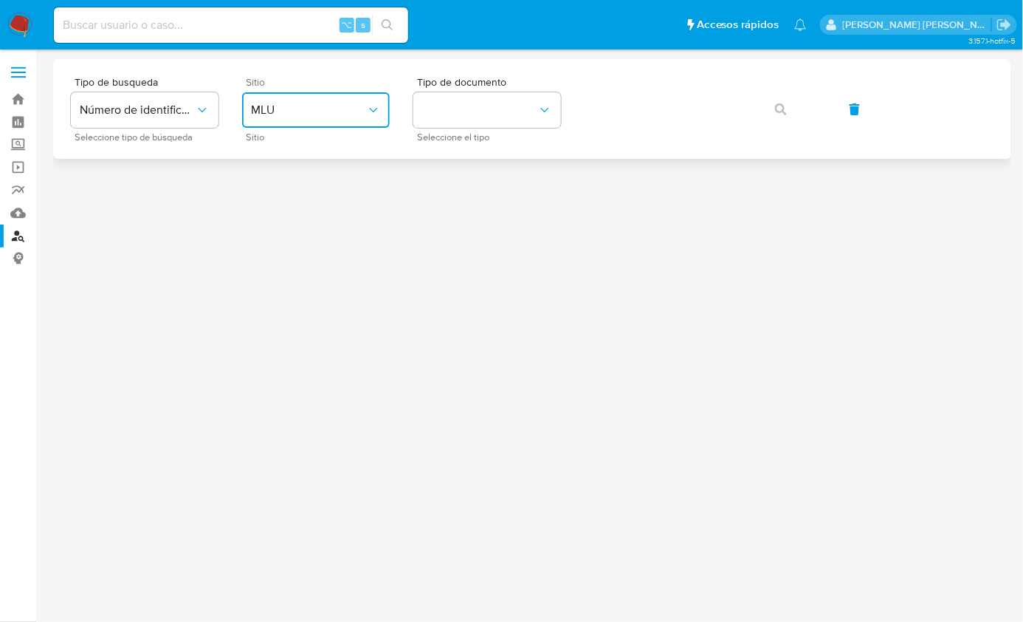
click at [309, 112] on span "MLU" at bounding box center [308, 110] width 115 height 15
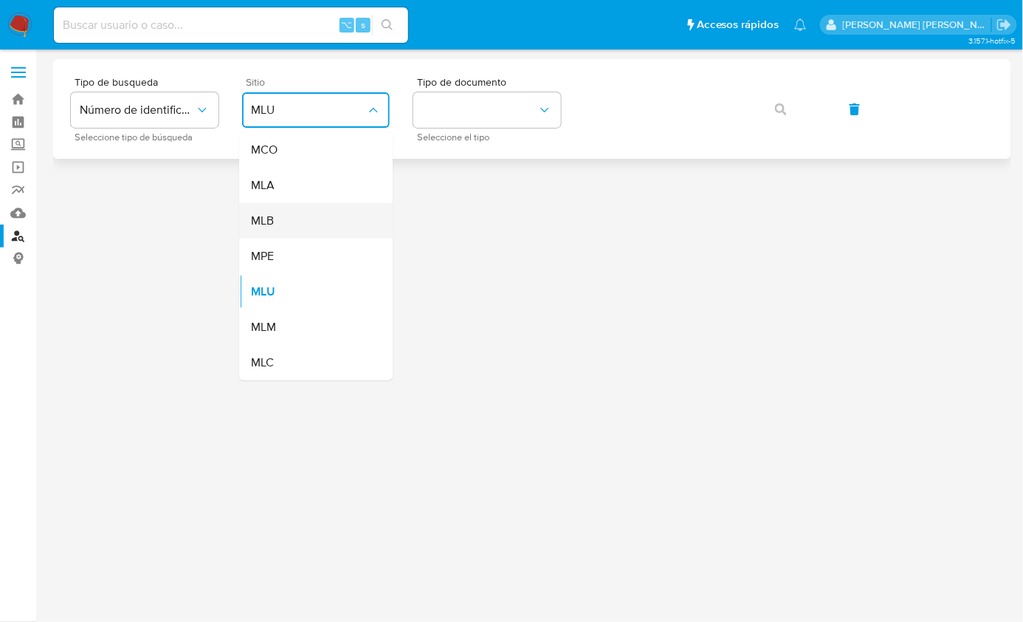
click at [303, 213] on div "MLB" at bounding box center [311, 220] width 121 height 35
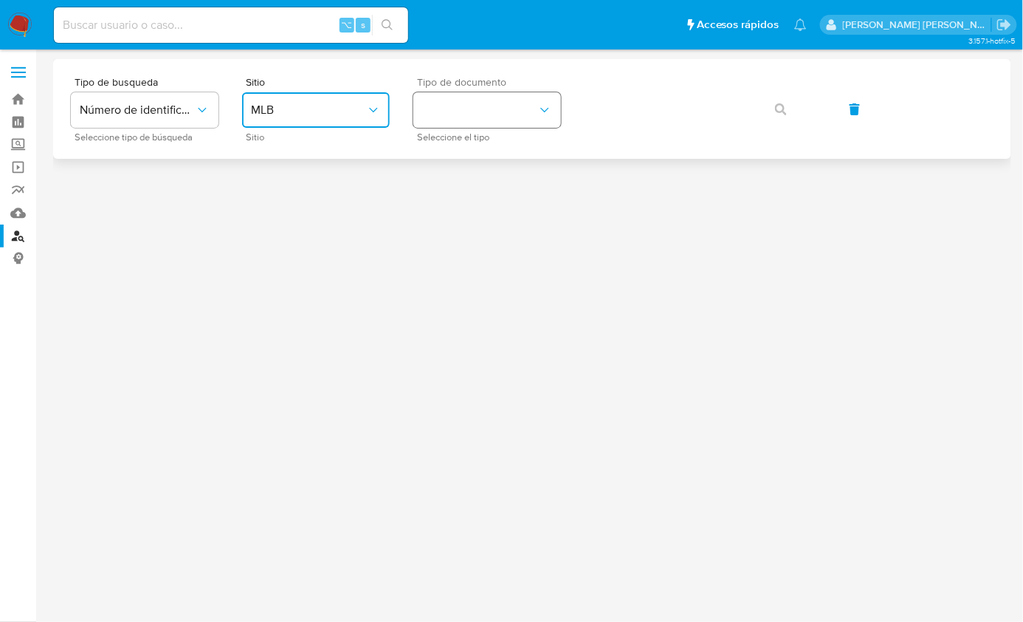
click at [441, 126] on button "identificationType" at bounding box center [487, 109] width 148 height 35
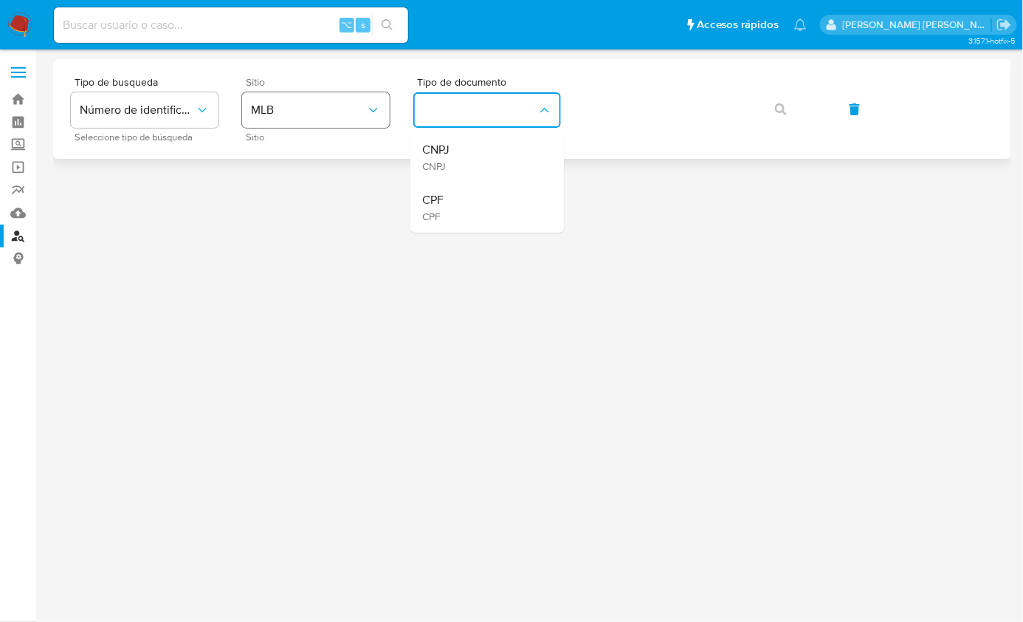
click at [329, 105] on span "MLB" at bounding box center [308, 110] width 115 height 15
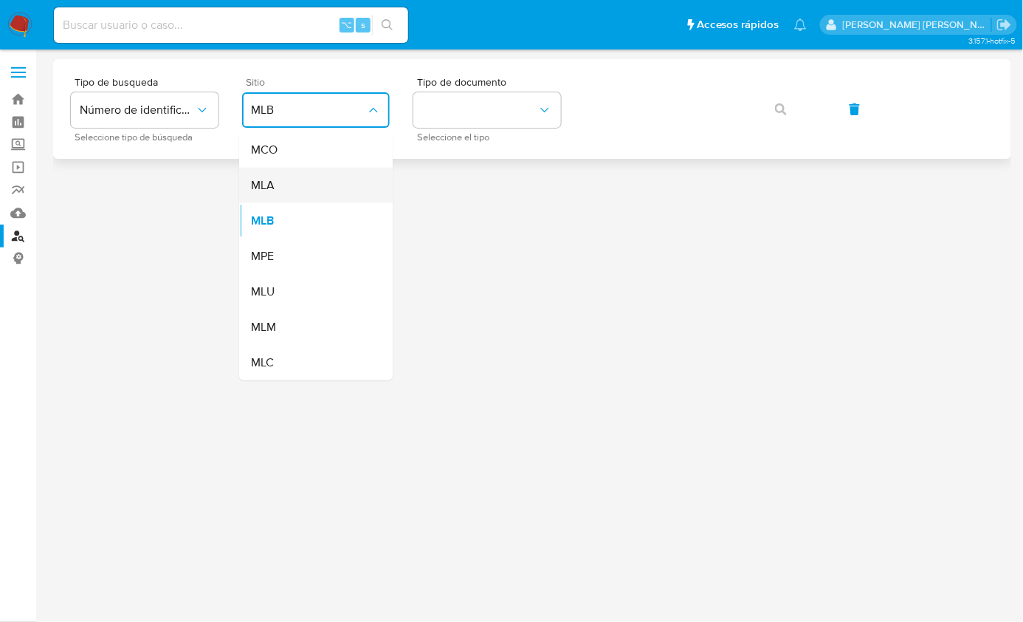
click at [299, 175] on div "MLA" at bounding box center [311, 185] width 121 height 35
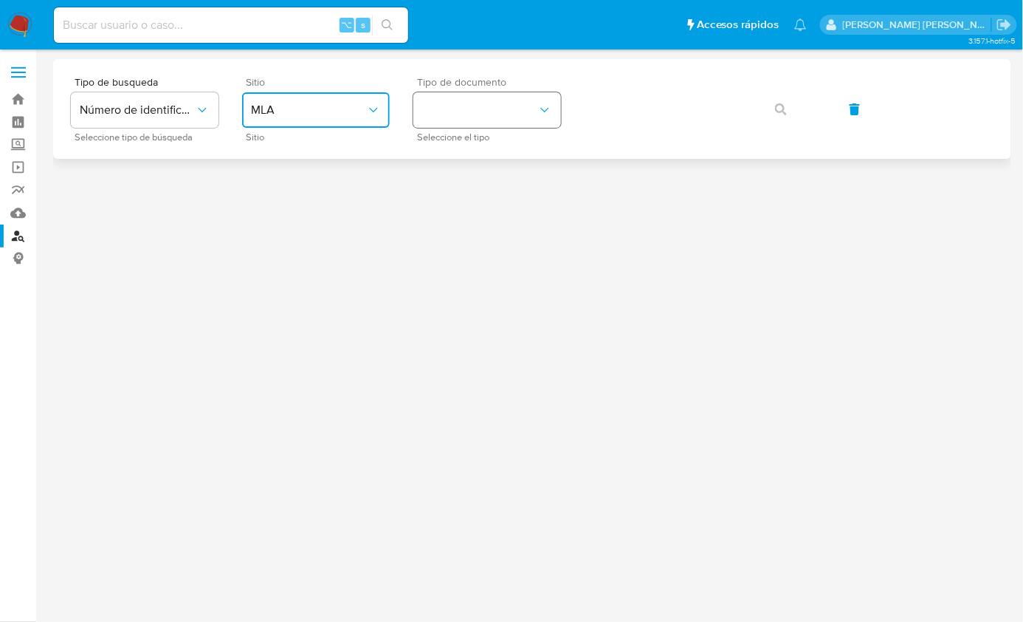
click at [467, 111] on button "identificationType" at bounding box center [487, 109] width 148 height 35
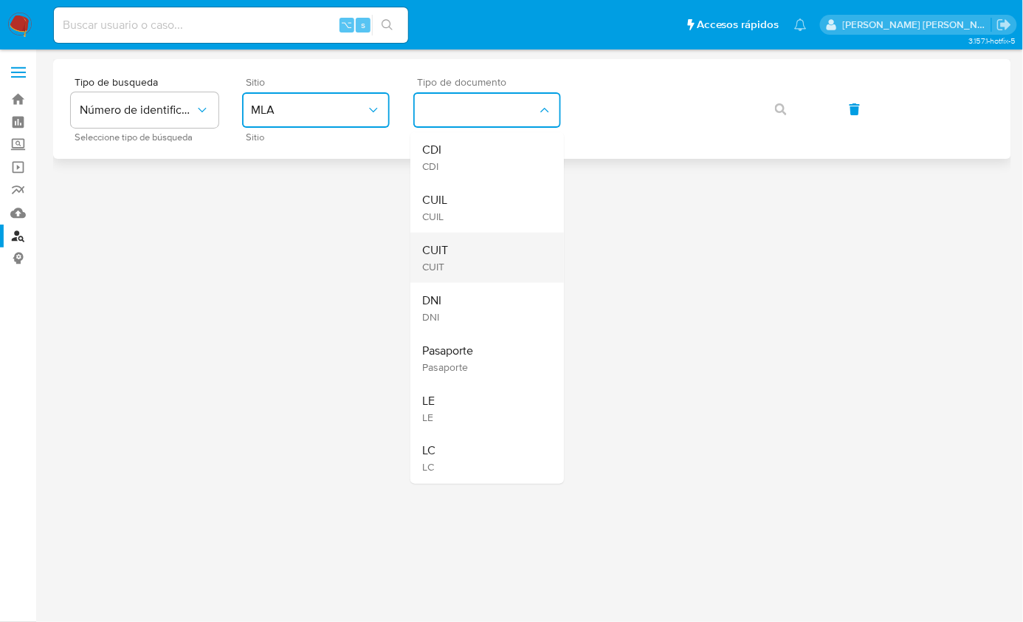
click at [469, 263] on div "CUIT CUIT" at bounding box center [482, 258] width 121 height 50
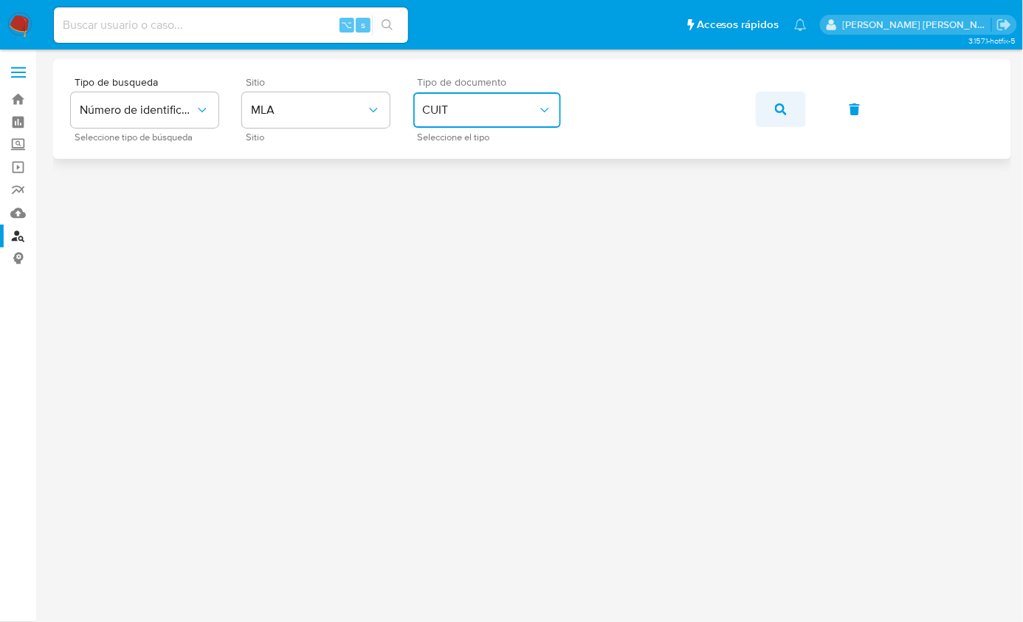
click at [764, 121] on button "button" at bounding box center [781, 109] width 50 height 35
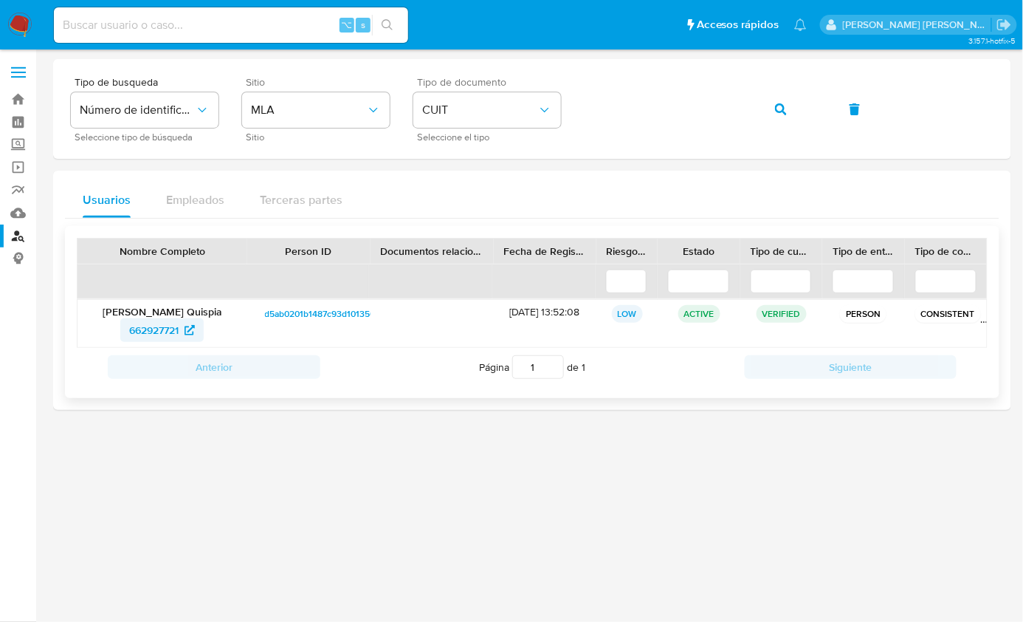
click at [156, 328] on span "662927721" at bounding box center [153, 330] width 49 height 24
click at [152, 333] on span "662927721" at bounding box center [153, 330] width 49 height 24
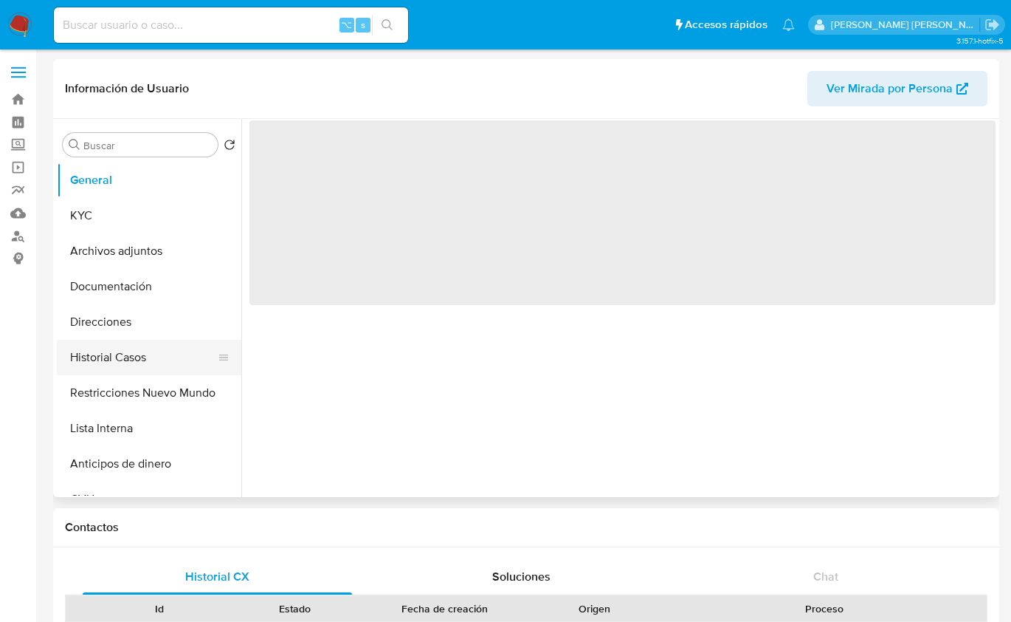
click at [144, 354] on button "Historial Casos" at bounding box center [143, 357] width 173 height 35
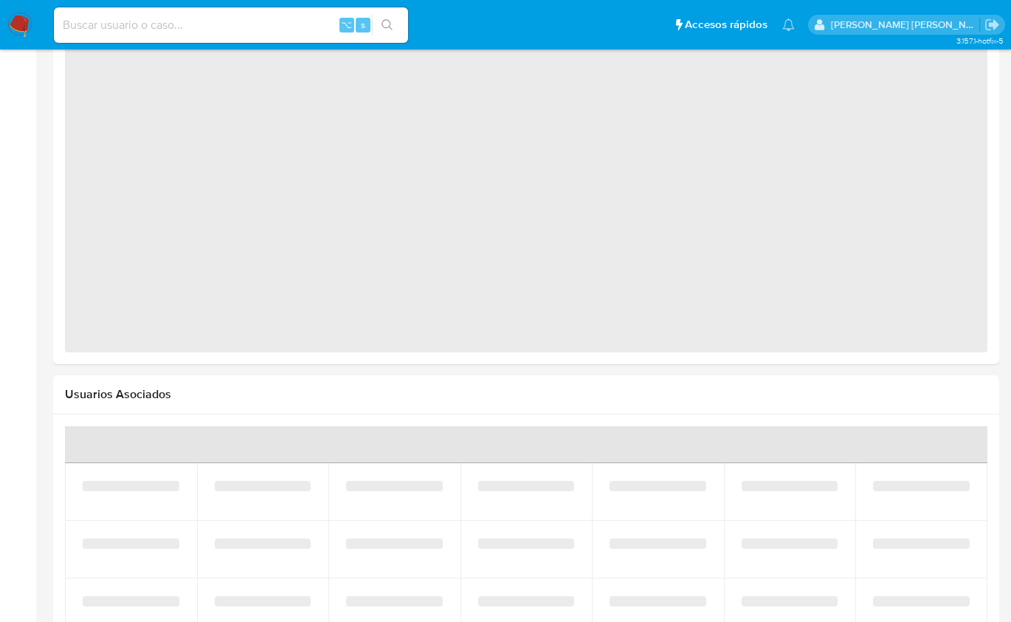
select select "10"
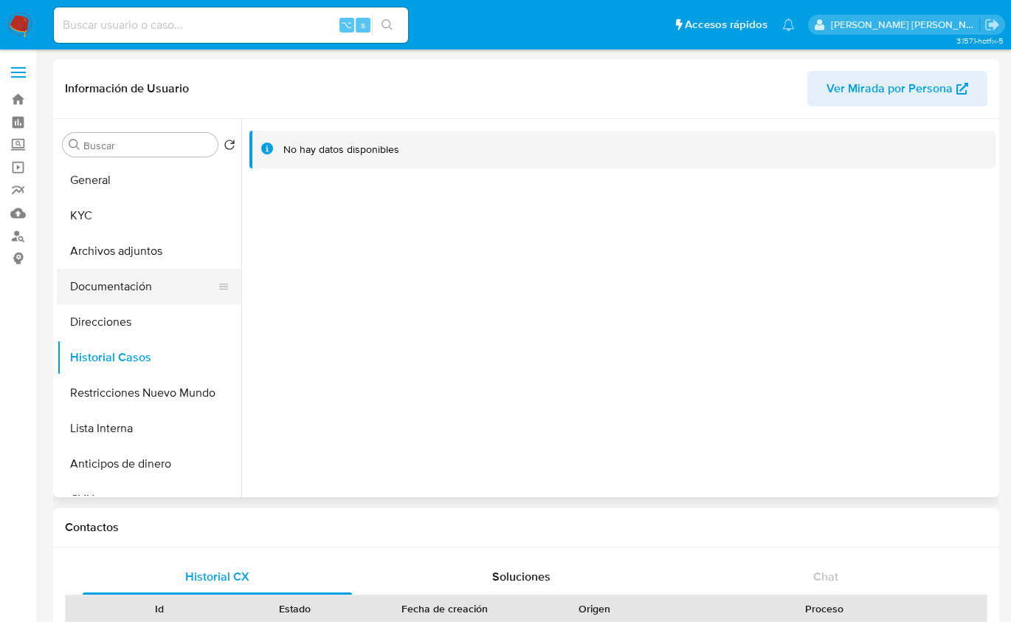
click at [168, 291] on button "Documentación" at bounding box center [143, 286] width 173 height 35
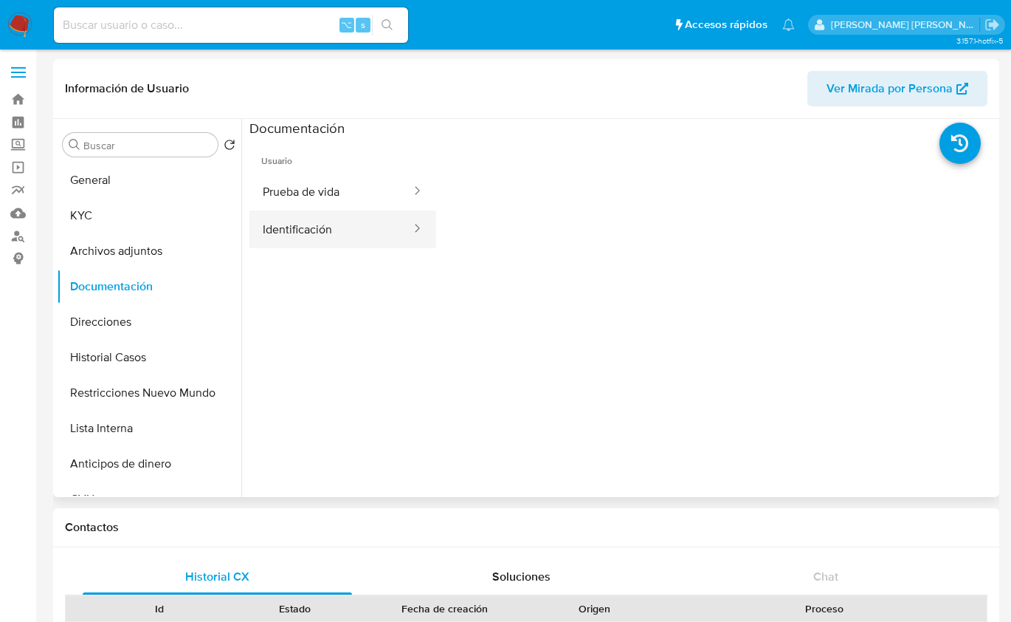
click at [325, 210] on button "Identificación" at bounding box center [331, 229] width 163 height 38
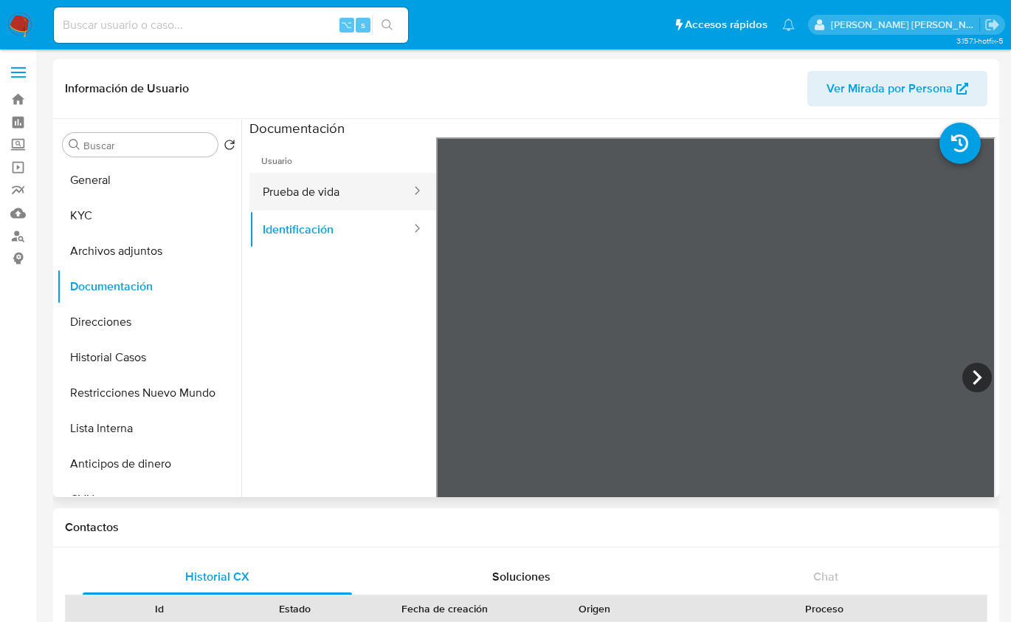
click at [352, 201] on button "Prueba de vida" at bounding box center [331, 192] width 163 height 38
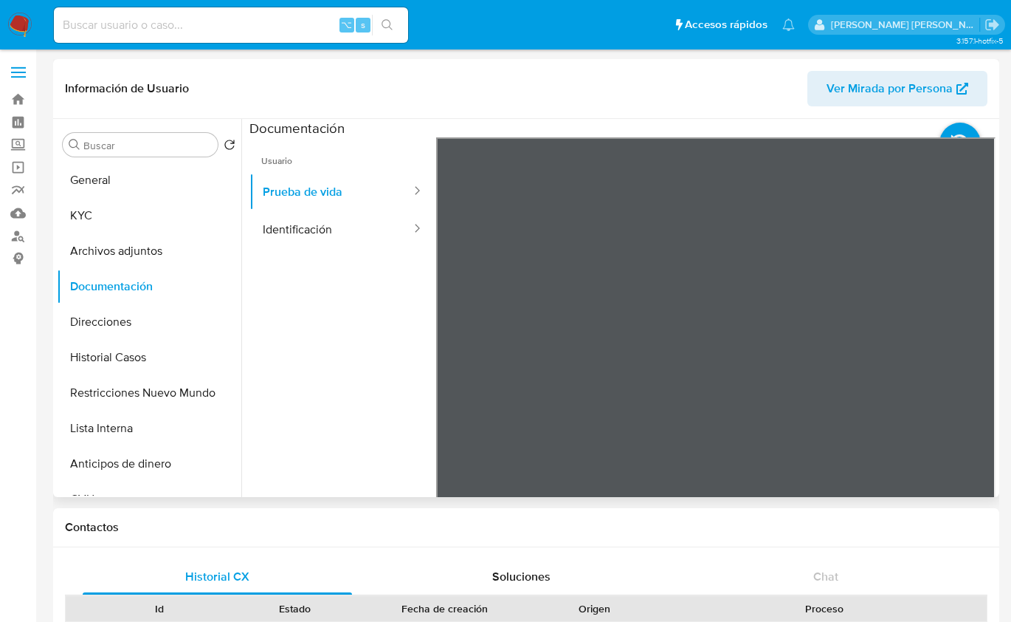
click at [330, 113] on div "Información de Usuario Ver Mirada por Persona" at bounding box center [526, 89] width 947 height 60
click at [18, 25] on img at bounding box center [19, 25] width 25 height 25
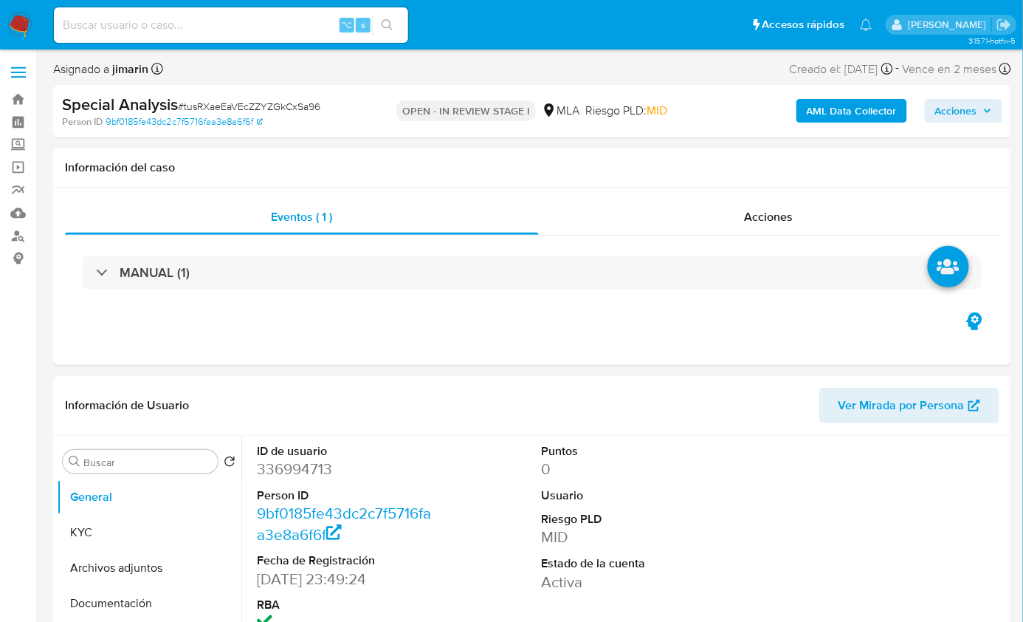
select select "10"
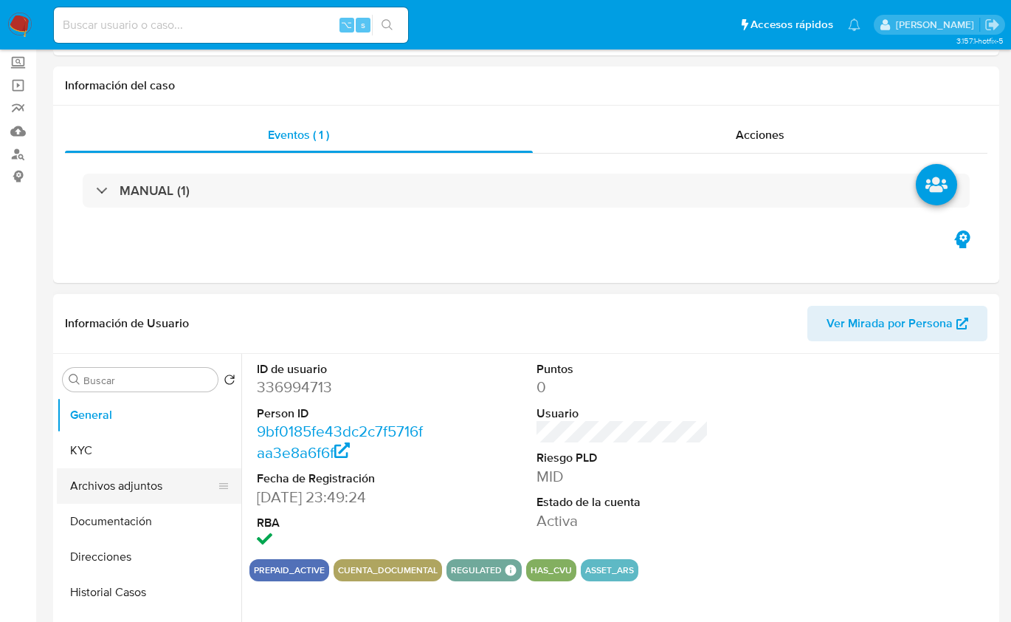
scroll to position [104, 0]
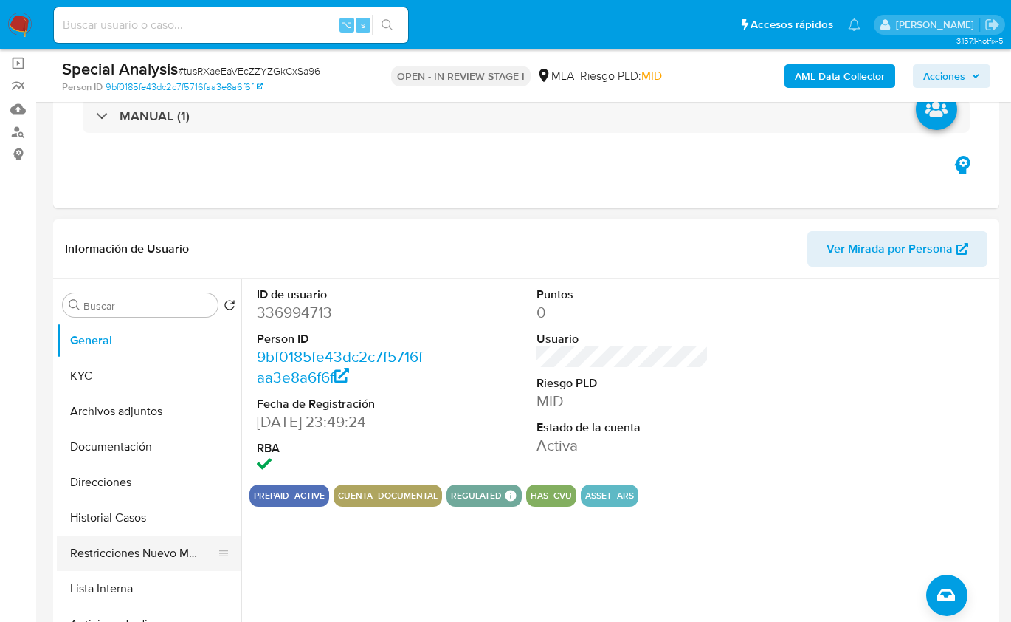
click at [175, 565] on button "Restricciones Nuevo Mundo" at bounding box center [143, 552] width 173 height 35
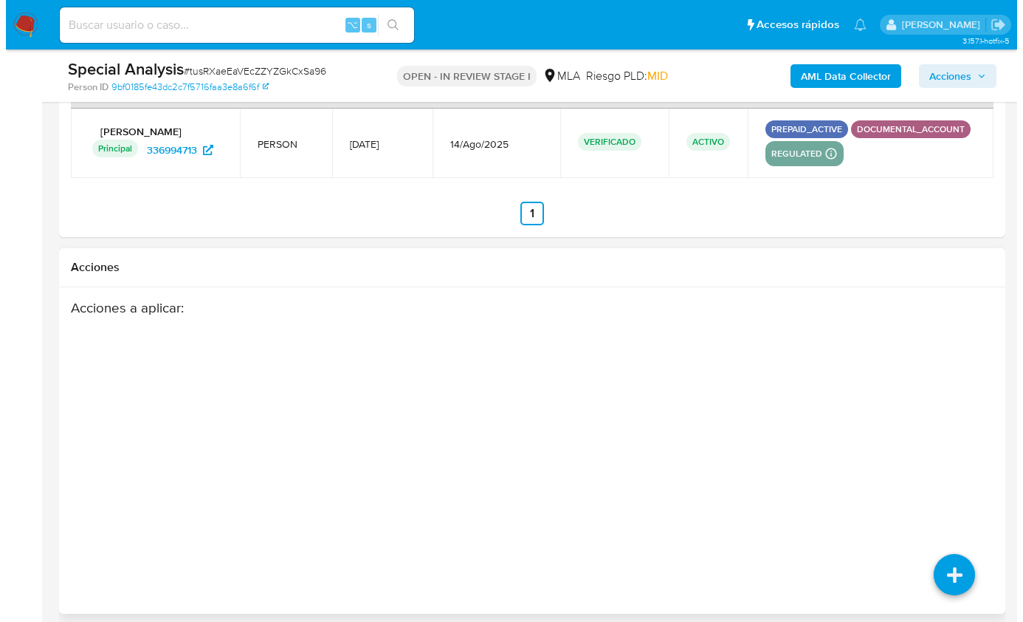
scroll to position [2239, 0]
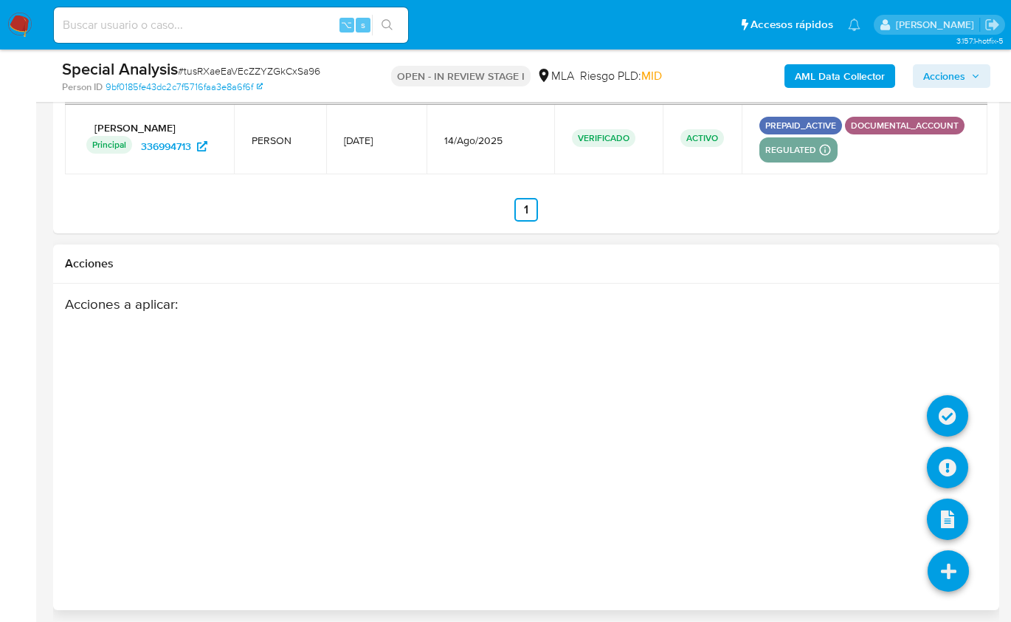
click at [965, 560] on icon at bounding box center [948, 570] width 41 height 41
click at [951, 457] on icon at bounding box center [947, 467] width 41 height 41
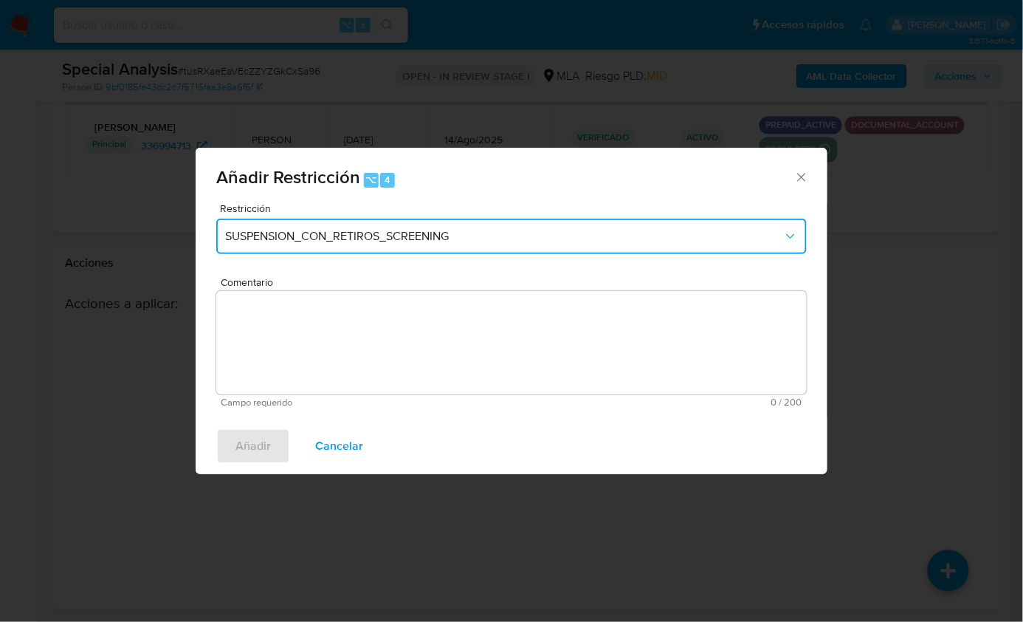
click at [429, 250] on button "SUSPENSION_CON_RETIROS_SCREENING" at bounding box center [511, 236] width 591 height 35
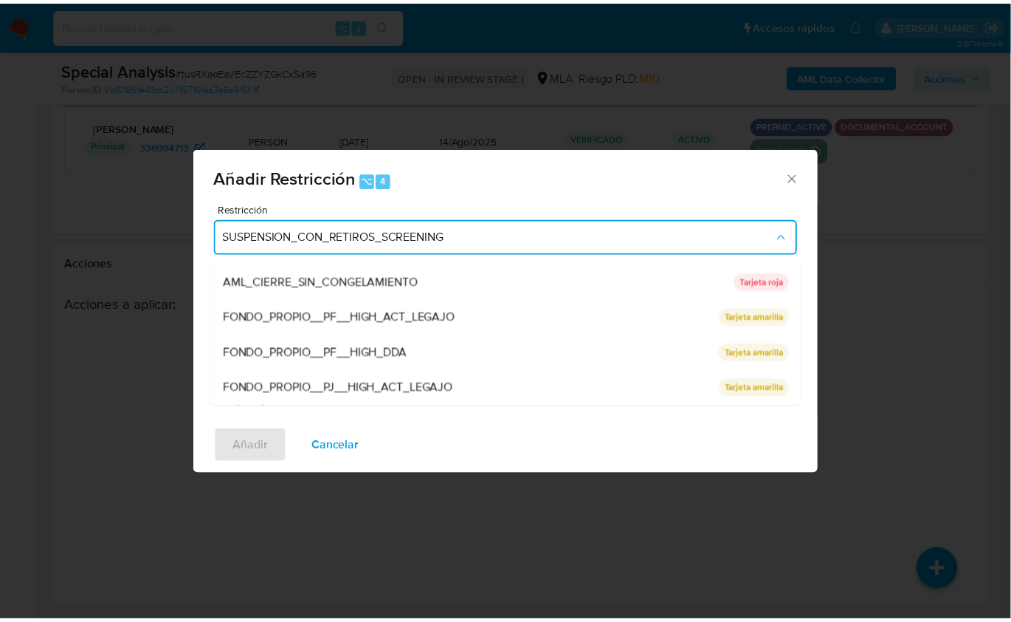
scroll to position [268, 0]
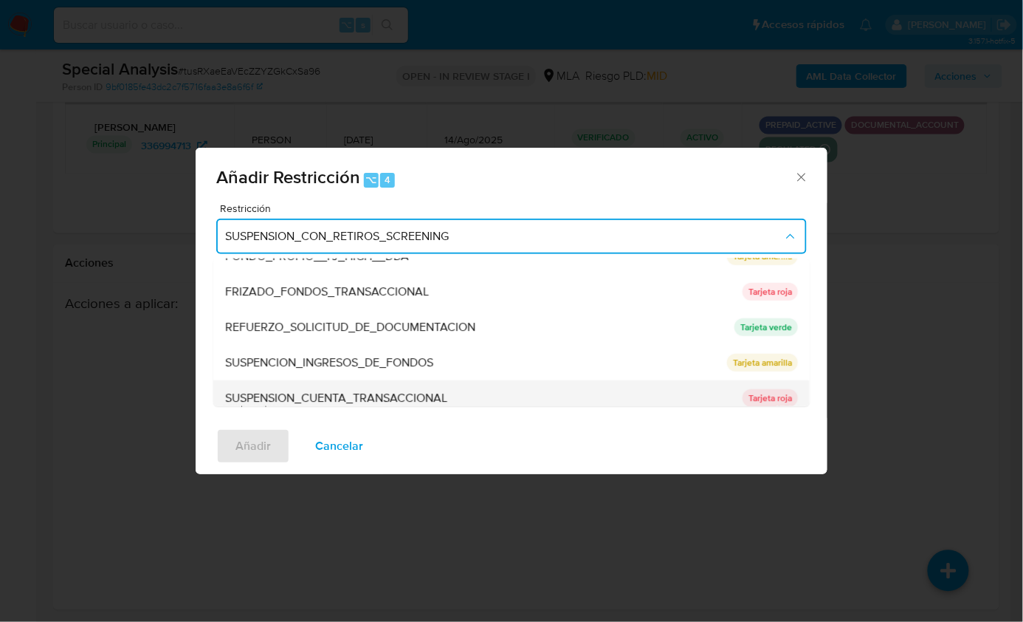
click at [392, 391] on span "SUSPENSION_CUENTA_TRANSACCIONAL" at bounding box center [336, 398] width 222 height 15
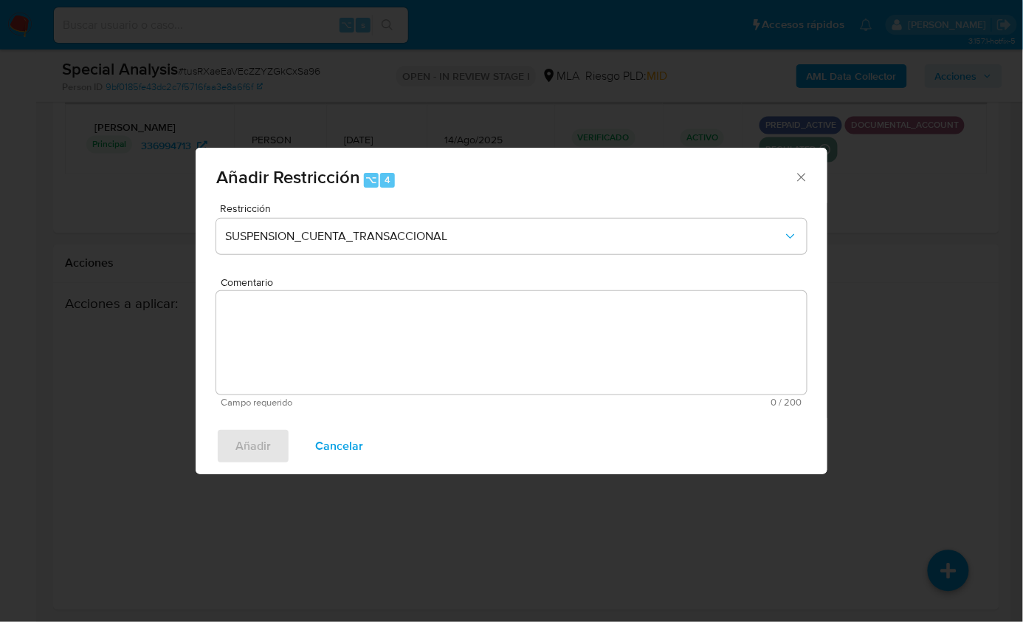
click at [336, 360] on textarea "Comentario" at bounding box center [511, 342] width 591 height 103
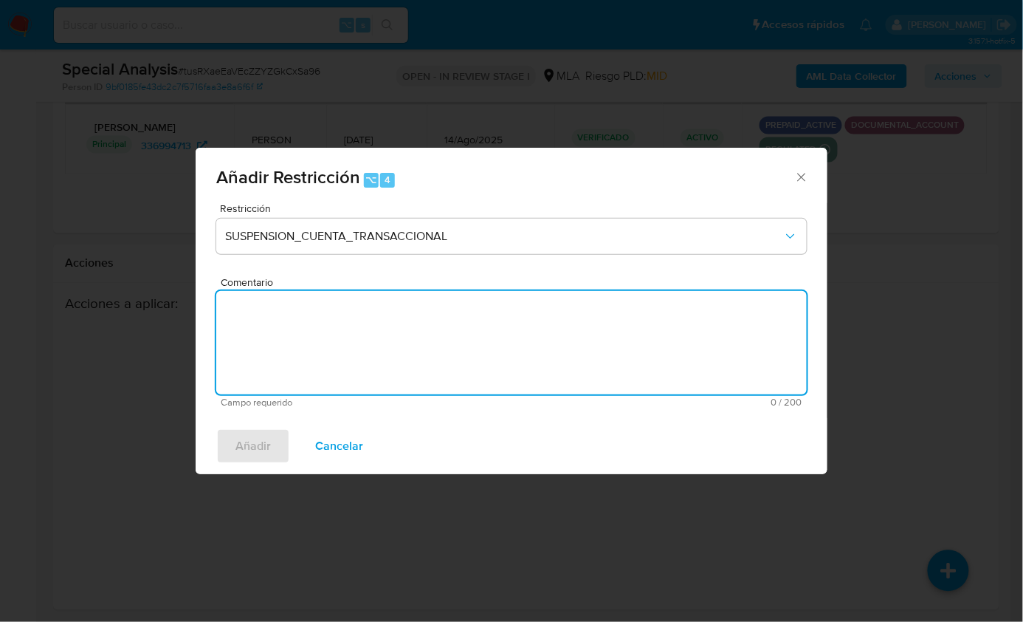
type textarea "M"
type textarea "AML"
click at [276, 430] on button "Añadir" at bounding box center [253, 445] width 74 height 35
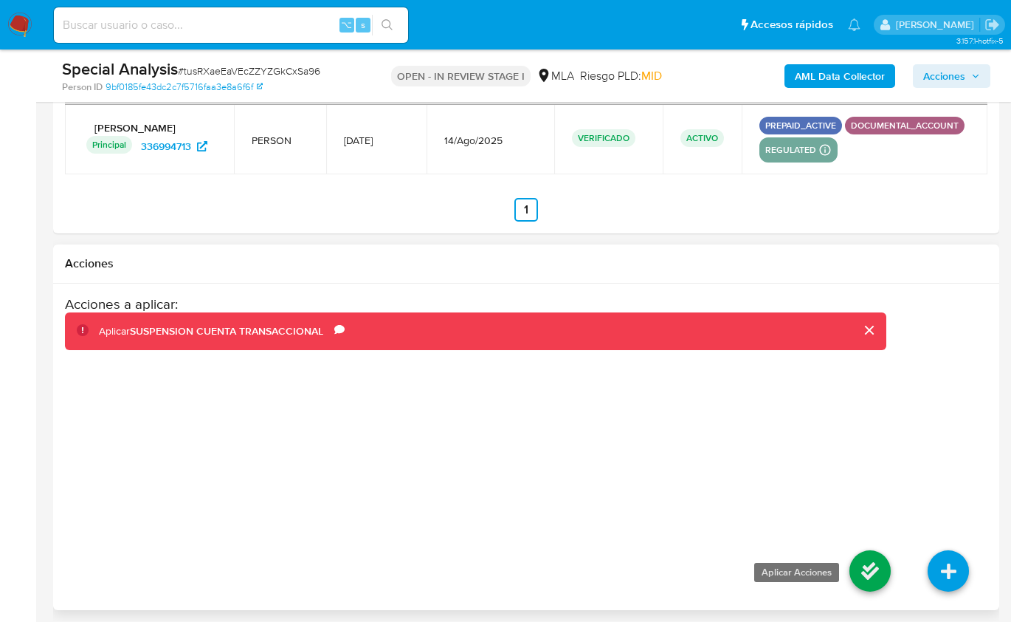
click at [858, 553] on icon at bounding box center [870, 570] width 41 height 41
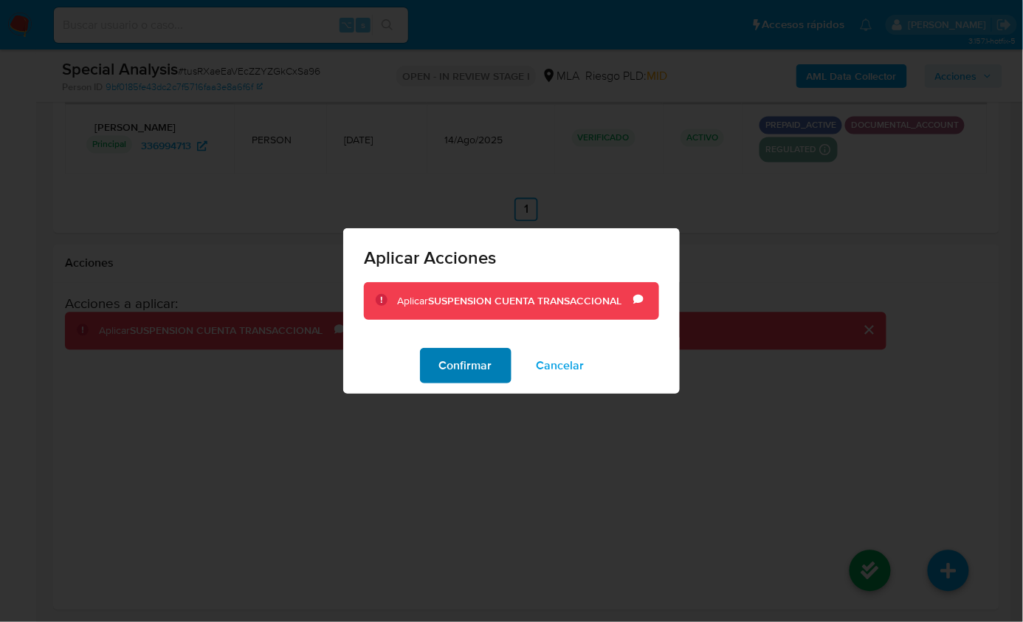
click at [471, 373] on span "Confirmar" at bounding box center [465, 365] width 53 height 32
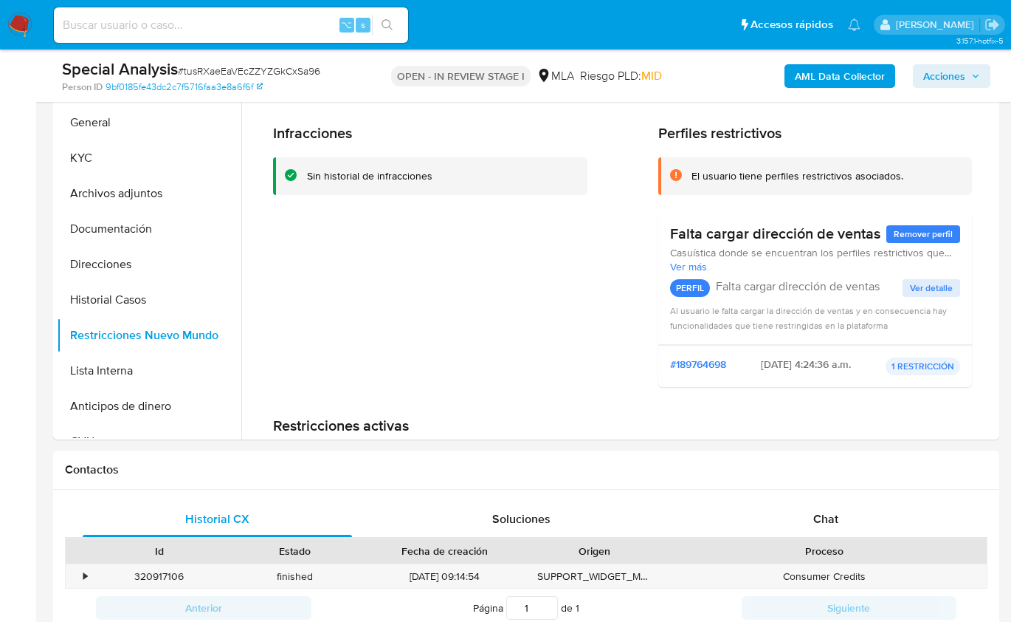
scroll to position [0, 0]
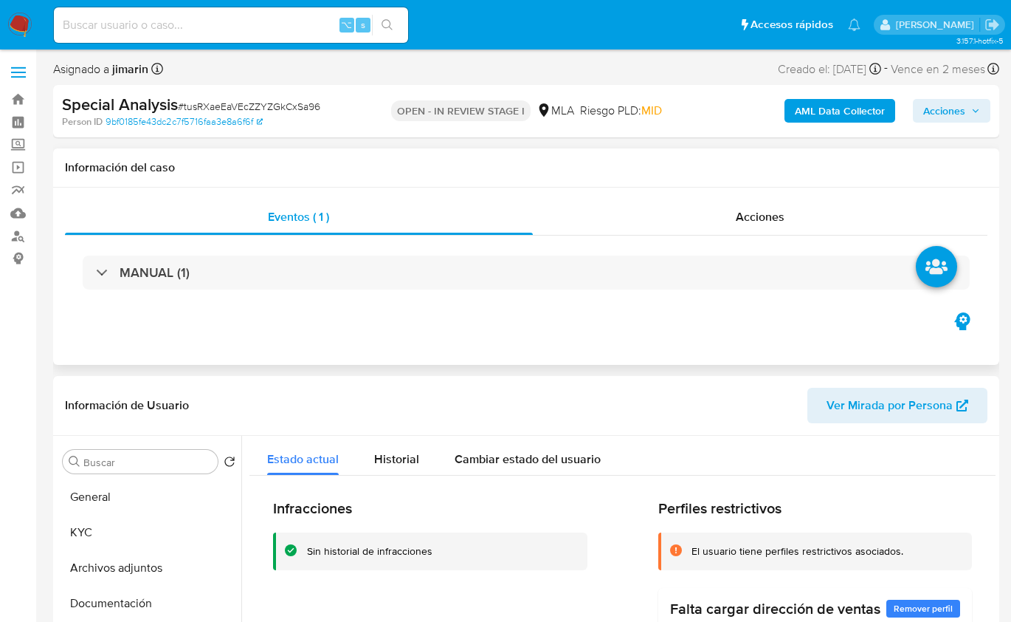
click at [392, 335] on div "Eventos ( 1 ) Acciones MANUAL (1)" at bounding box center [526, 276] width 947 height 177
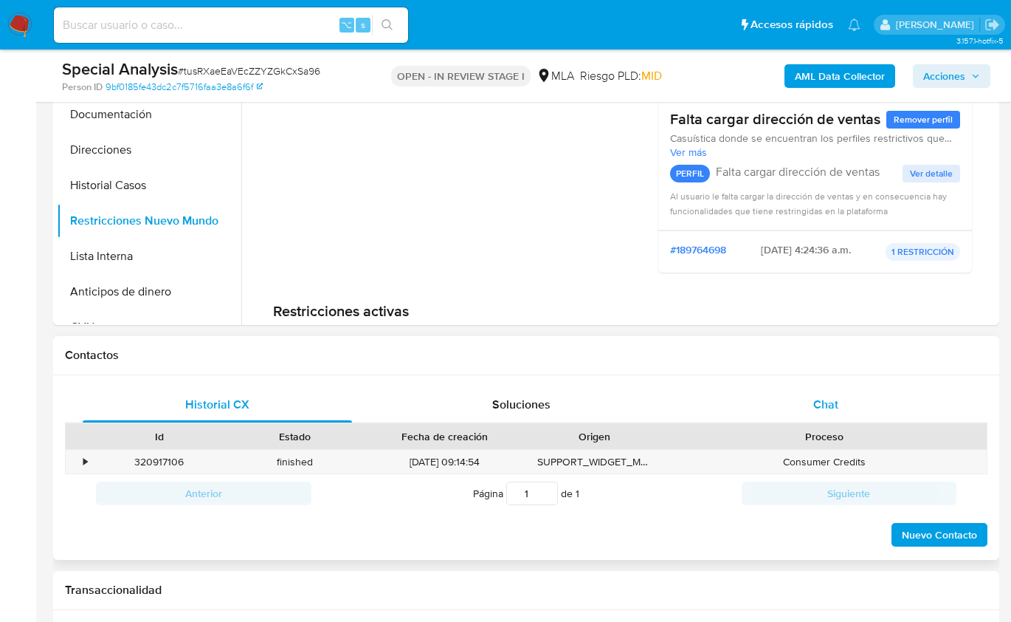
click at [905, 413] on div "Chat" at bounding box center [826, 404] width 269 height 35
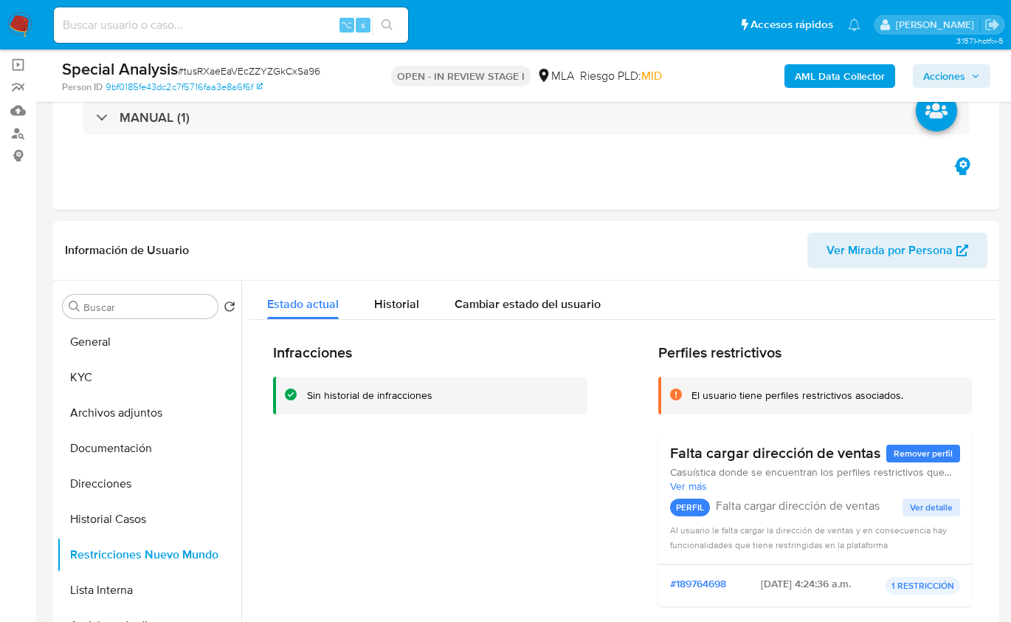
scroll to position [102, 0]
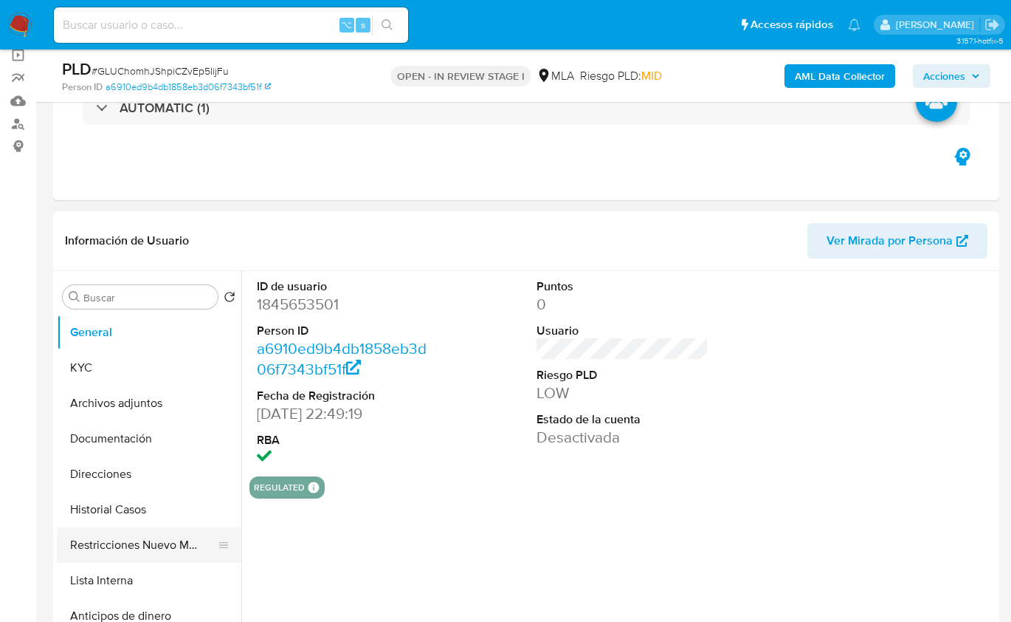
click at [184, 542] on button "Restricciones Nuevo Mundo" at bounding box center [143, 544] width 173 height 35
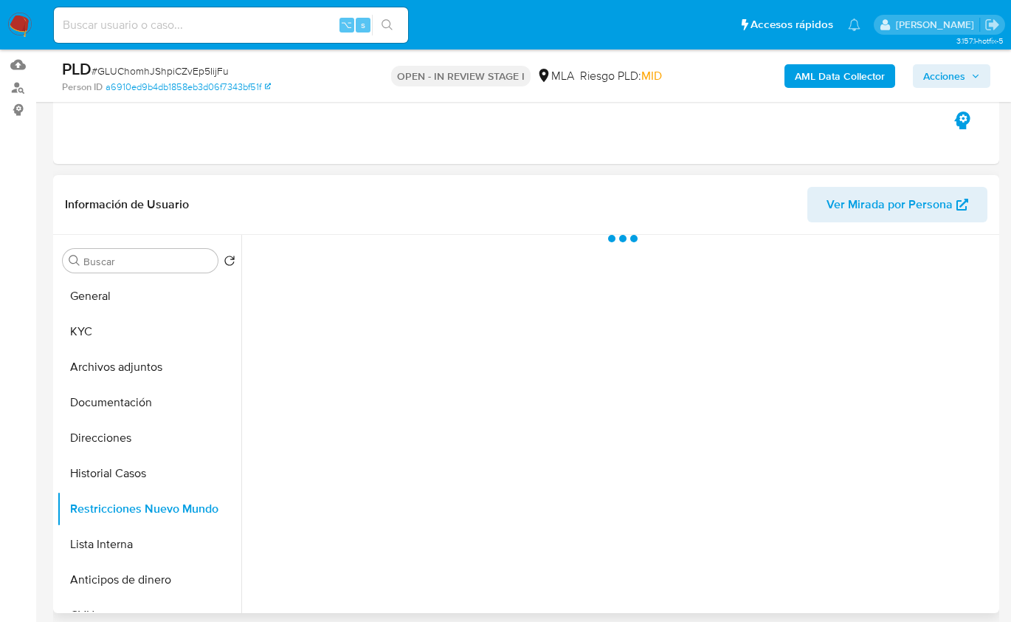
select select "10"
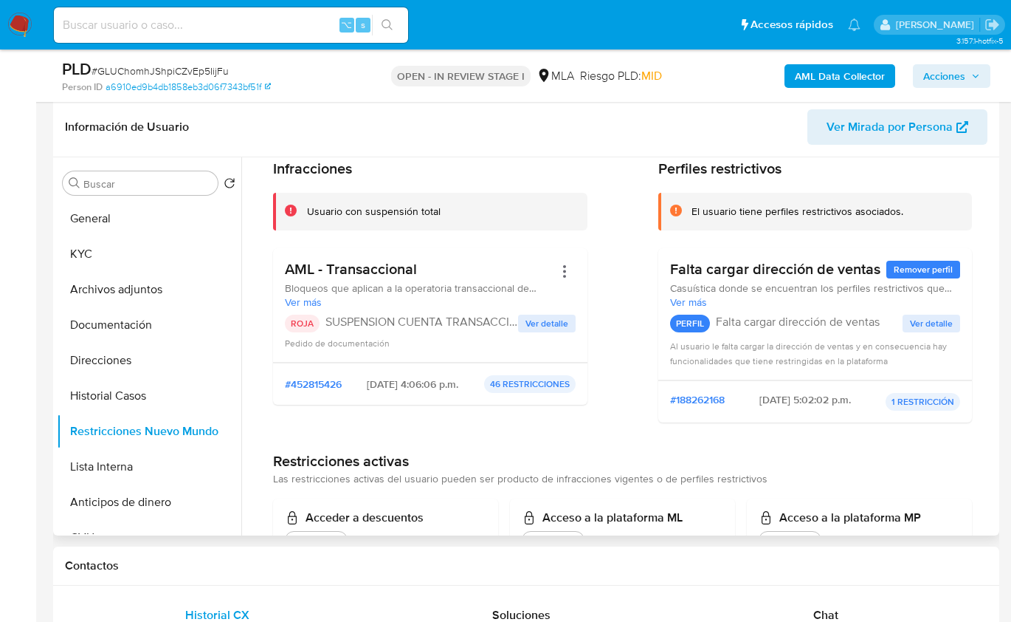
scroll to position [258, 0]
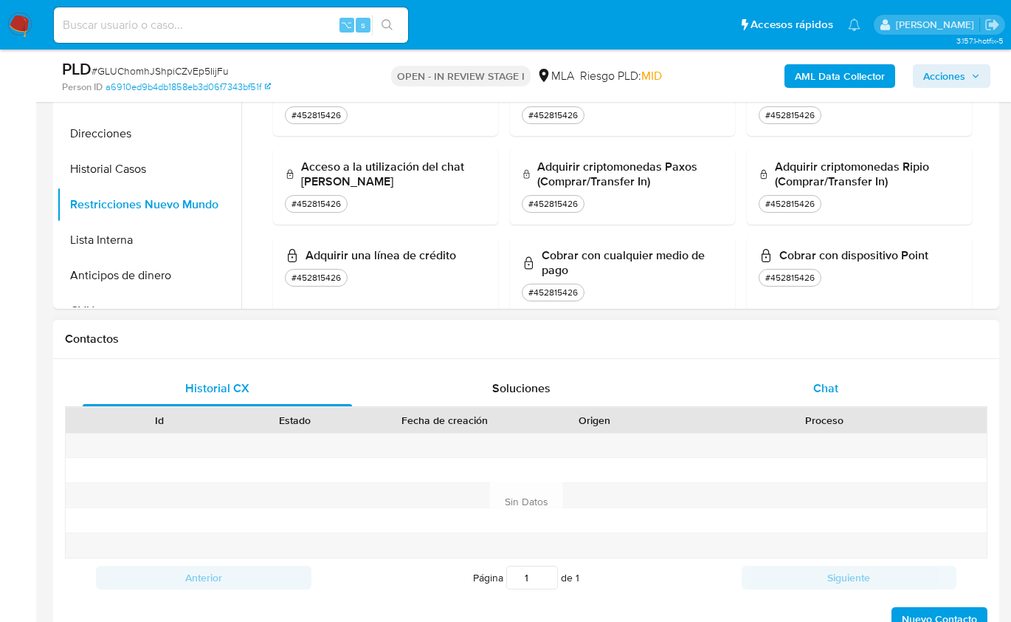
click at [883, 400] on div "Chat" at bounding box center [826, 388] width 269 height 35
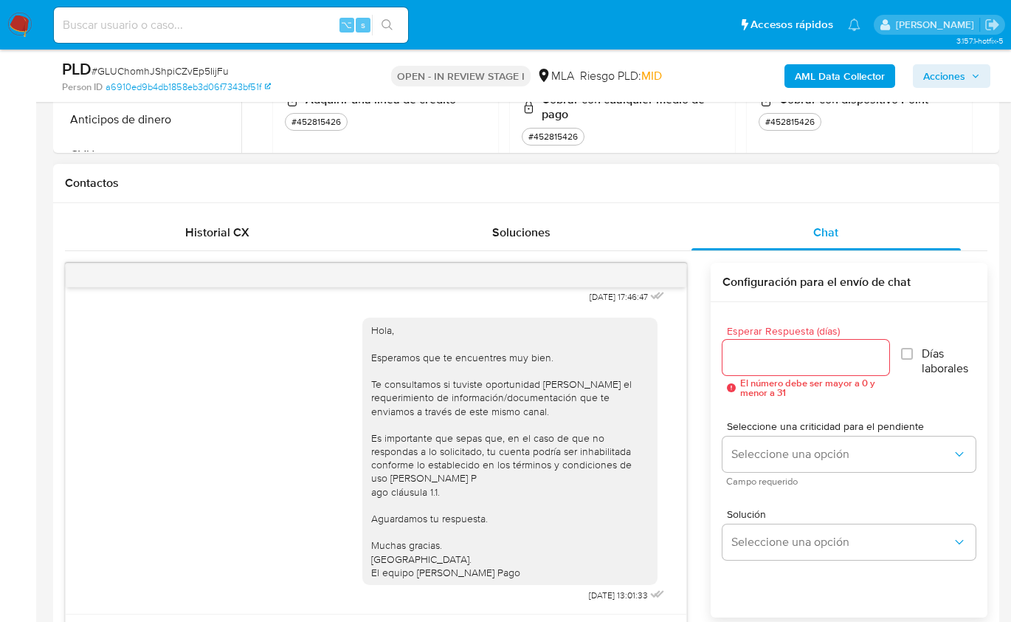
scroll to position [395, 0]
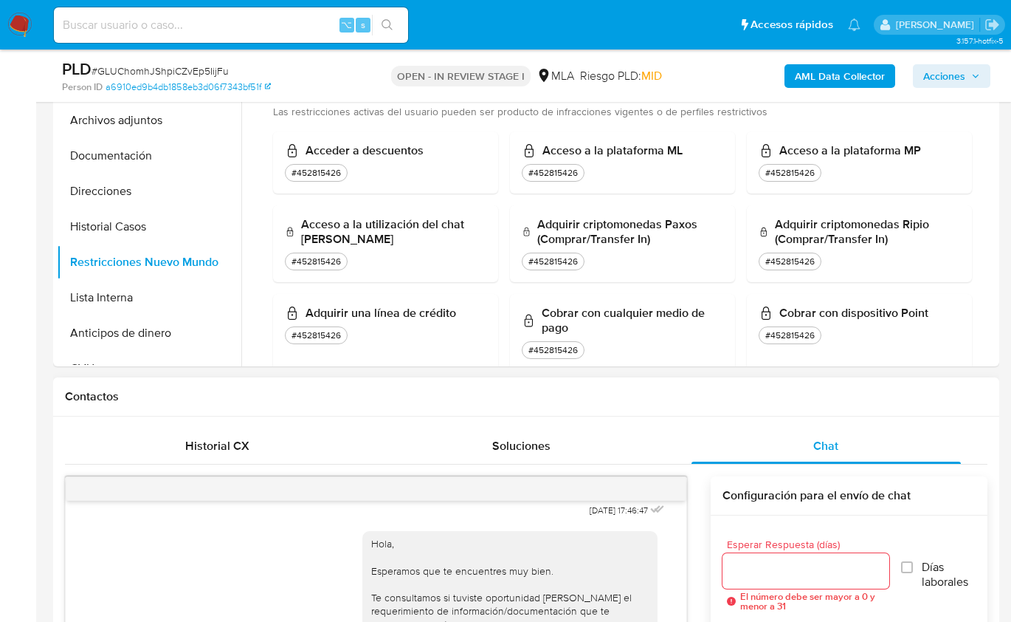
click at [856, 433] on div "Chat" at bounding box center [826, 445] width 269 height 35
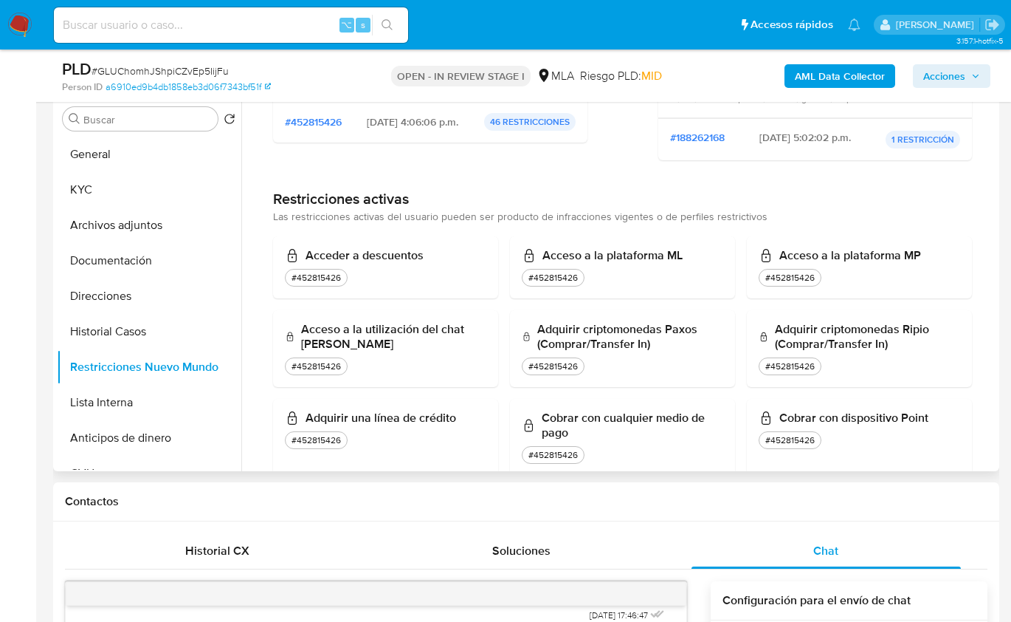
scroll to position [282, 0]
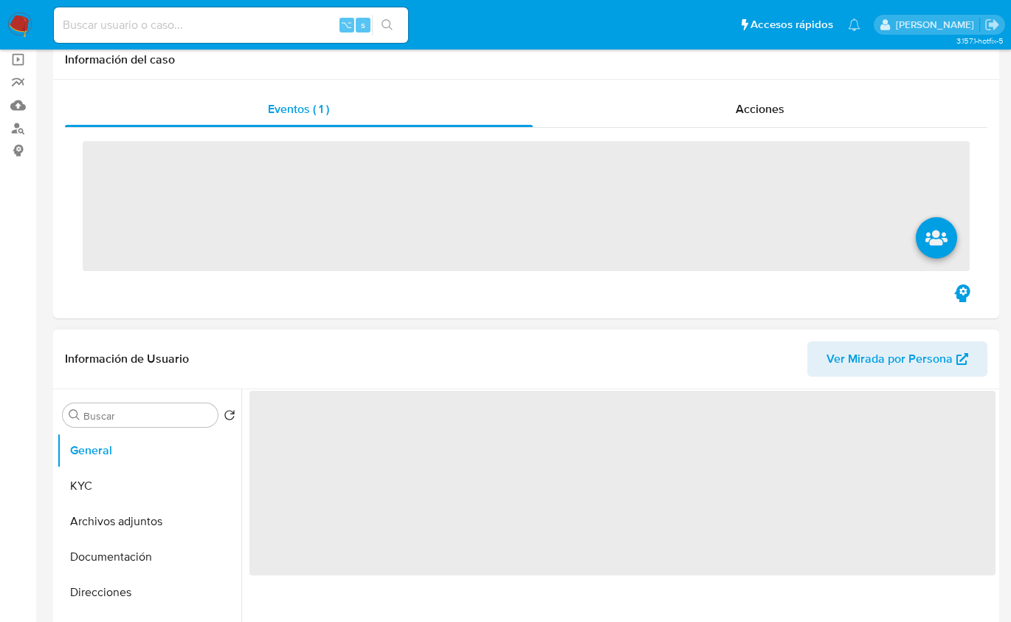
scroll to position [115, 0]
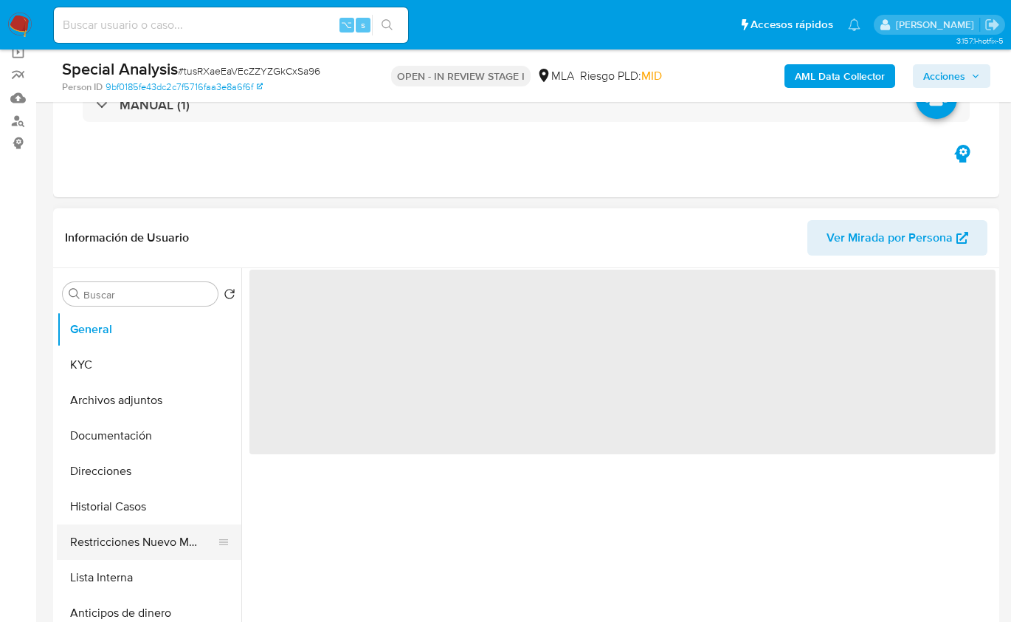
click at [145, 545] on button "Restricciones Nuevo Mundo" at bounding box center [143, 541] width 173 height 35
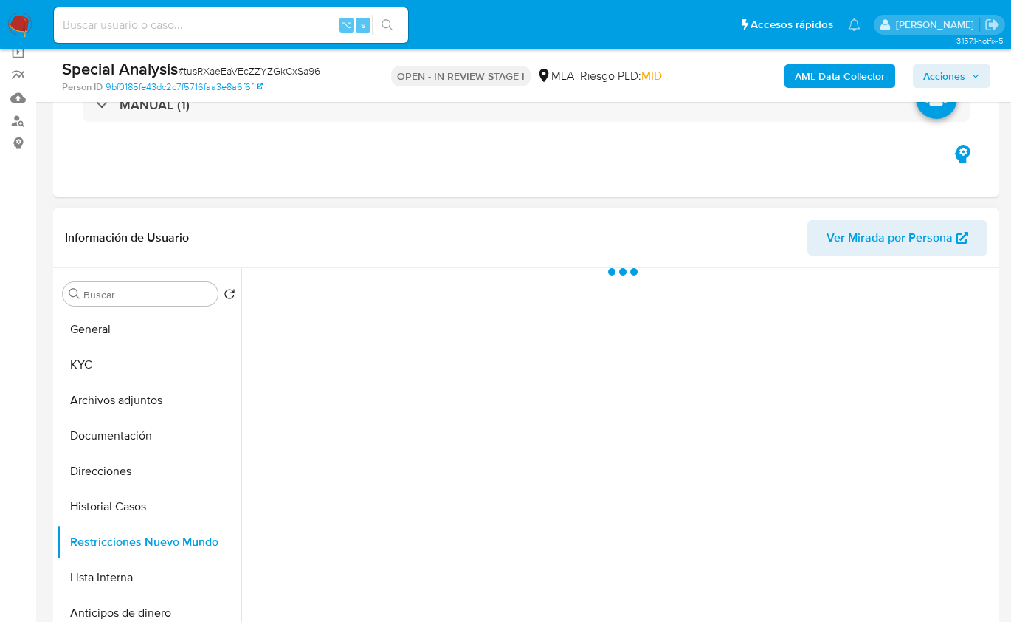
click at [374, 234] on header "Información de Usuario Ver Mirada por Persona" at bounding box center [526, 237] width 923 height 35
select select "10"
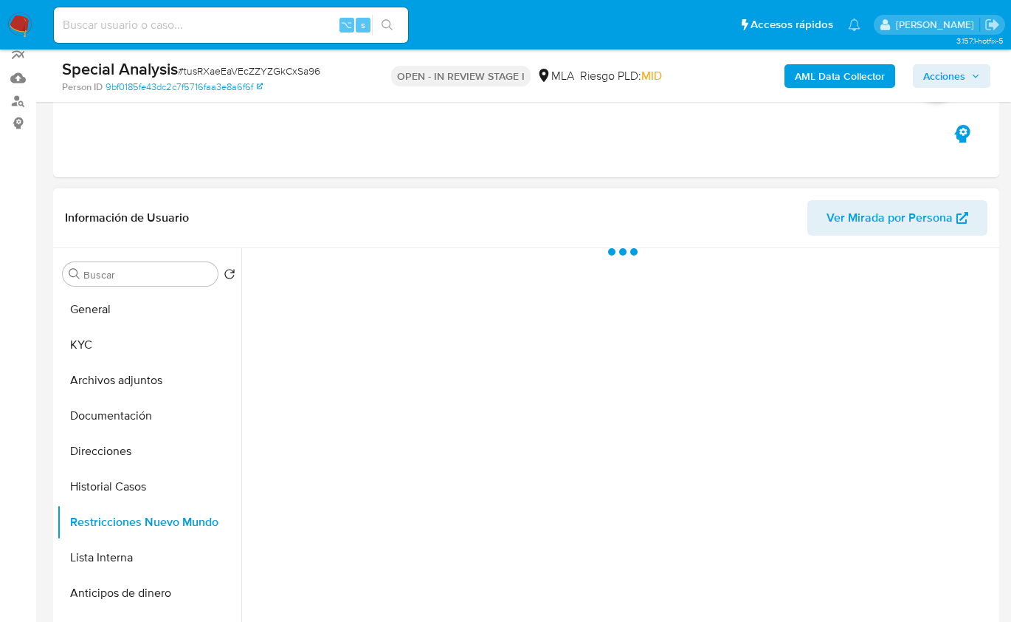
scroll to position [137, 0]
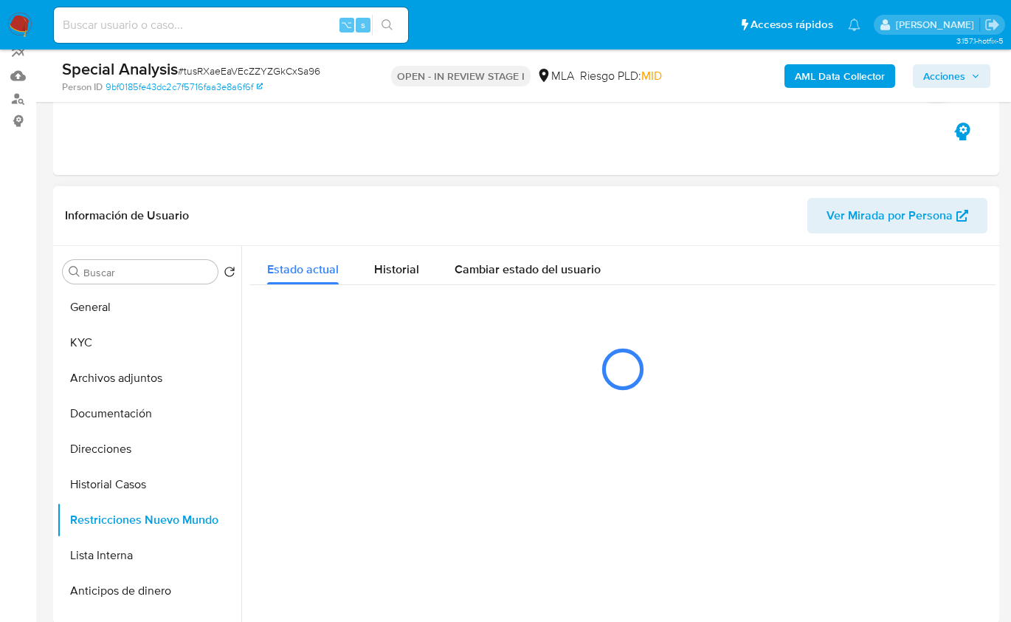
click at [499, 216] on header "Información de Usuario Ver Mirada por Persona" at bounding box center [526, 215] width 923 height 35
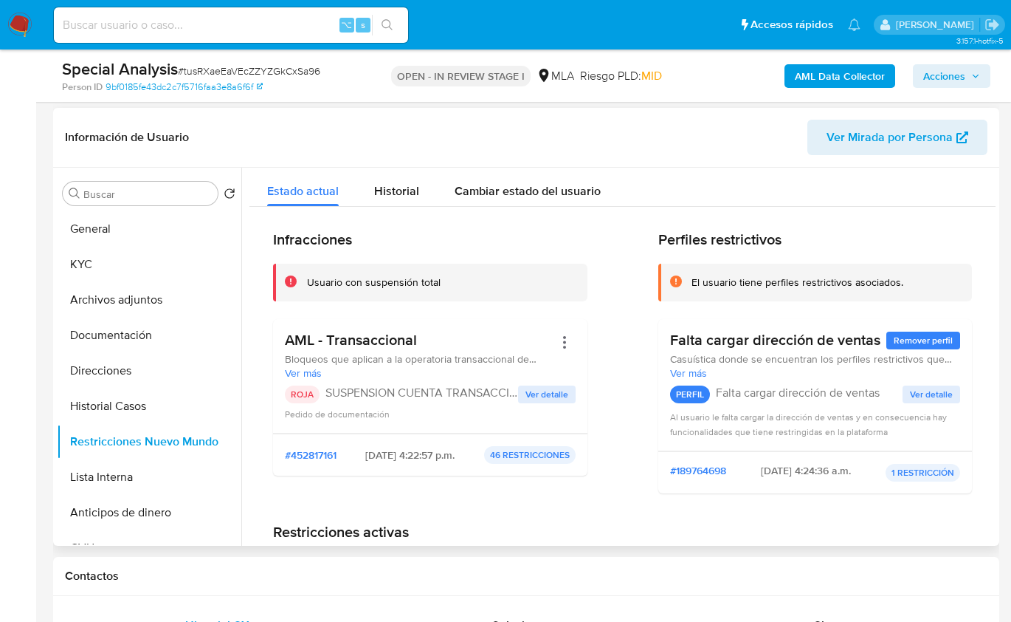
scroll to position [250, 0]
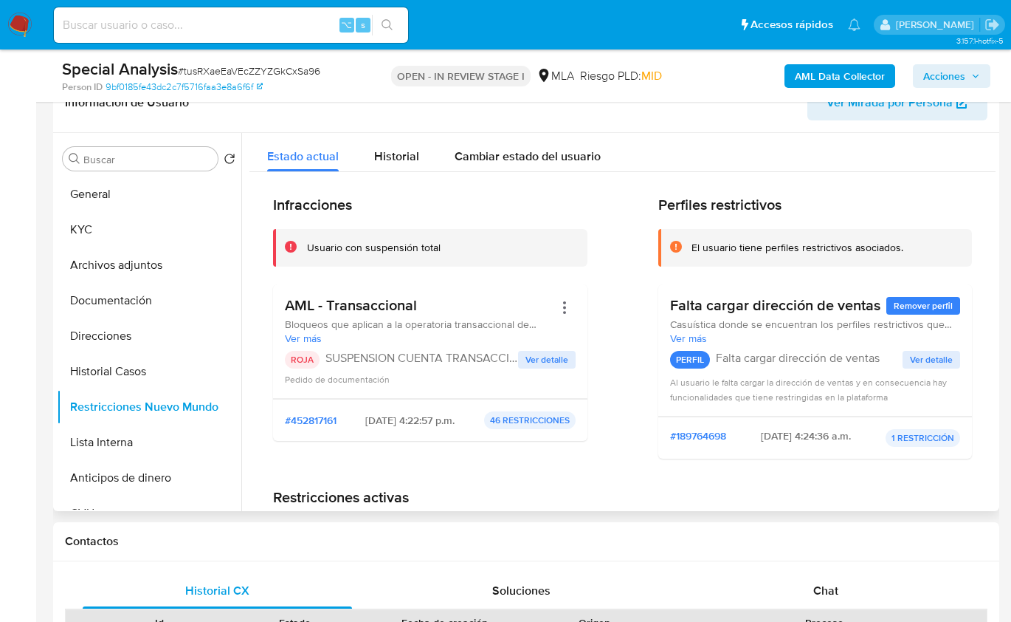
click at [600, 374] on div "Infracciones Usuario con suspensión total AML - Transaccional Bloqueos que apli…" at bounding box center [622, 333] width 699 height 275
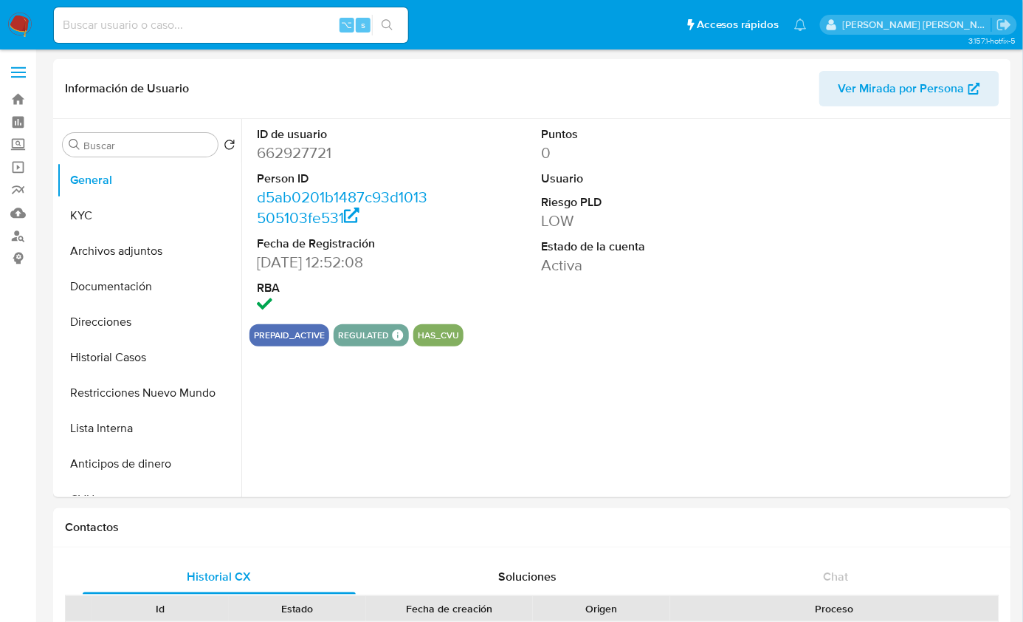
select select "10"
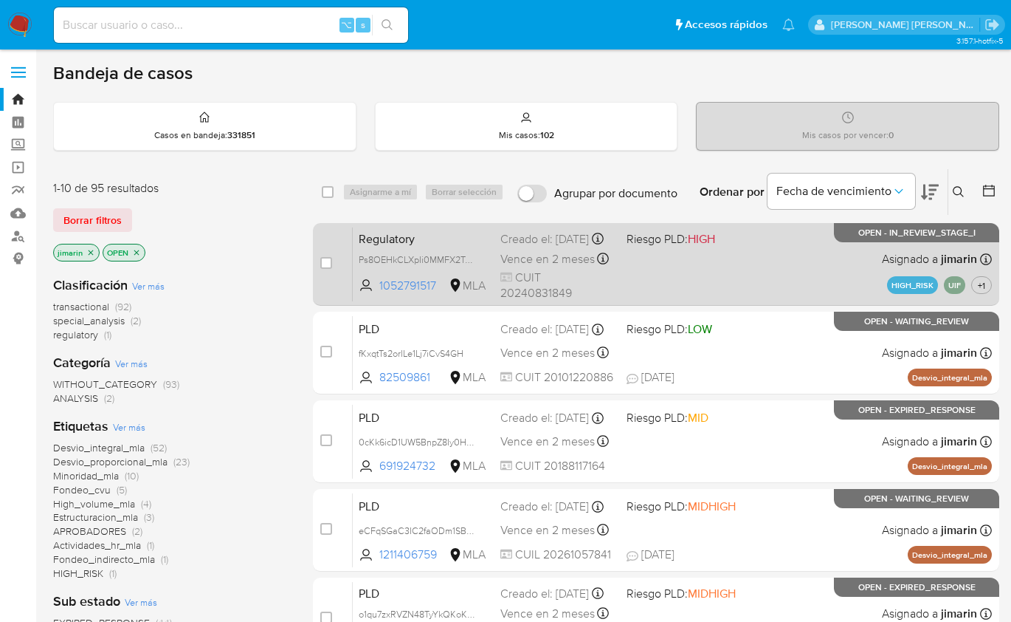
click at [319, 260] on div "case-item-checkbox No es posible asignar el caso Regulatory Ps8OEHkCLXpIi0MMFX2…" at bounding box center [656, 264] width 687 height 83
click at [328, 259] on input "checkbox" at bounding box center [326, 263] width 12 height 12
checkbox input "true"
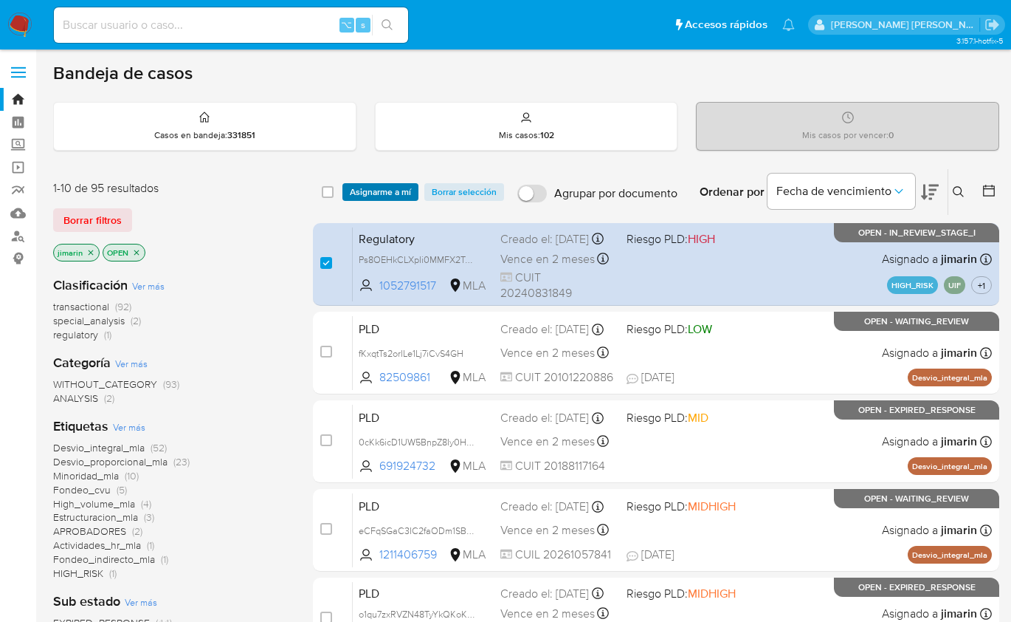
click at [385, 186] on span "Asignarme a mí" at bounding box center [380, 192] width 61 height 15
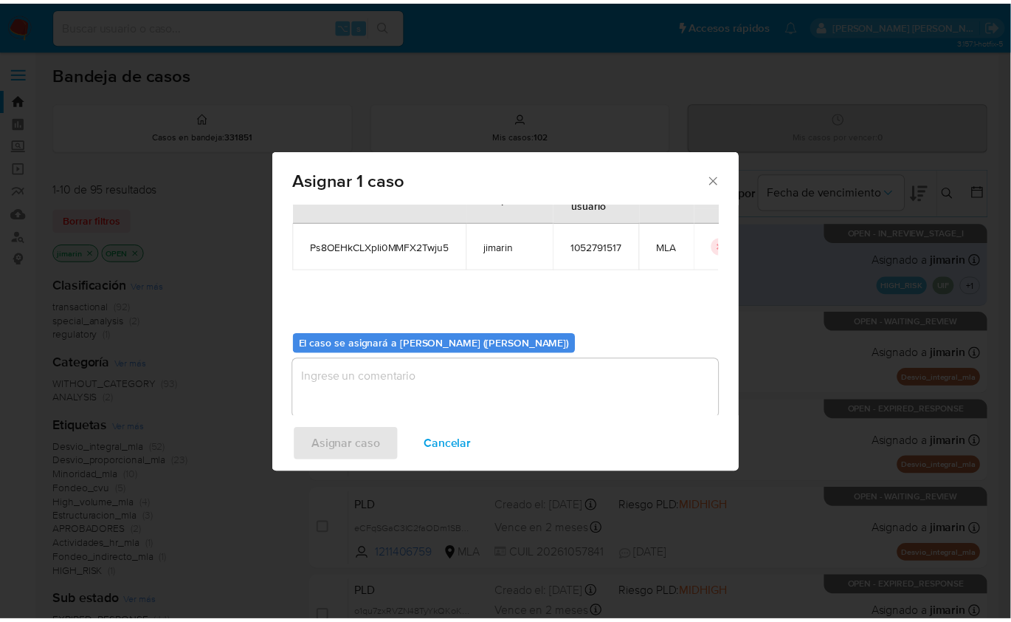
scroll to position [75, 0]
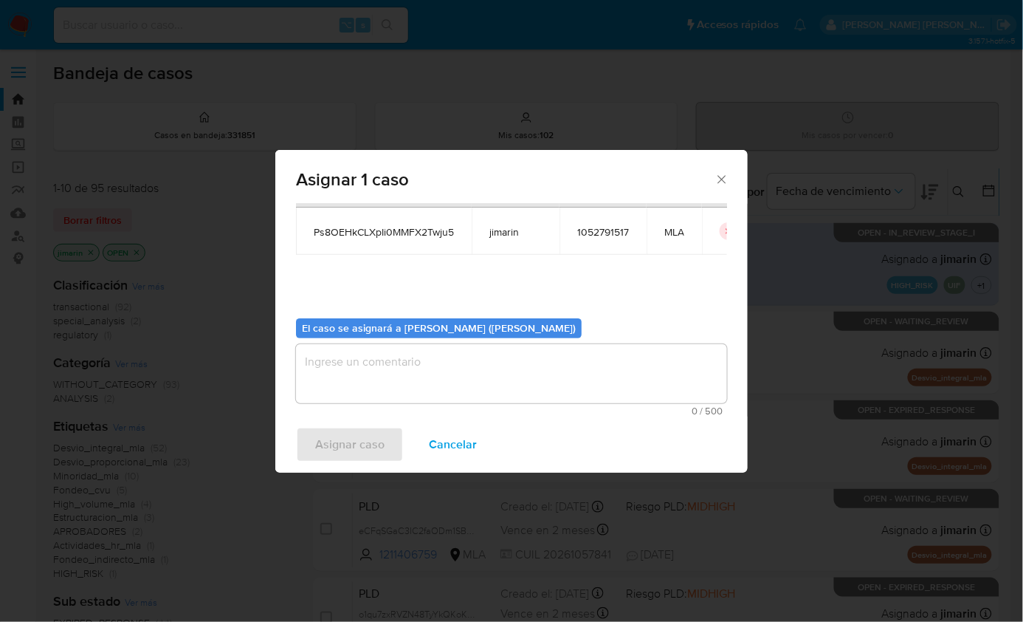
click at [383, 375] on textarea "assign-modal" at bounding box center [511, 373] width 431 height 59
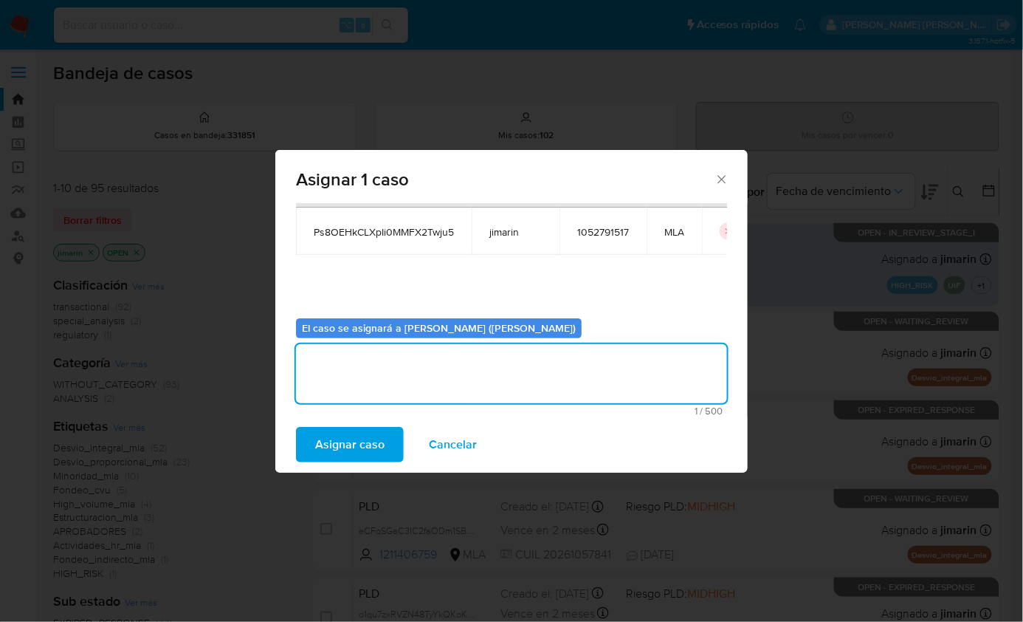
click at [367, 452] on span "Asignar caso" at bounding box center [349, 444] width 69 height 32
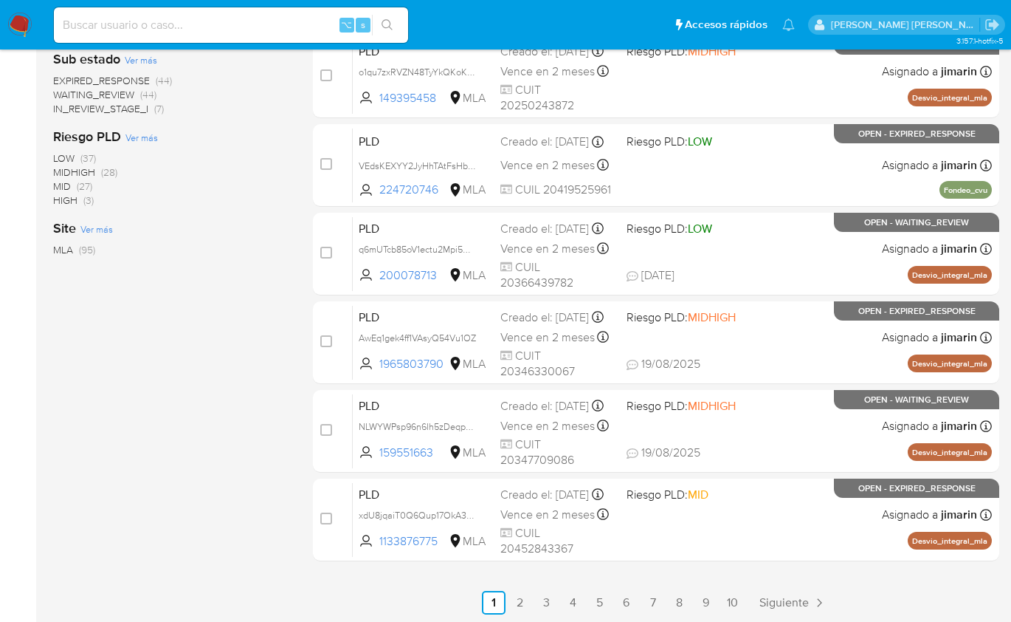
scroll to position [518, 0]
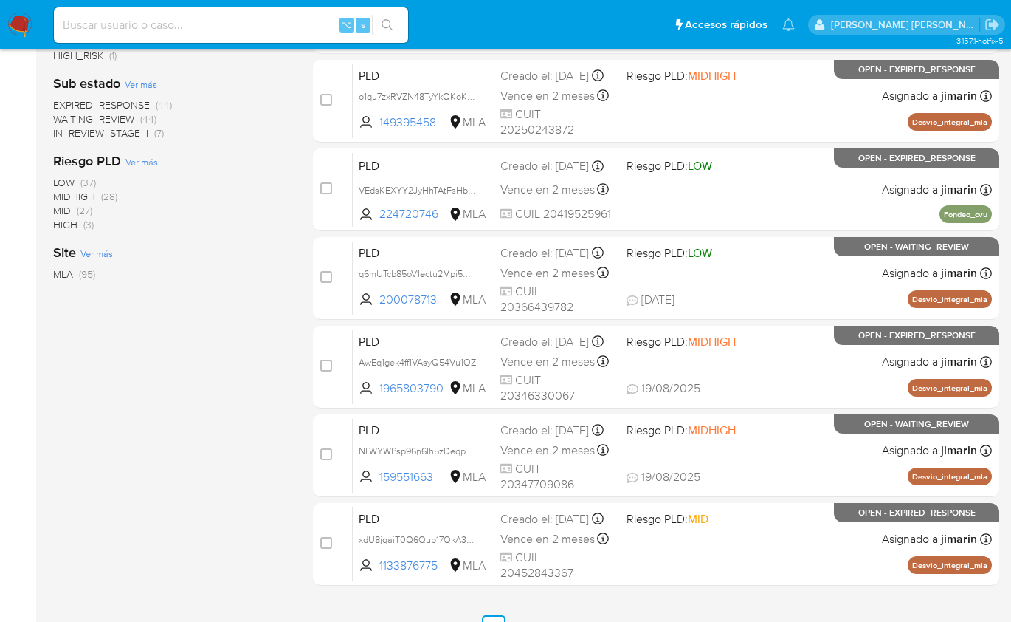
click at [128, 131] on span "IN_REVIEW_STAGE_I" at bounding box center [100, 133] width 95 height 15
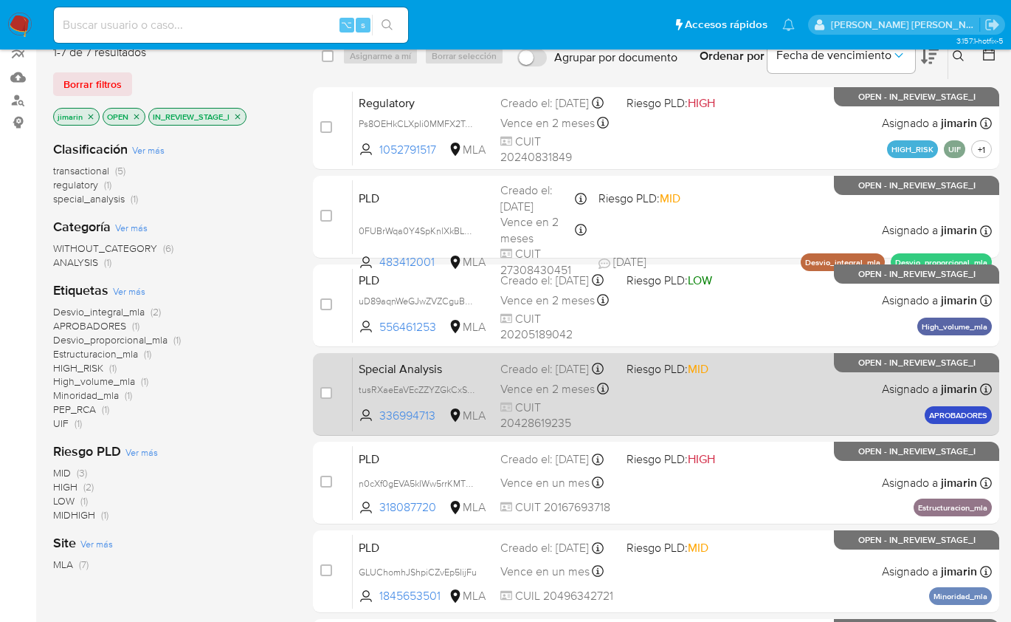
scroll to position [158, 0]
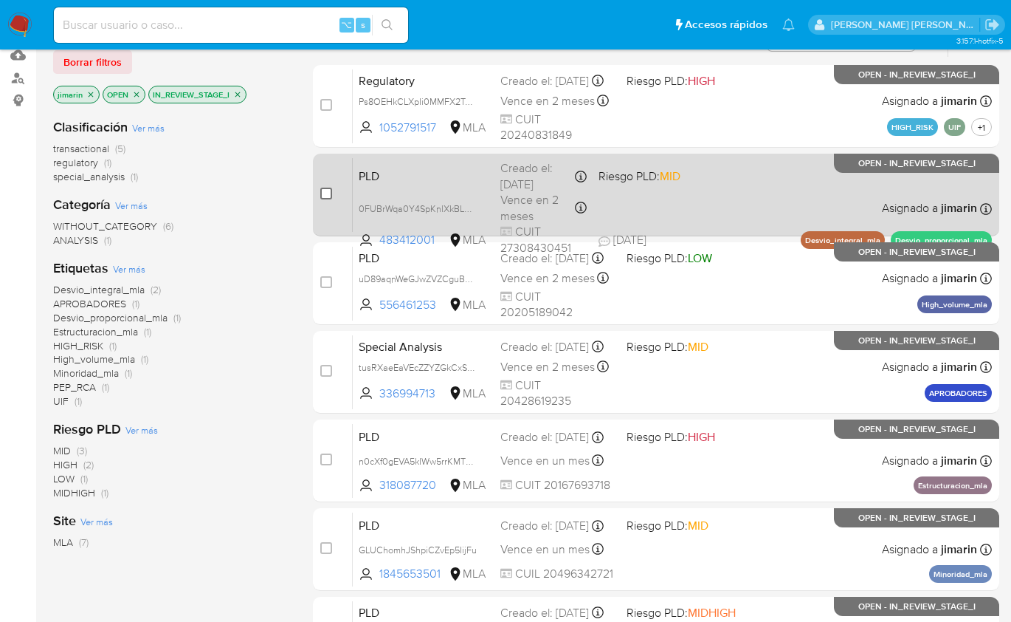
click at [326, 192] on input "checkbox" at bounding box center [326, 194] width 12 height 12
checkbox input "true"
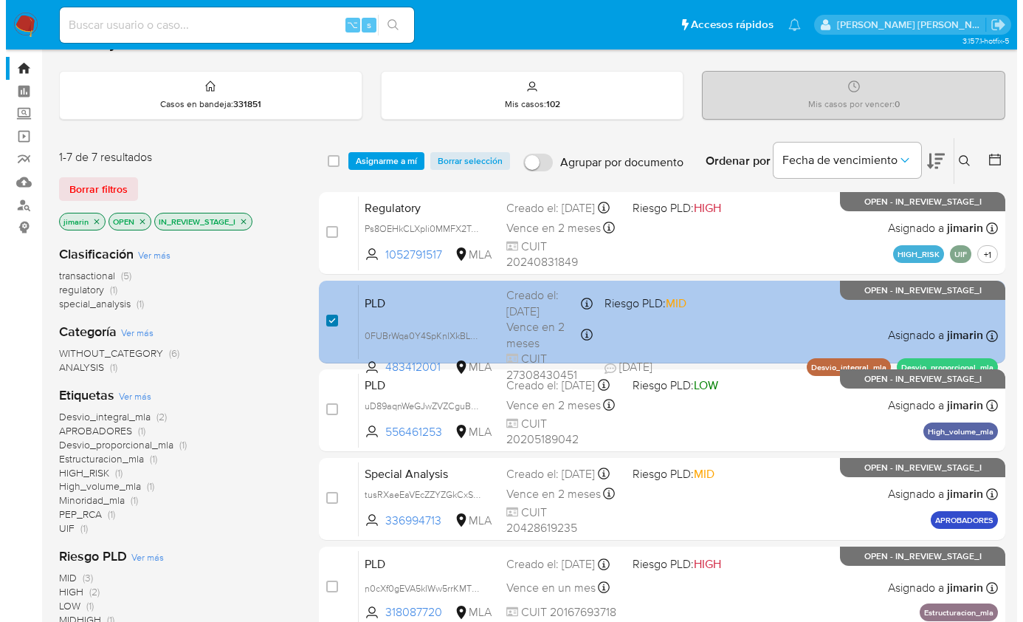
scroll to position [0, 0]
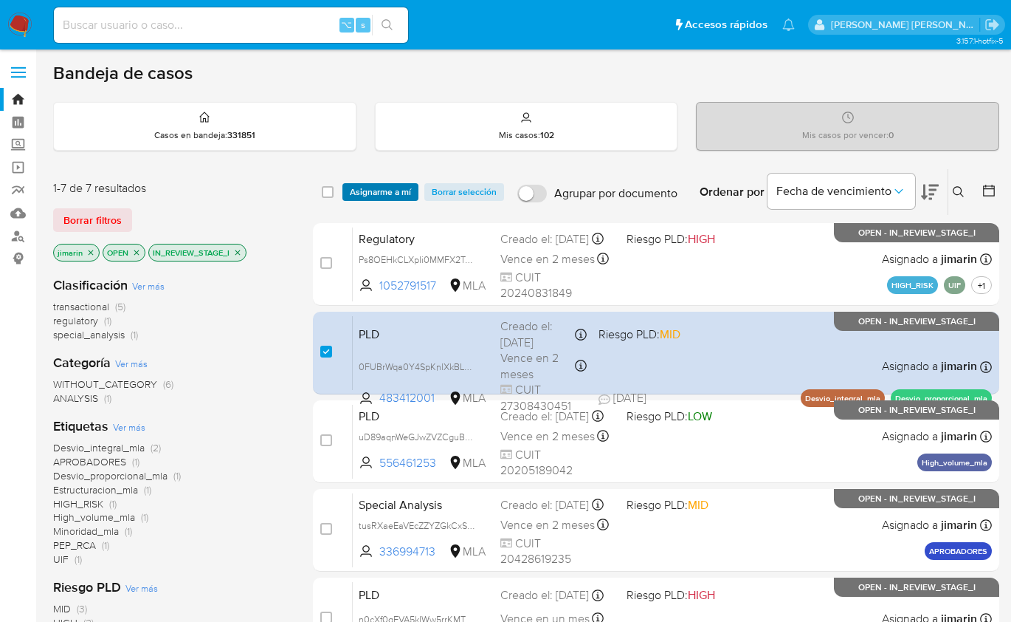
click at [374, 198] on span "Asignarme a mí" at bounding box center [380, 192] width 61 height 15
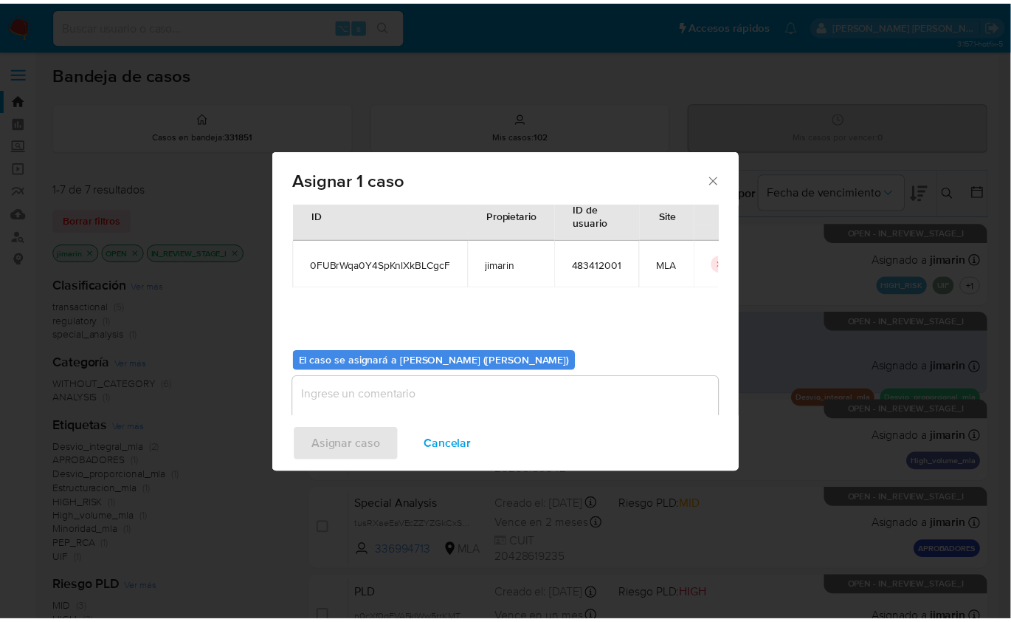
scroll to position [75, 0]
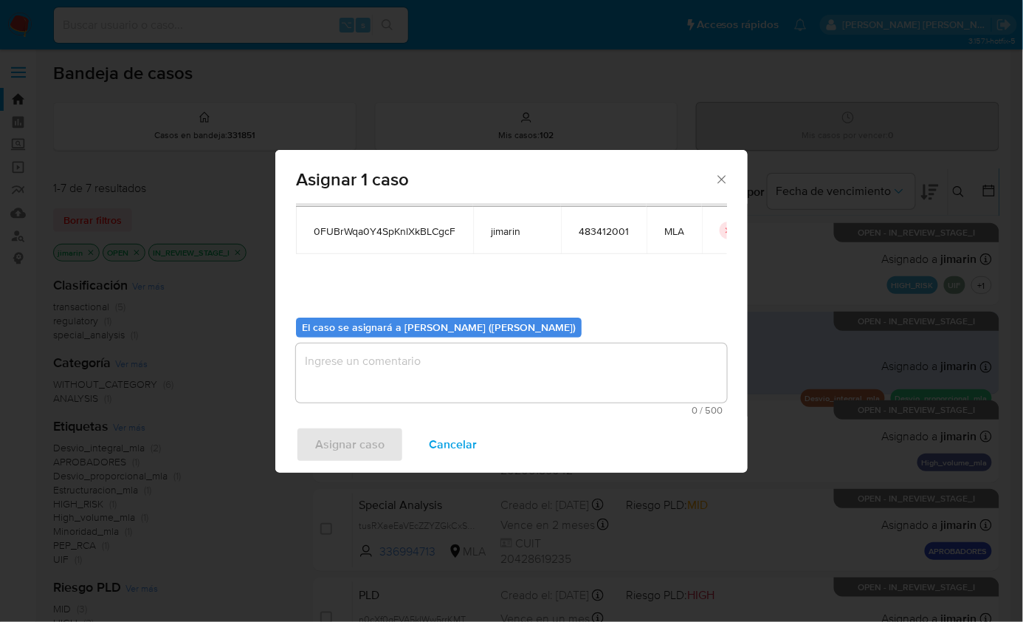
click at [399, 343] on textarea "assign-modal" at bounding box center [511, 372] width 431 height 59
click at [363, 457] on span "Asignar caso" at bounding box center [349, 444] width 69 height 32
